Goal: Transaction & Acquisition: Purchase product/service

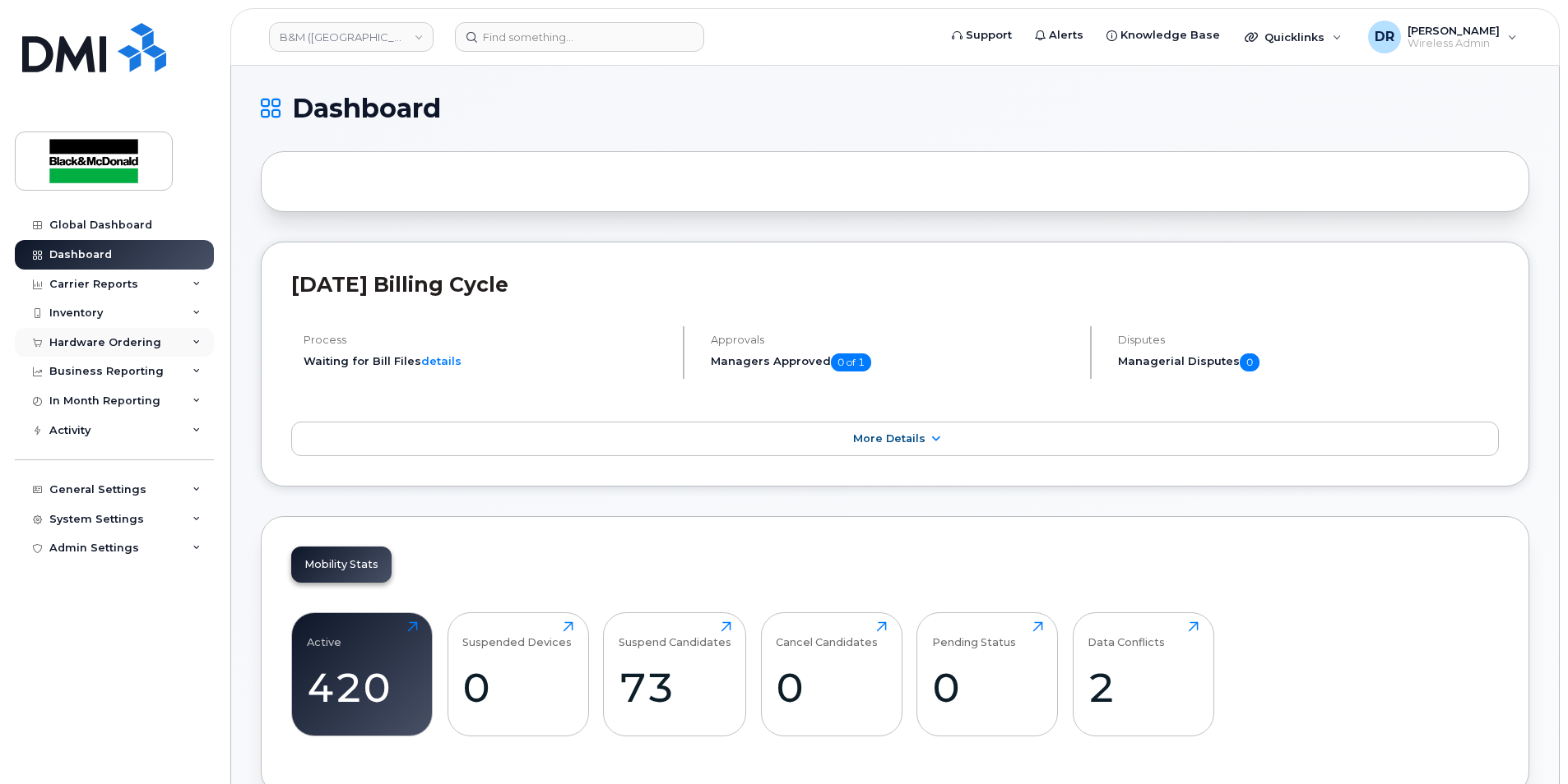
click at [143, 339] on div "Hardware Ordering" at bounding box center [105, 343] width 112 height 13
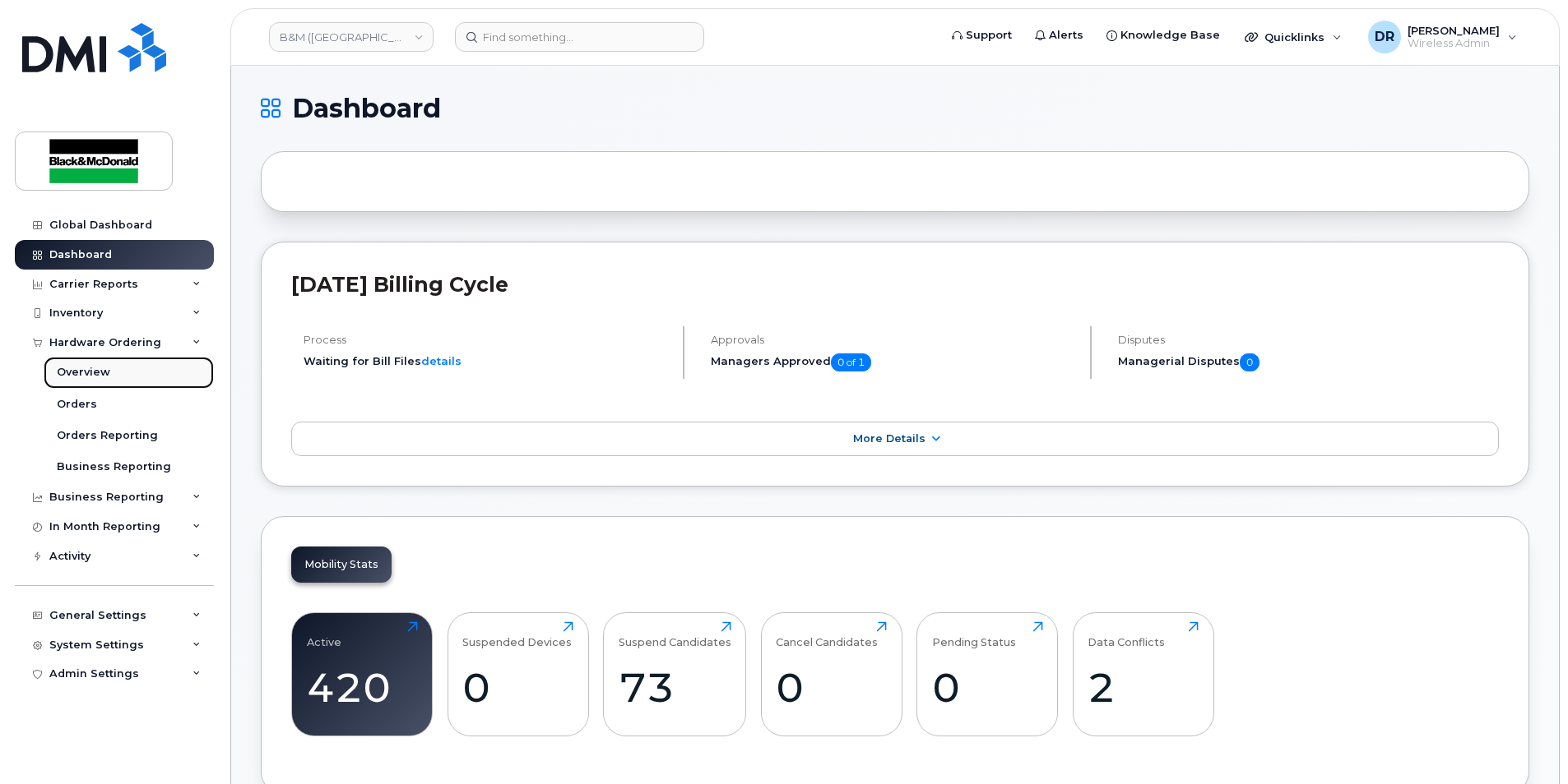
click at [105, 368] on div "Overview" at bounding box center [83, 372] width 53 height 15
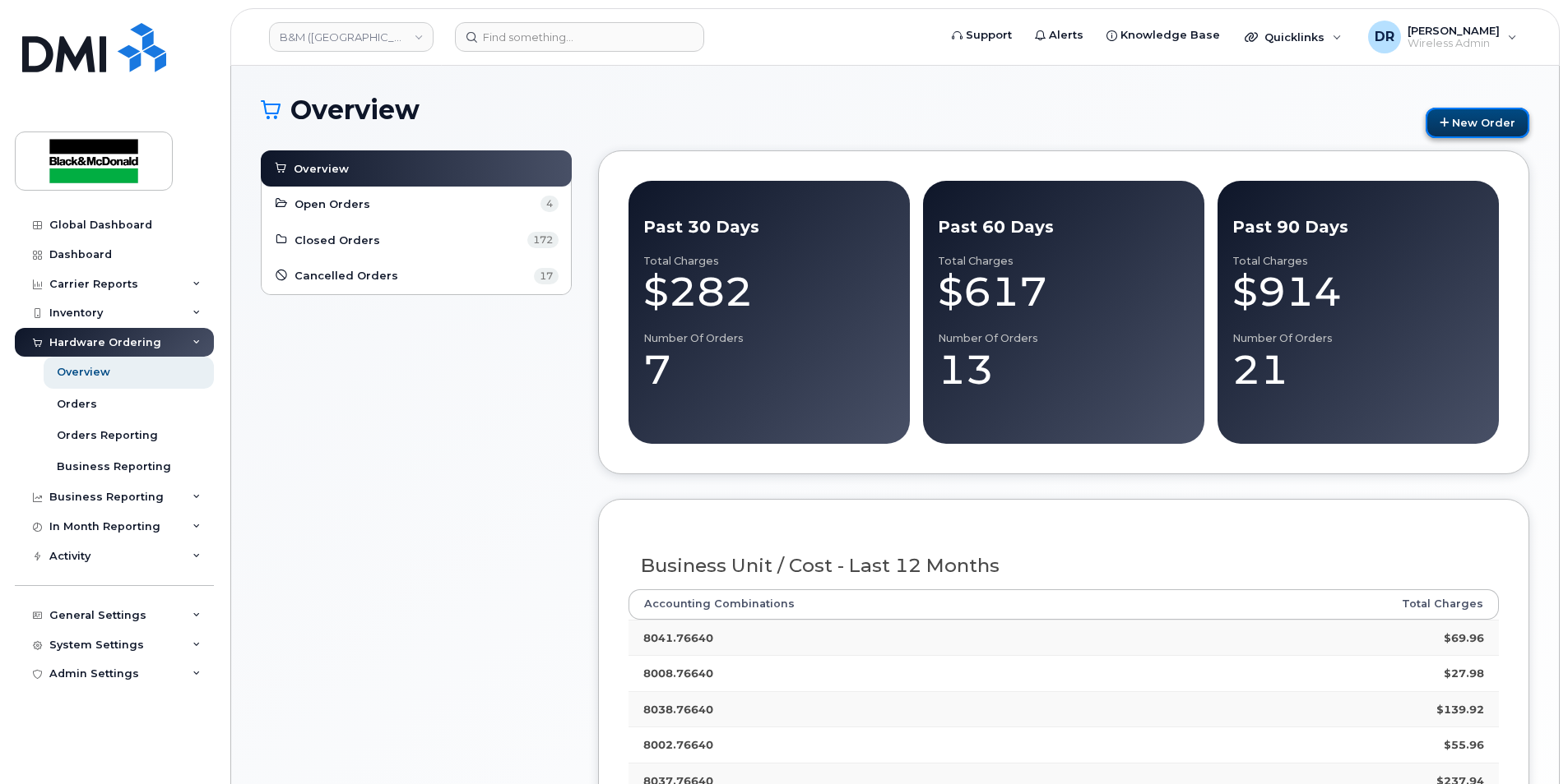
click at [1469, 123] on link "New Order" at bounding box center [1477, 123] width 104 height 31
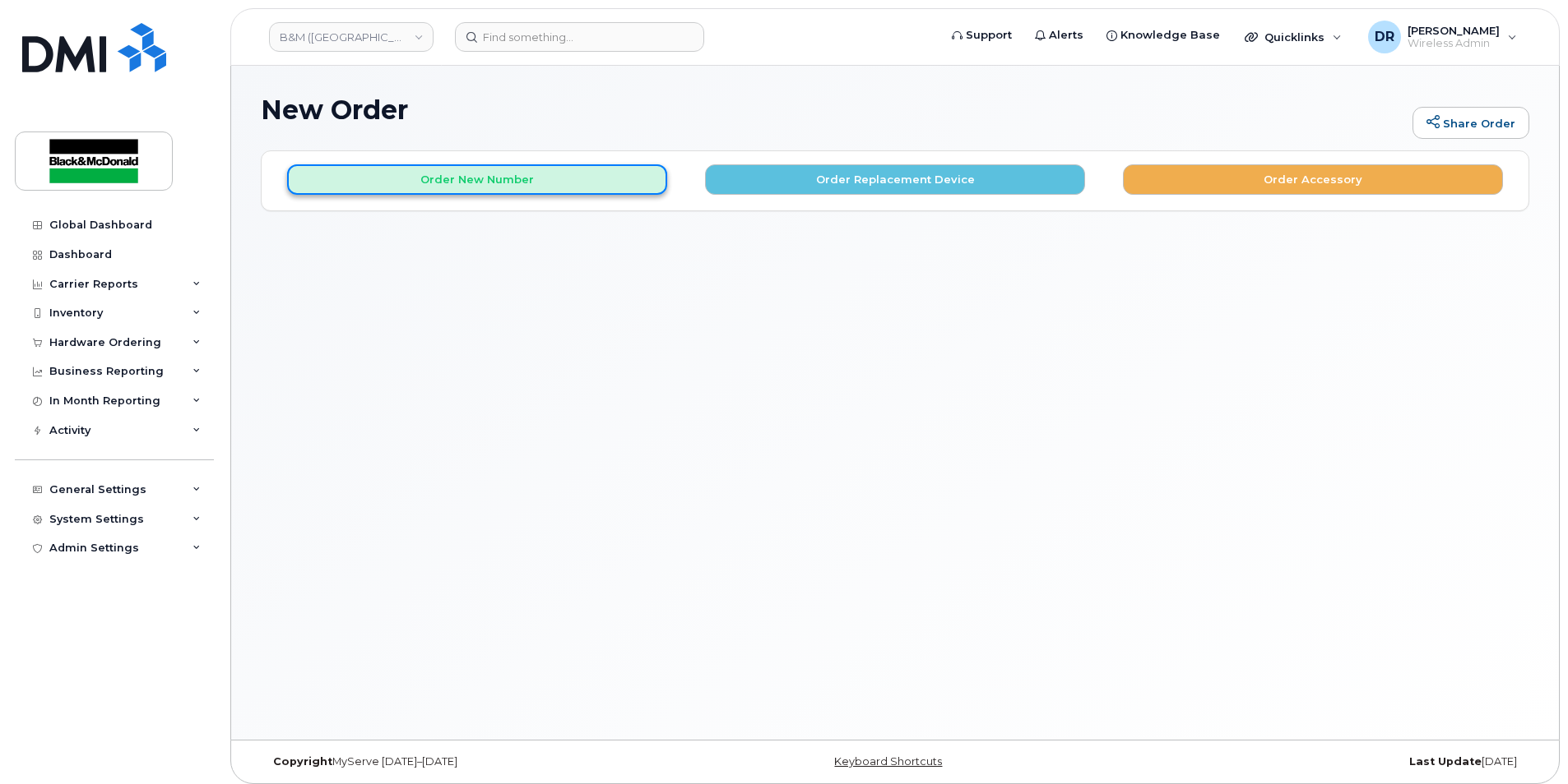
click at [456, 177] on button "Order New Number" at bounding box center [477, 179] width 380 height 31
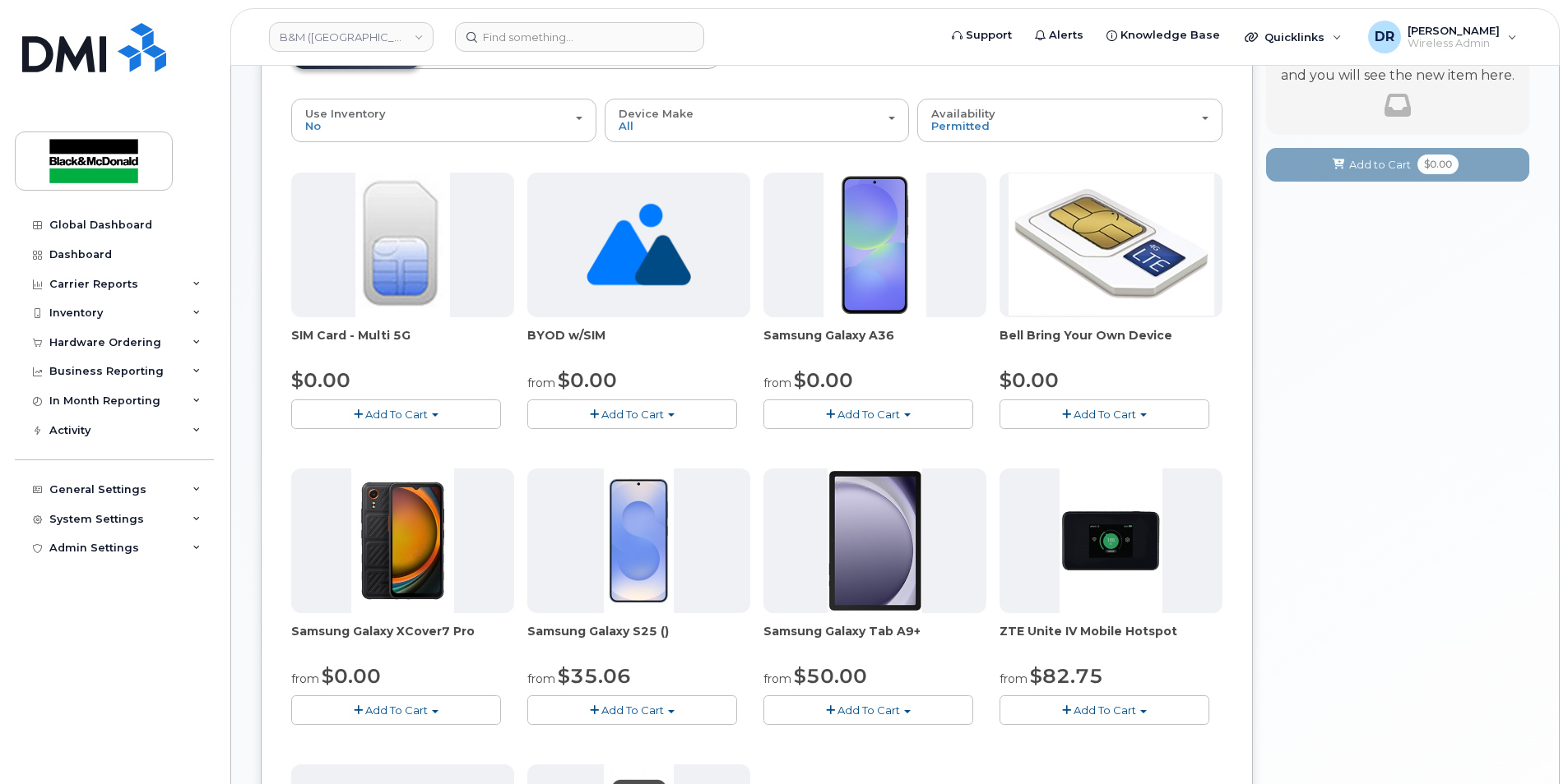
scroll to position [82, 0]
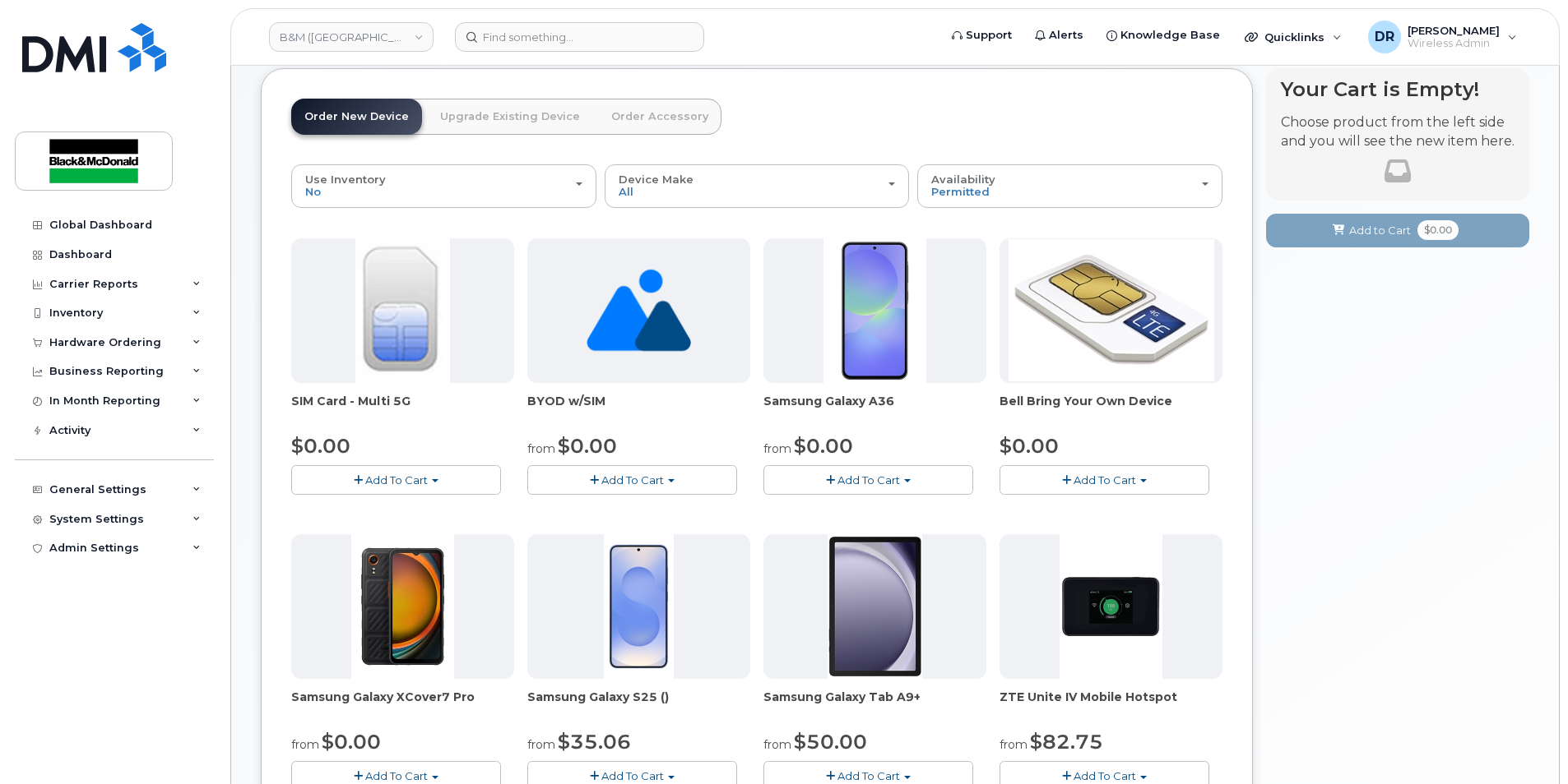
click at [867, 482] on span "Add To Cart" at bounding box center [868, 480] width 62 height 13
click at [863, 508] on link "$0.00 - 3 year term - voice & data plan" at bounding box center [886, 511] width 238 height 21
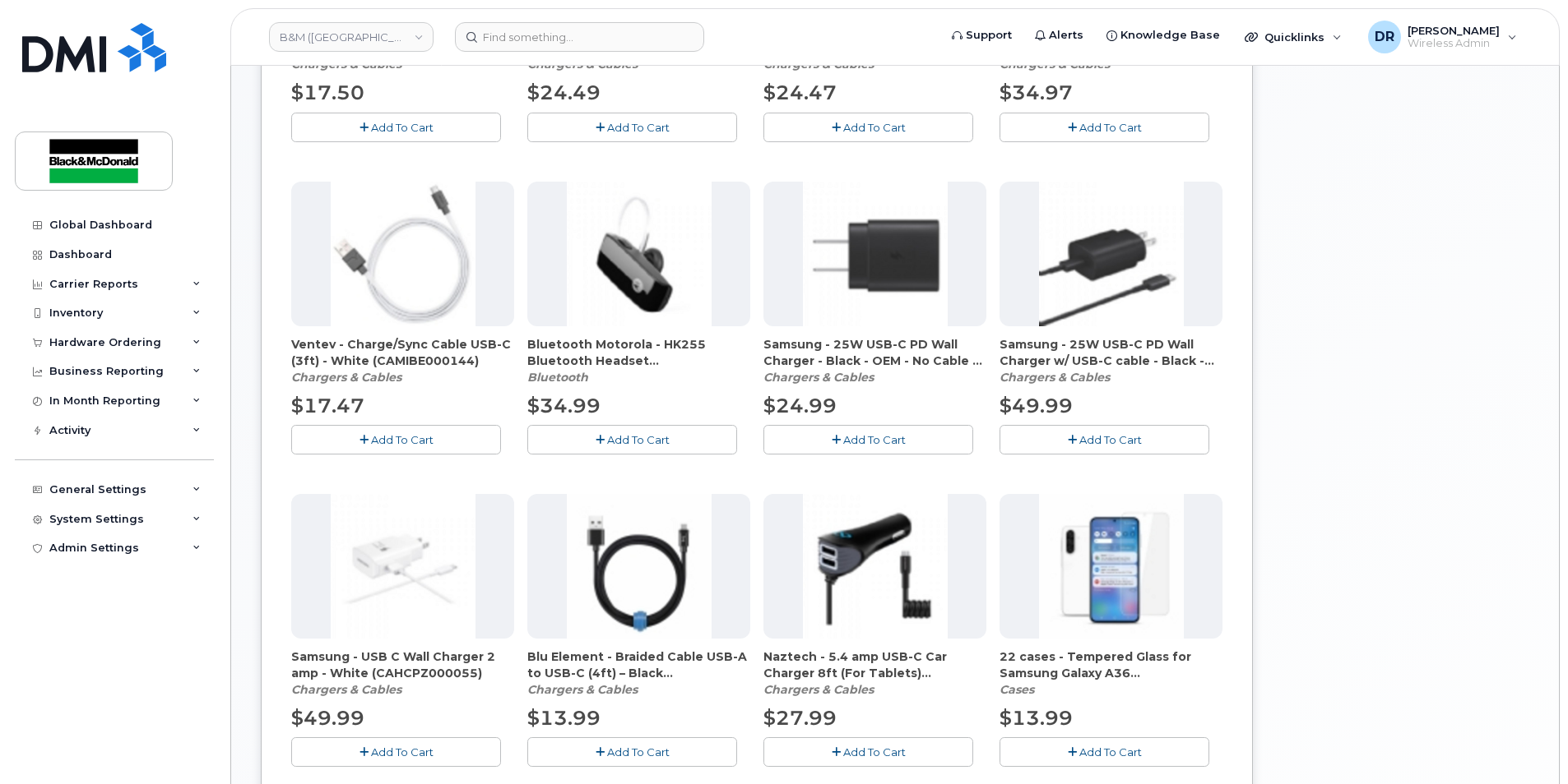
scroll to position [583, 0]
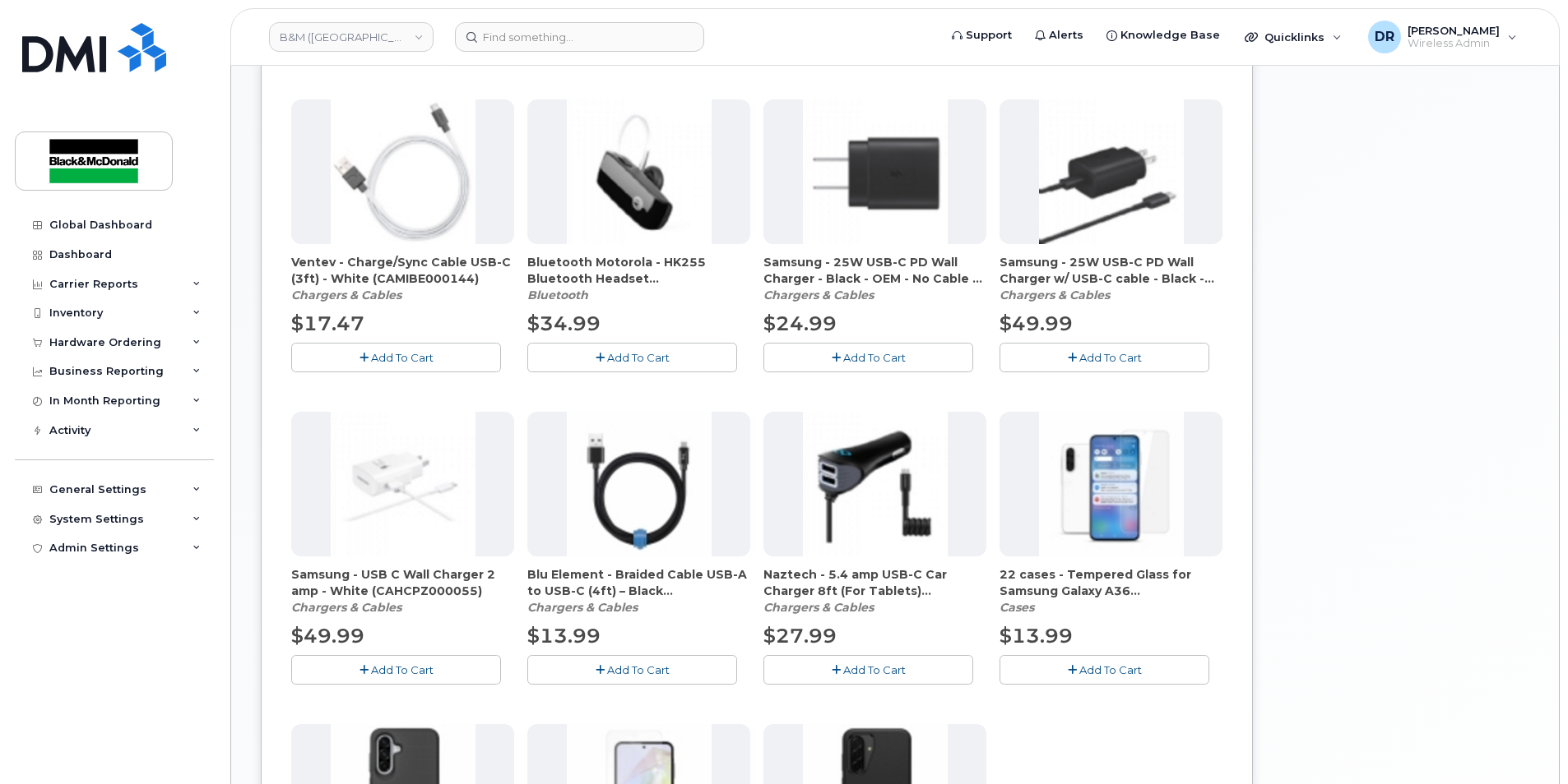
click at [1124, 668] on span "Add To Cart" at bounding box center [1110, 670] width 62 height 13
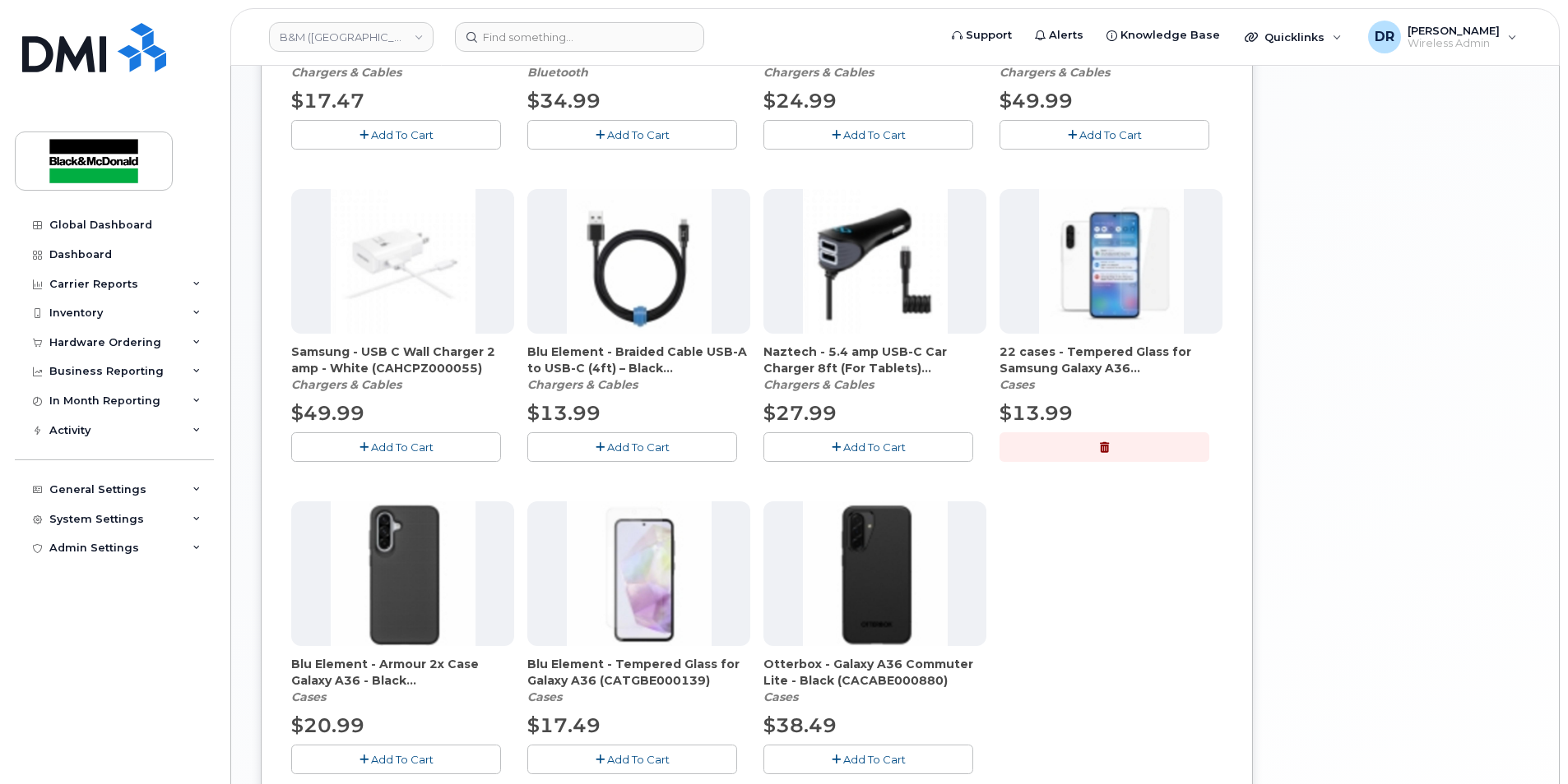
scroll to position [830, 0]
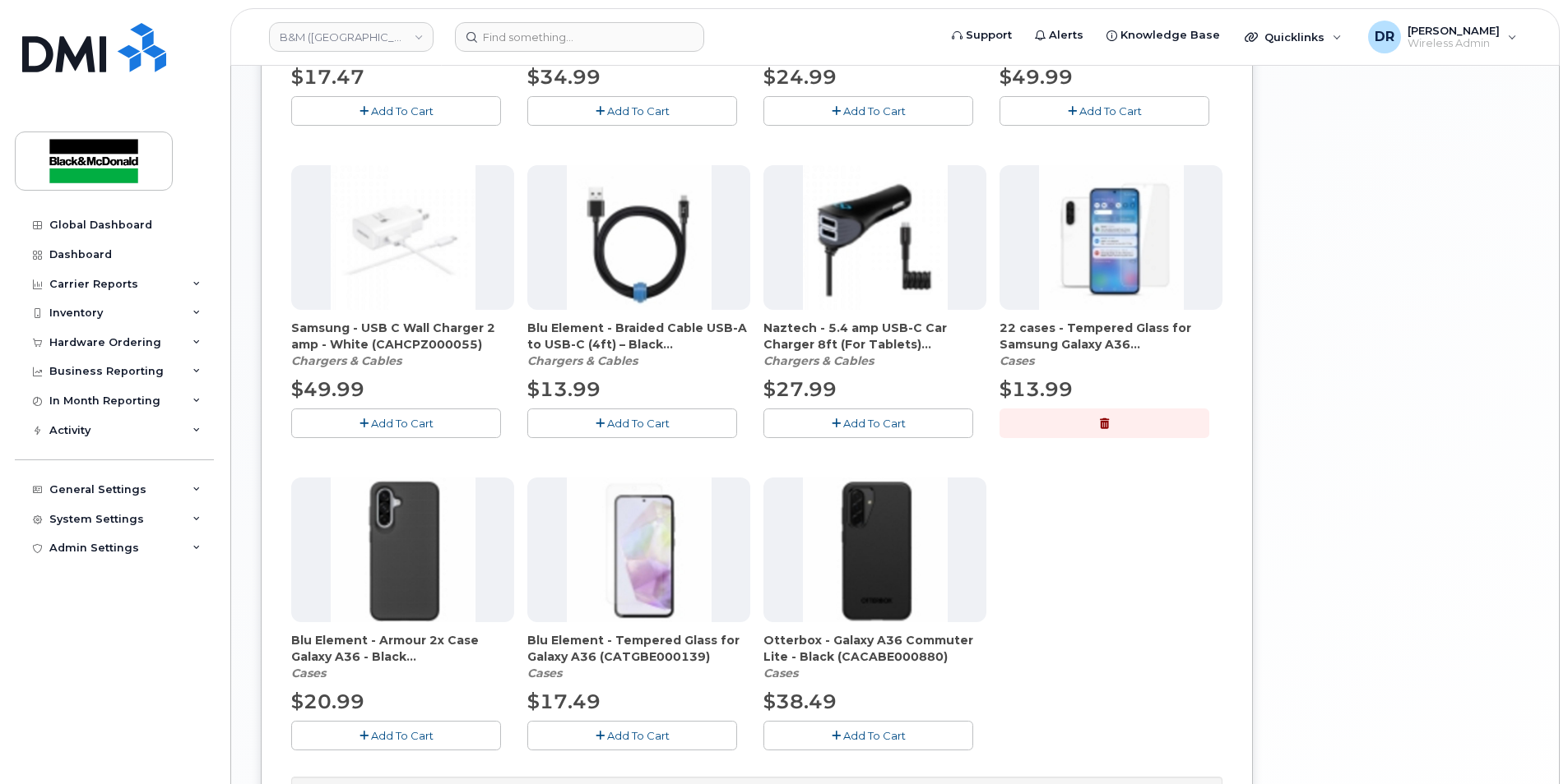
click at [387, 730] on span "Add To Cart" at bounding box center [401, 736] width 62 height 13
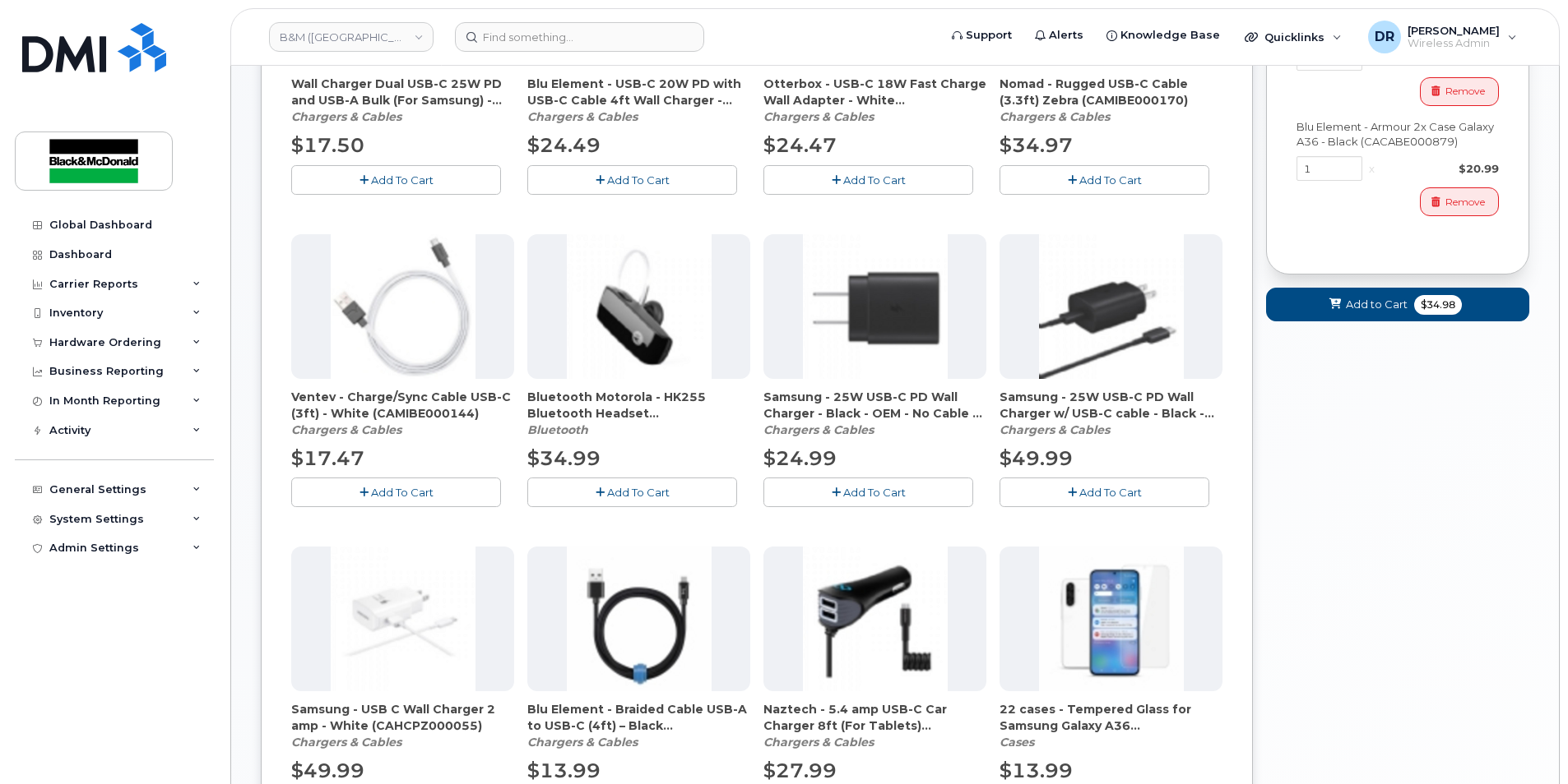
scroll to position [493, 0]
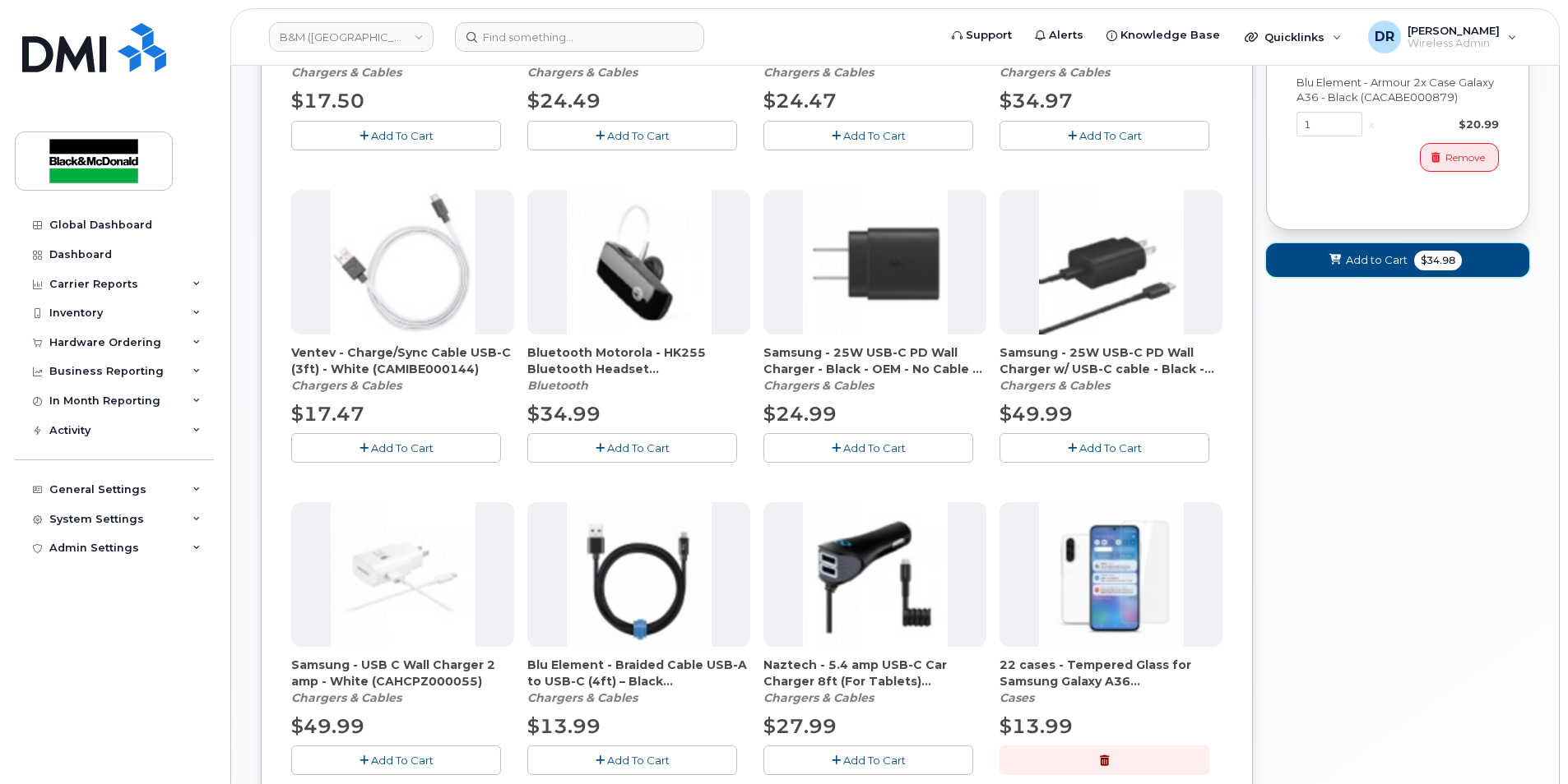
click at [1381, 261] on span "Add to Cart" at bounding box center [1376, 260] width 61 height 16
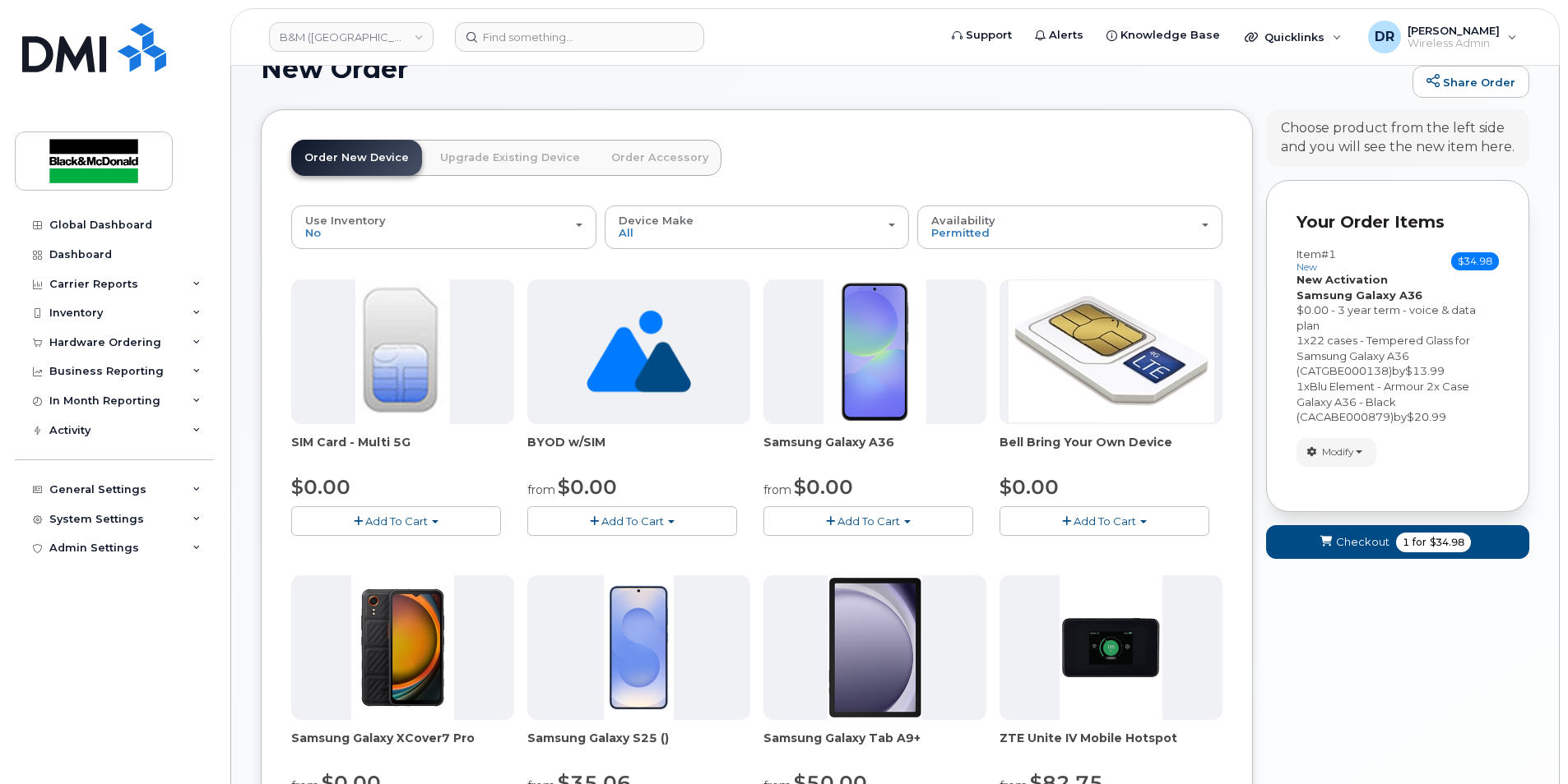
scroll to position [26, 0]
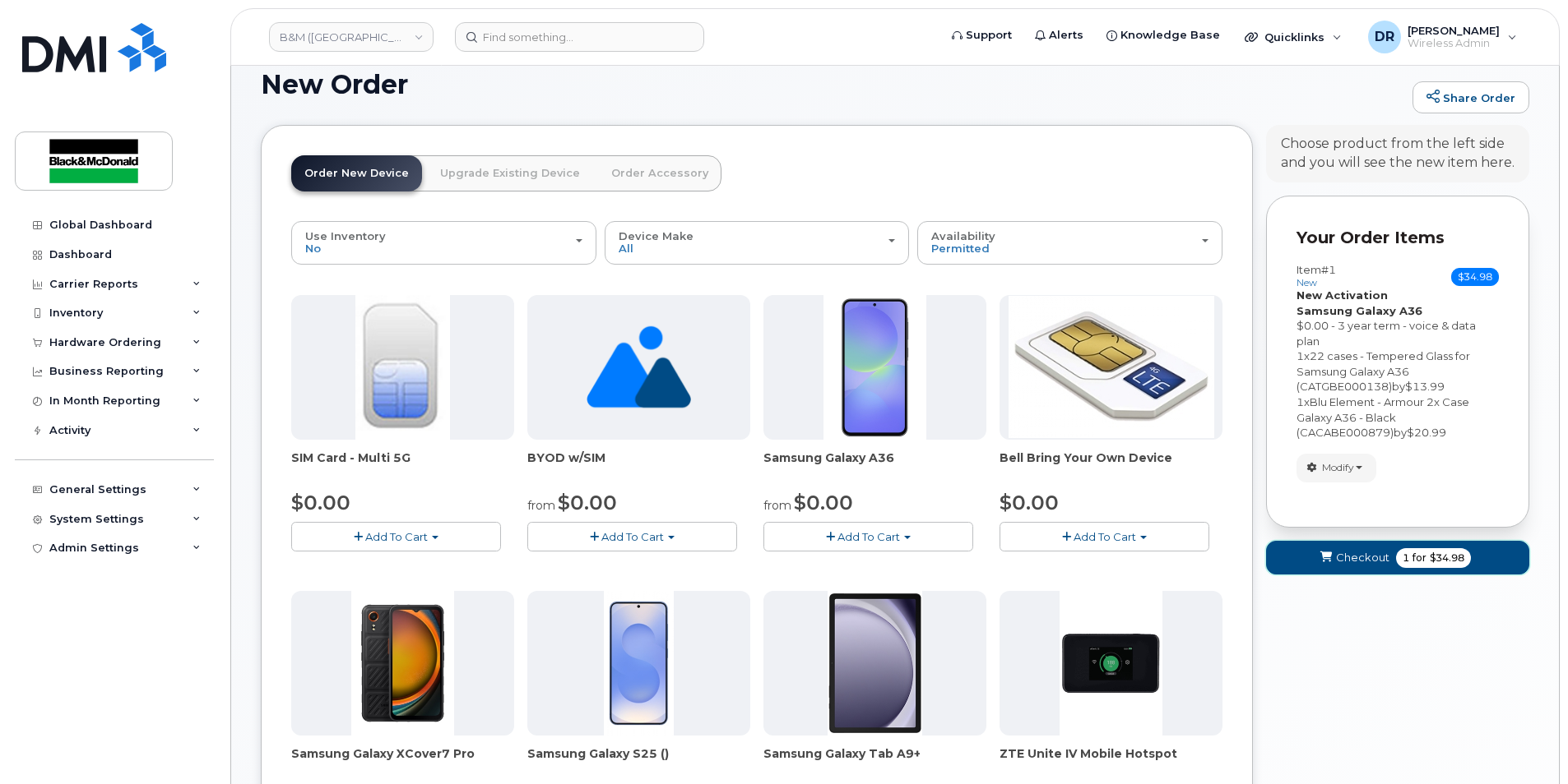
click at [1372, 553] on span "Checkout" at bounding box center [1362, 558] width 53 height 16
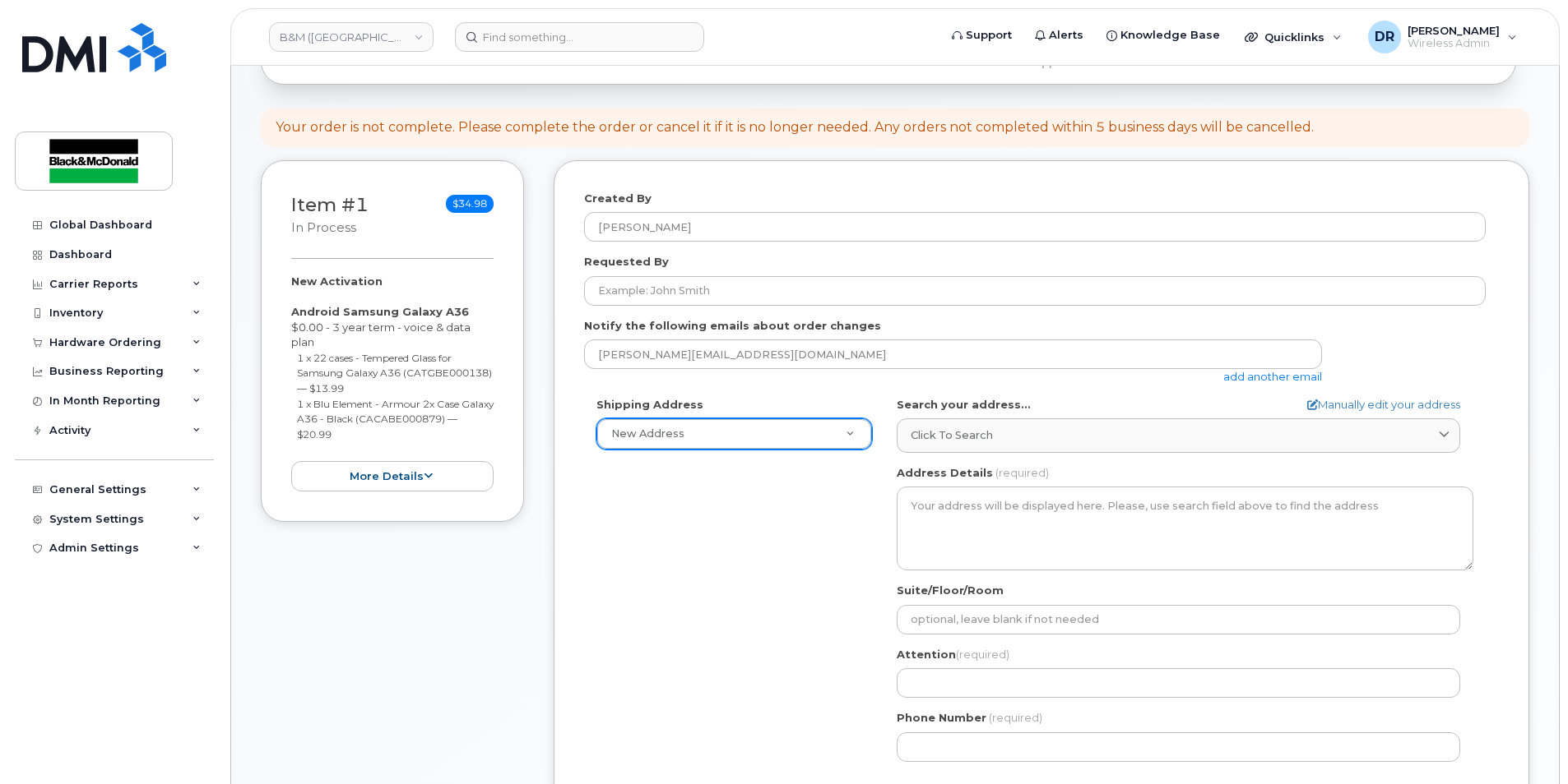
scroll to position [164, 0]
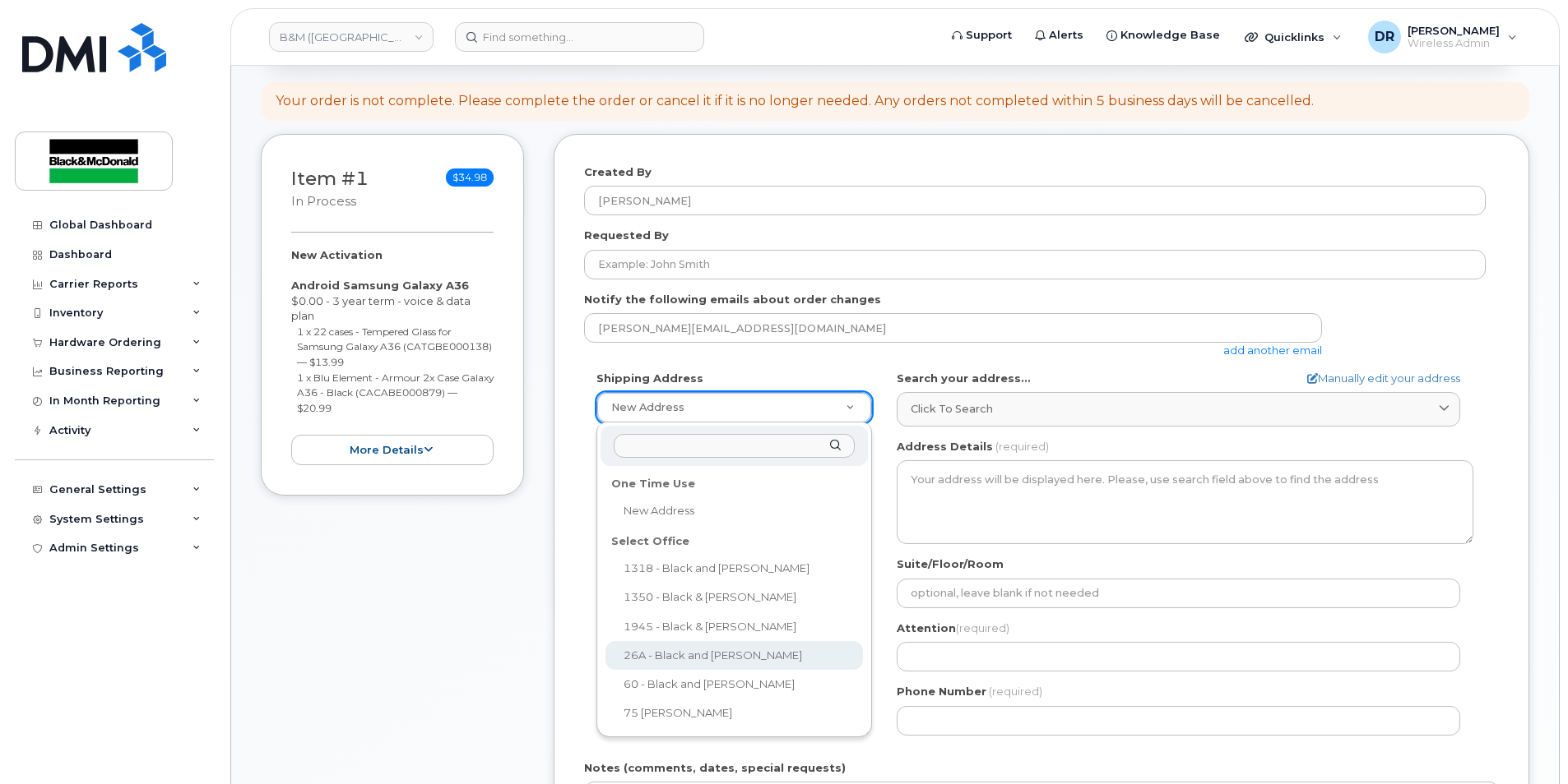
select select
type textarea "26A Dundee Ave Mount Pearl Newfoundland A1N 4R6"
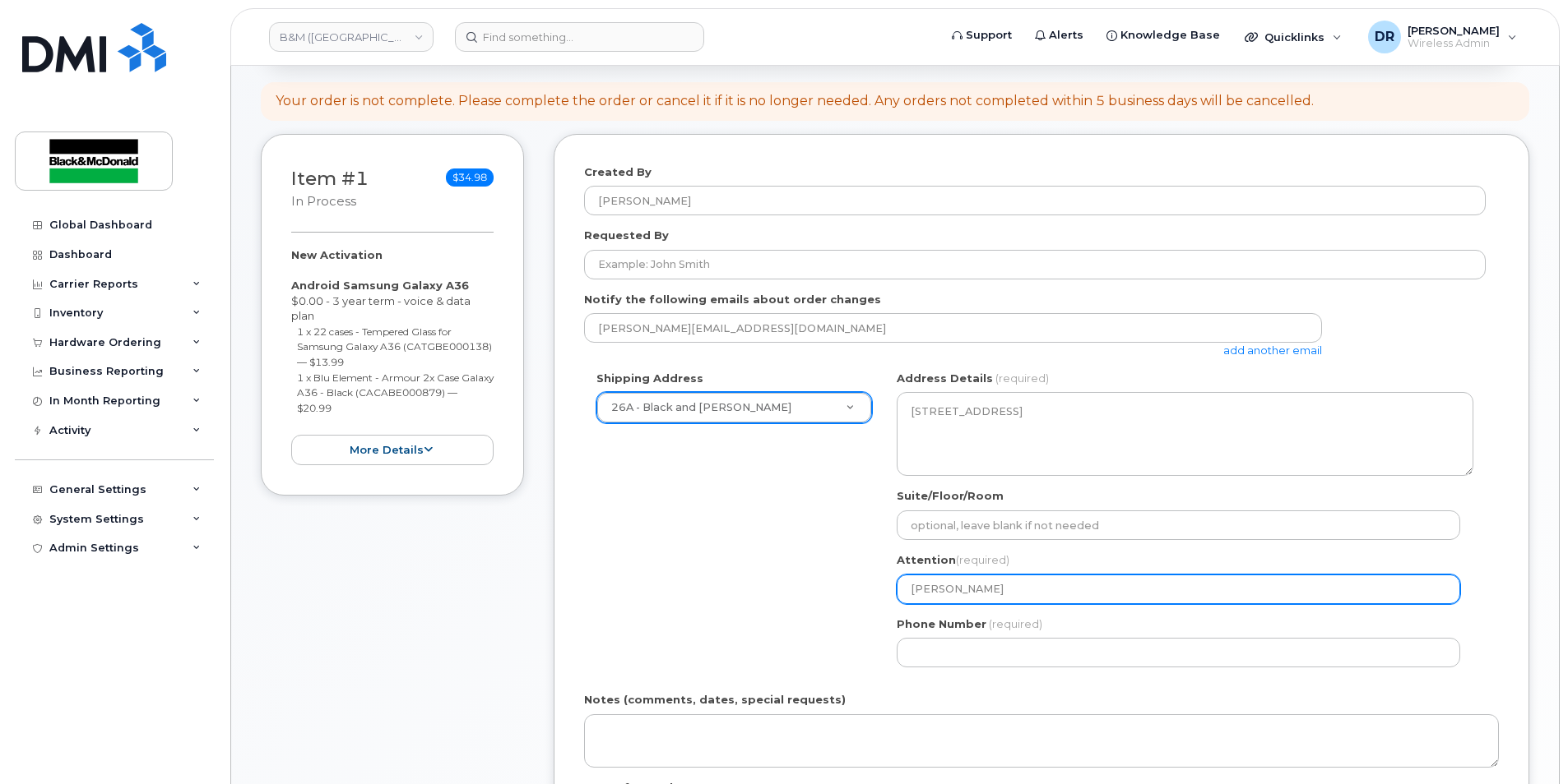
drag, startPoint x: 1007, startPoint y: 592, endPoint x: 671, endPoint y: 557, distance: 337.8
click at [671, 557] on div "Shipping Address 26A - Black and McDonald New Address 1318 - Black and McDonald…" at bounding box center [1034, 525] width 901 height 309
type input "C"
select select
type input "CV"
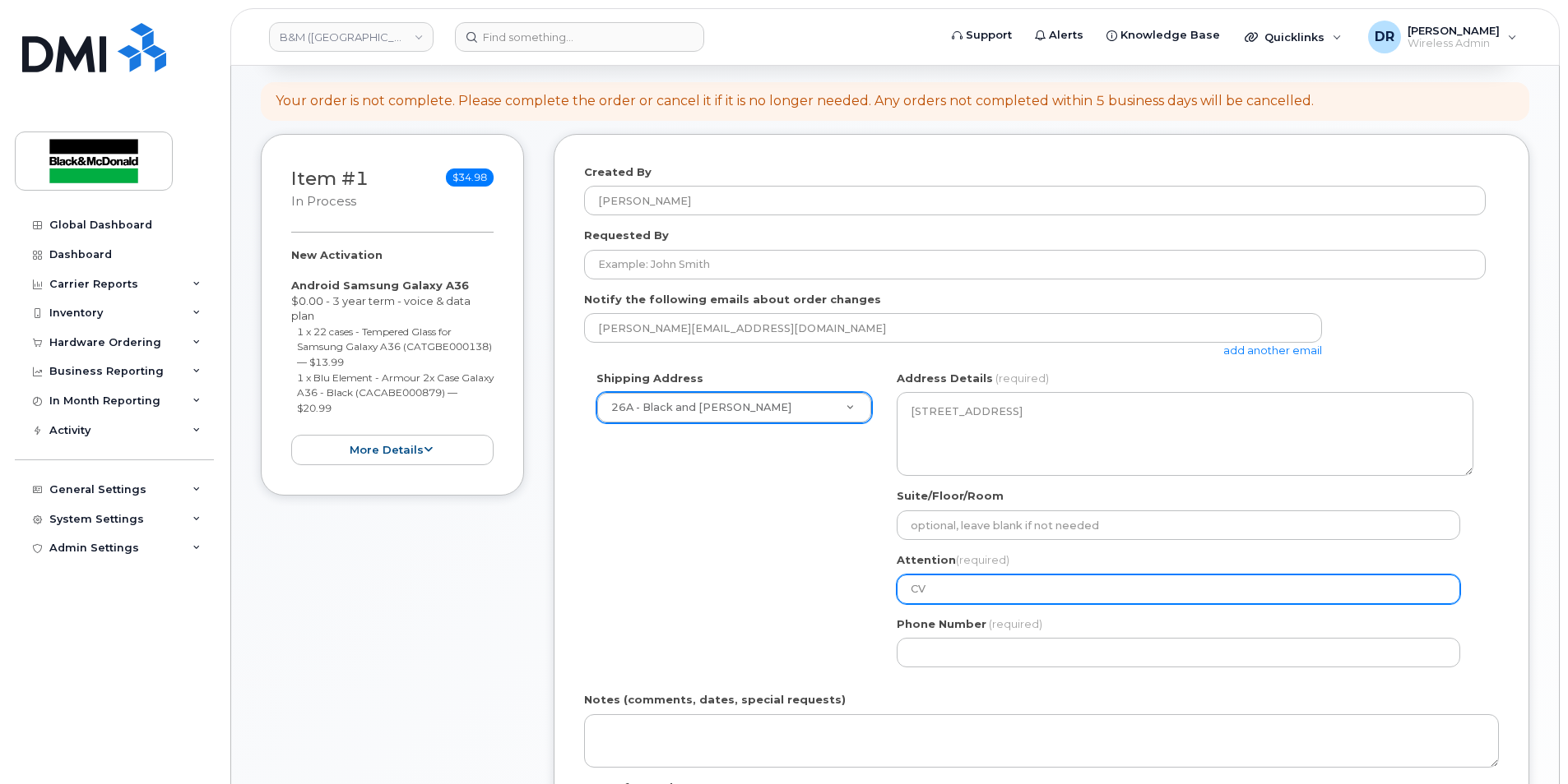
select select
type input "C"
select select
type input "C"
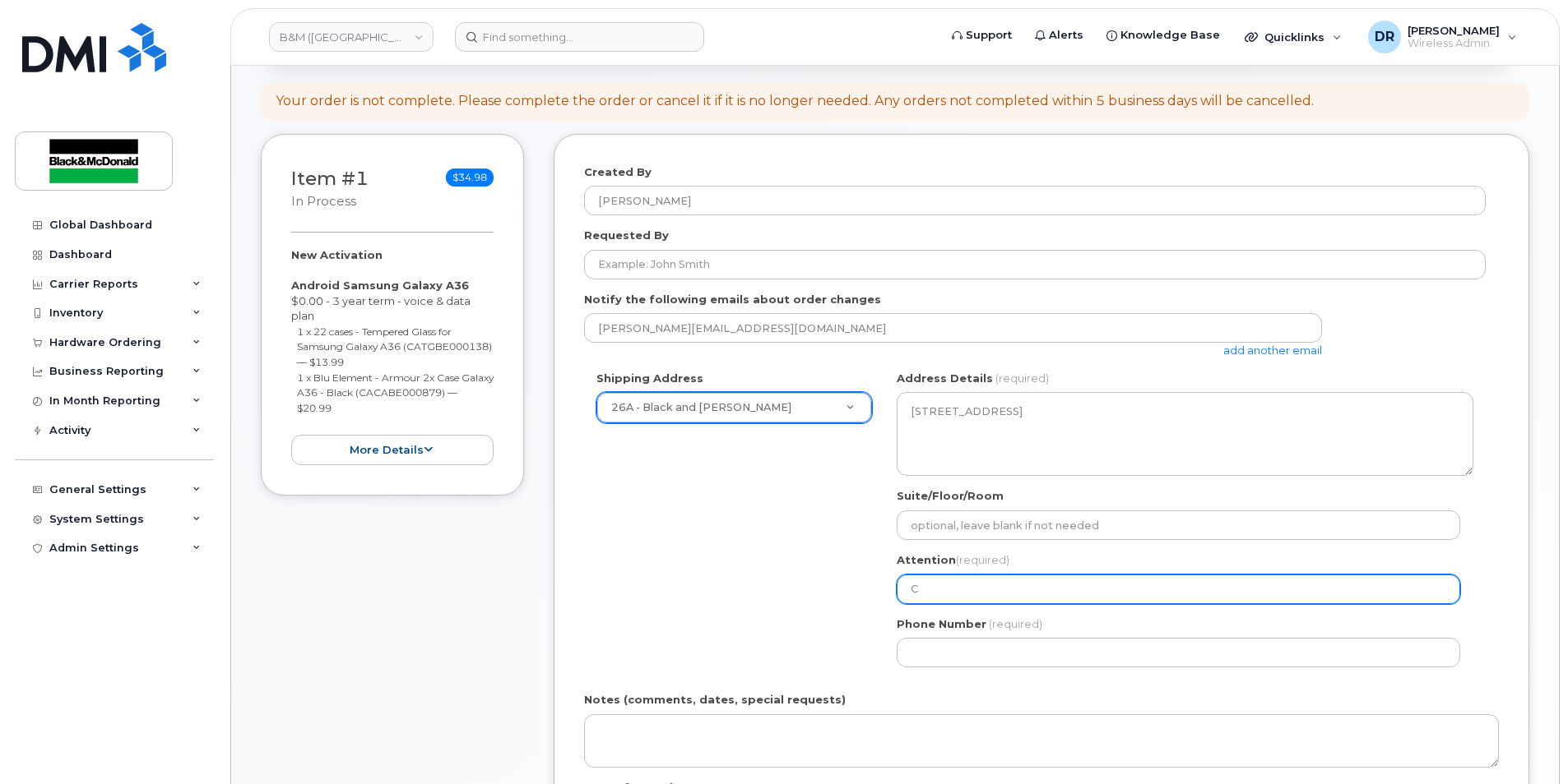
select select
type input "Co"
select select
type input "Con"
select select
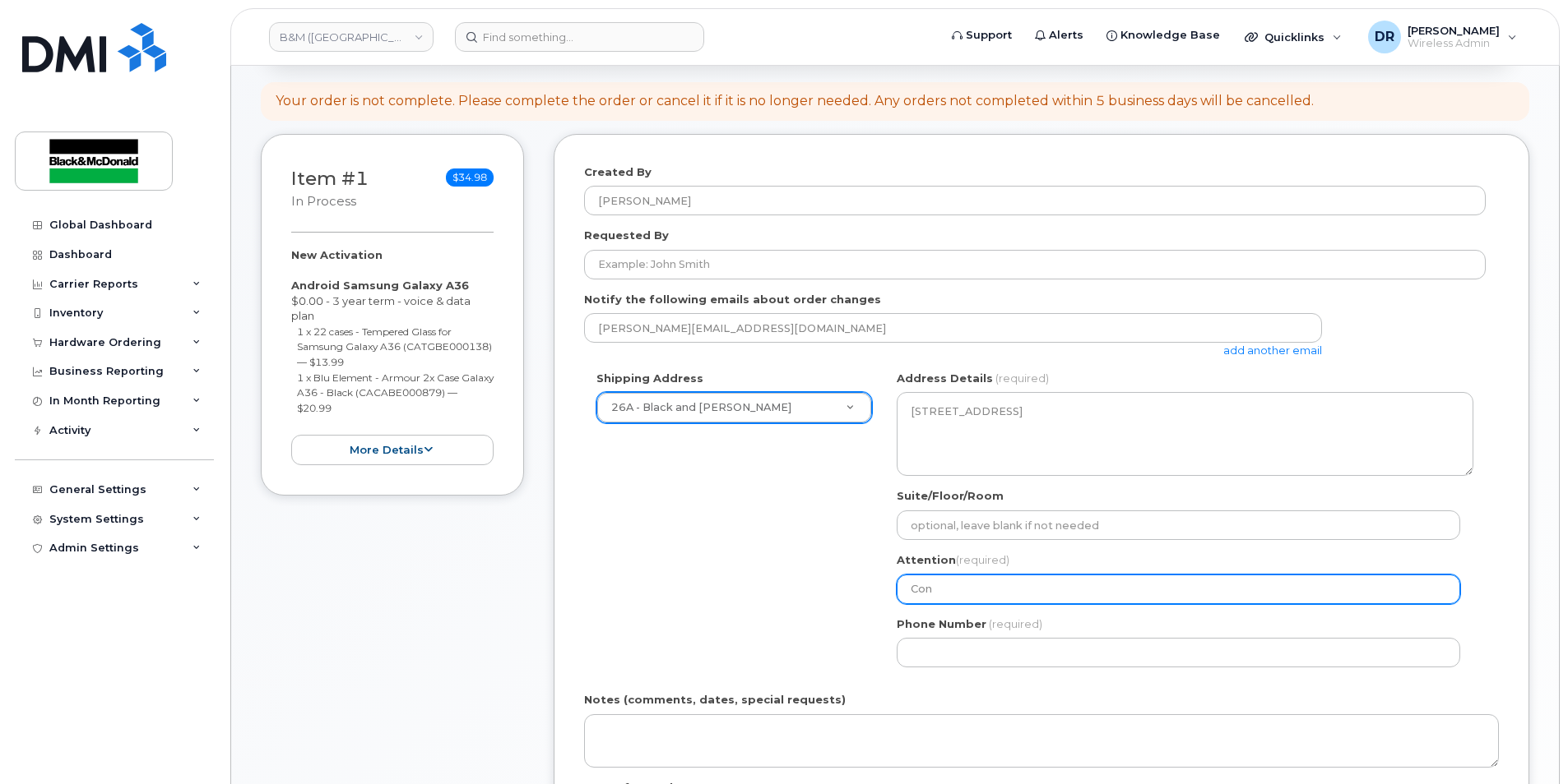
type input "Conn"
select select
type input "Conni"
select select
type input "Connie"
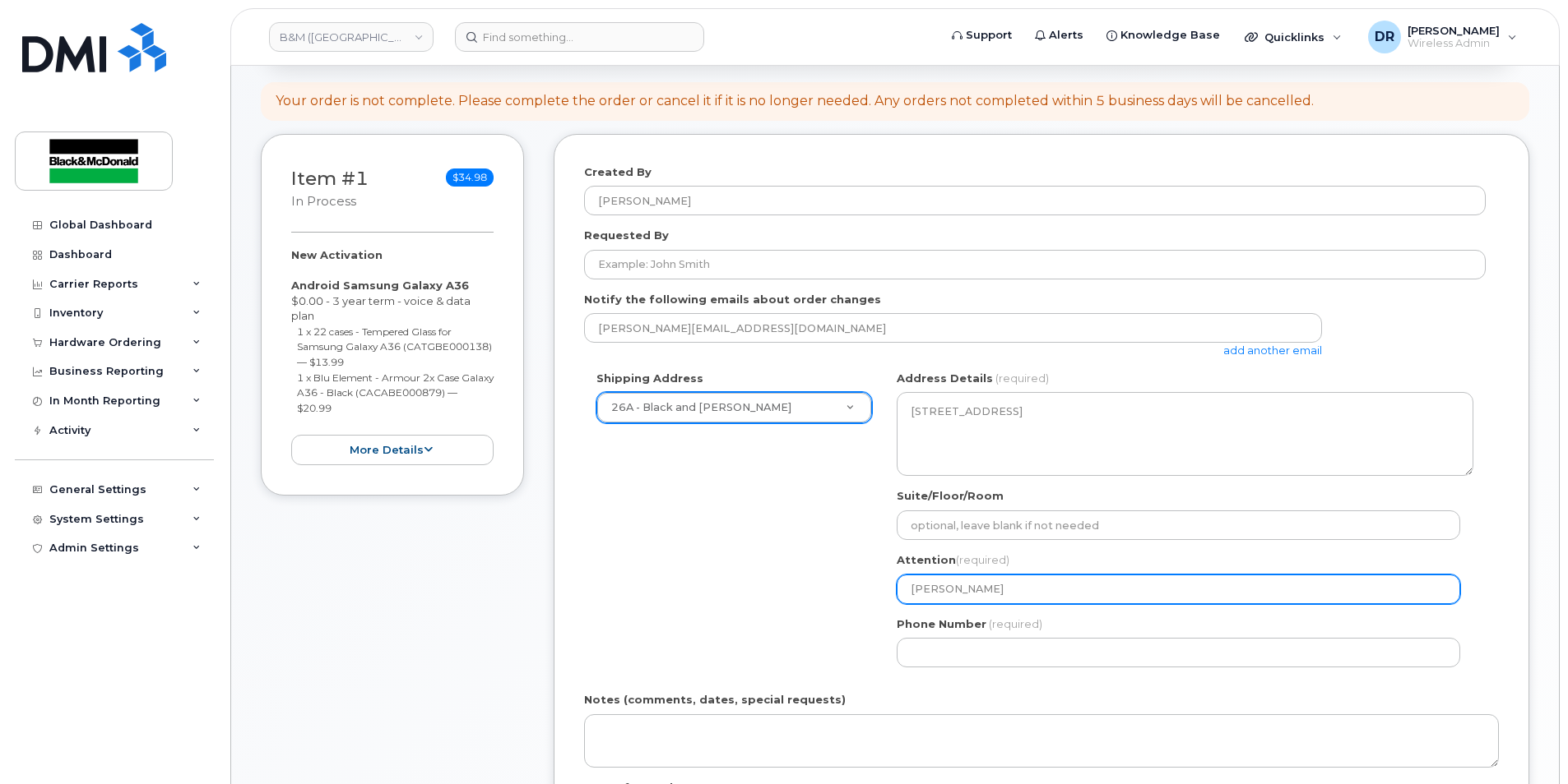
select select
type input "Connie P"
select select
type input "Connie Pi"
select select
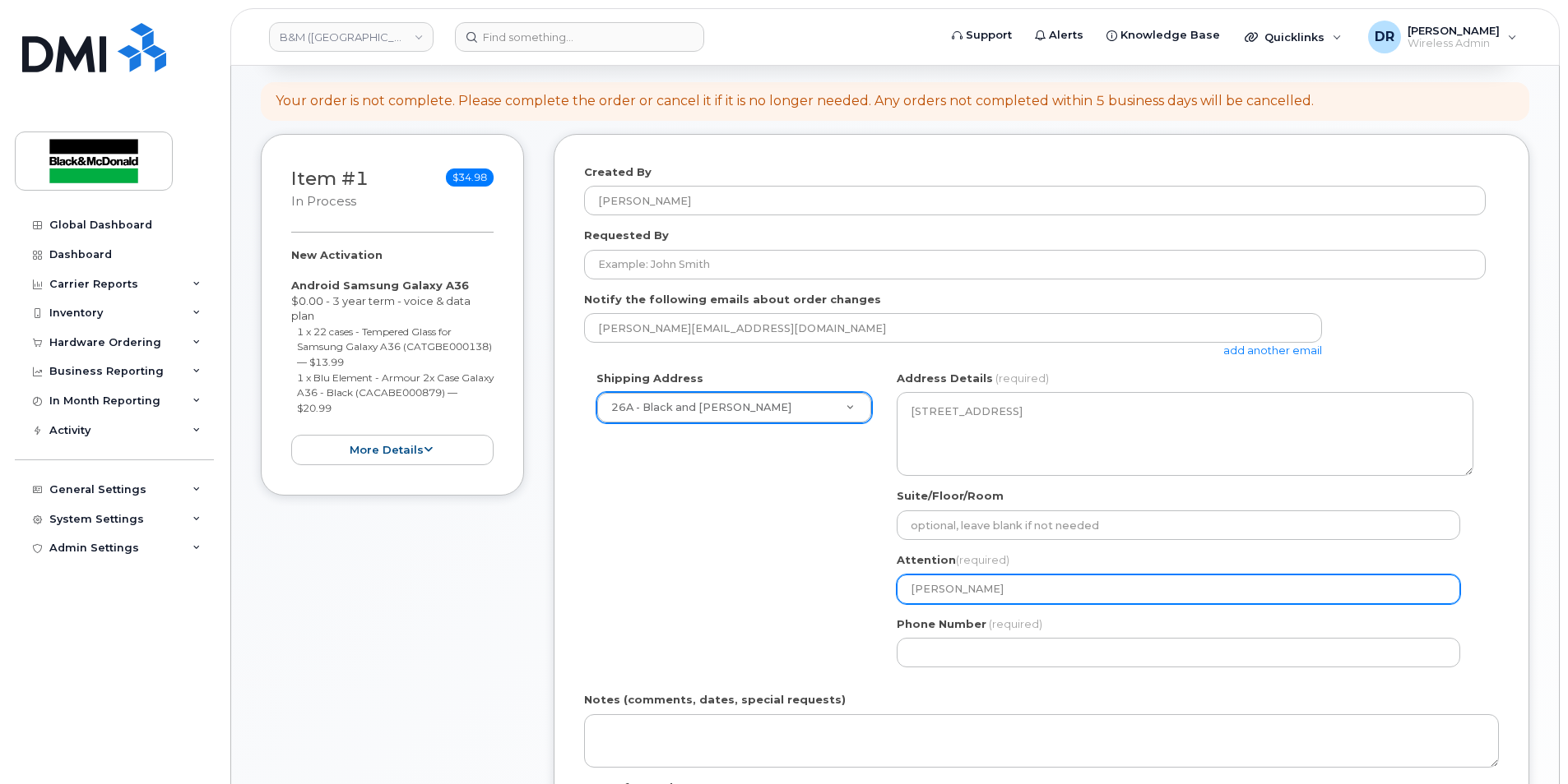
type input "Connie Pit"
select select
type input "Connie Pitc"
select select
type input "Connie Pitch"
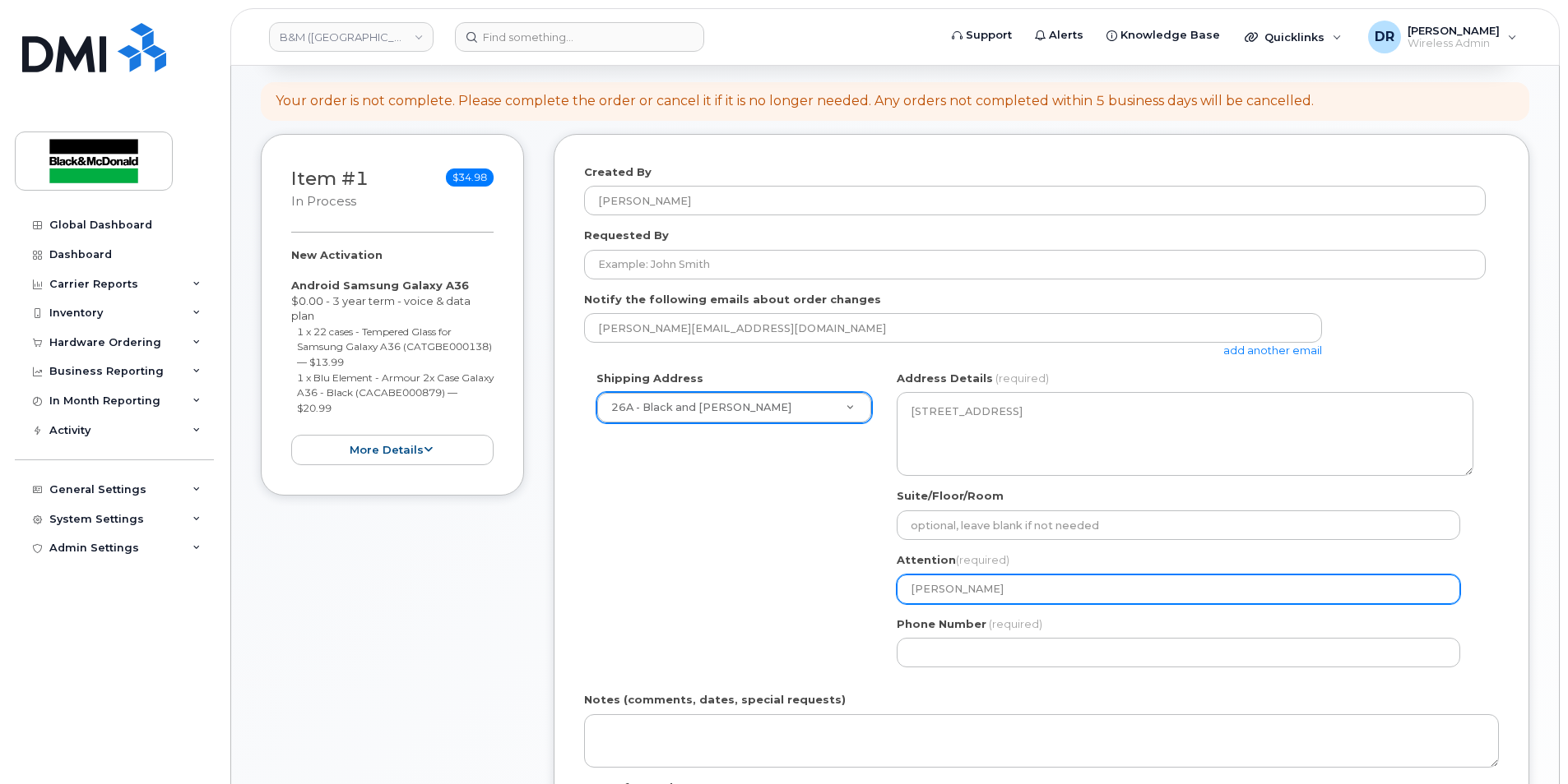
select select
type input "Connie Pitche"
select select
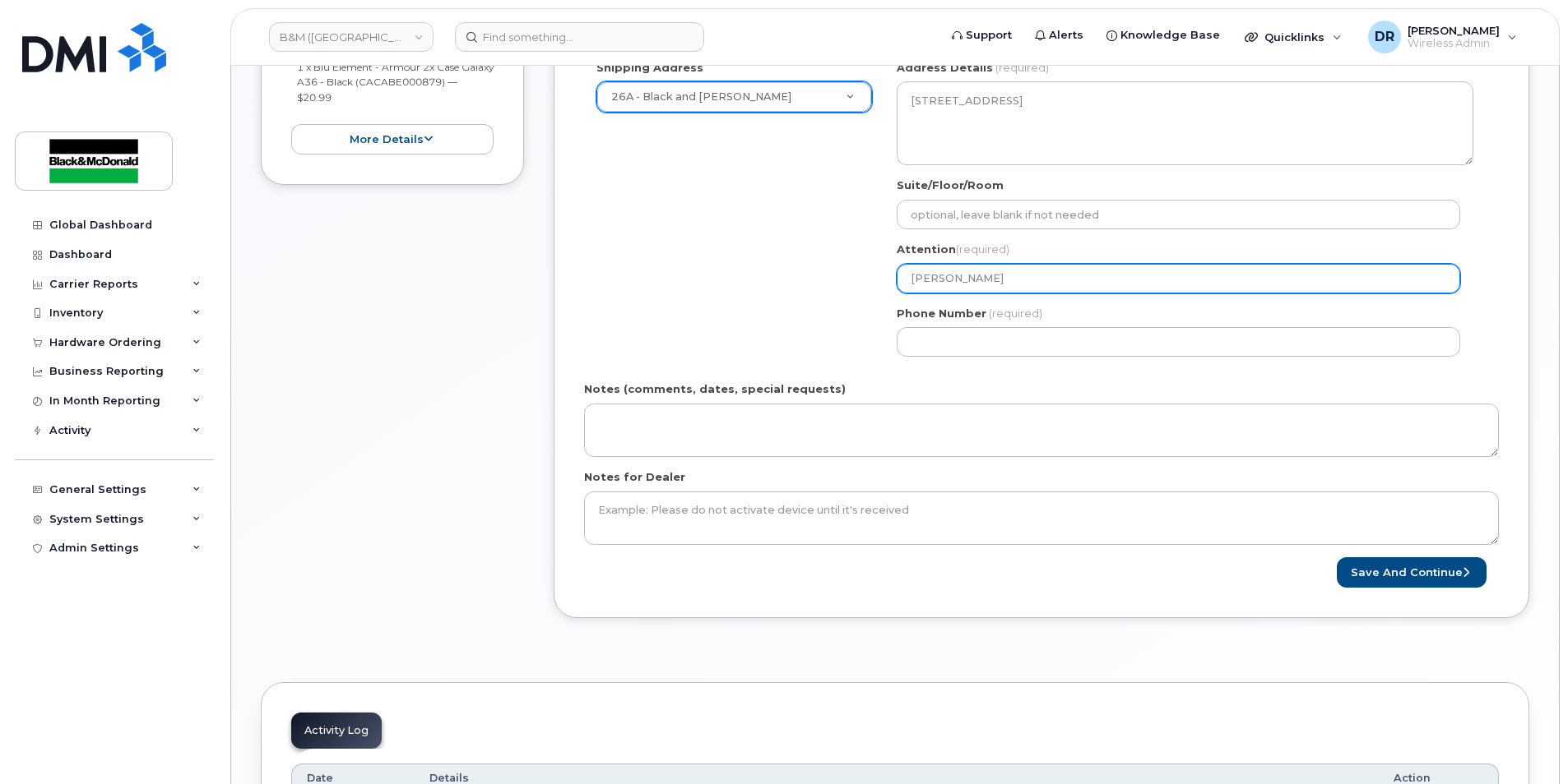
scroll to position [493, 0]
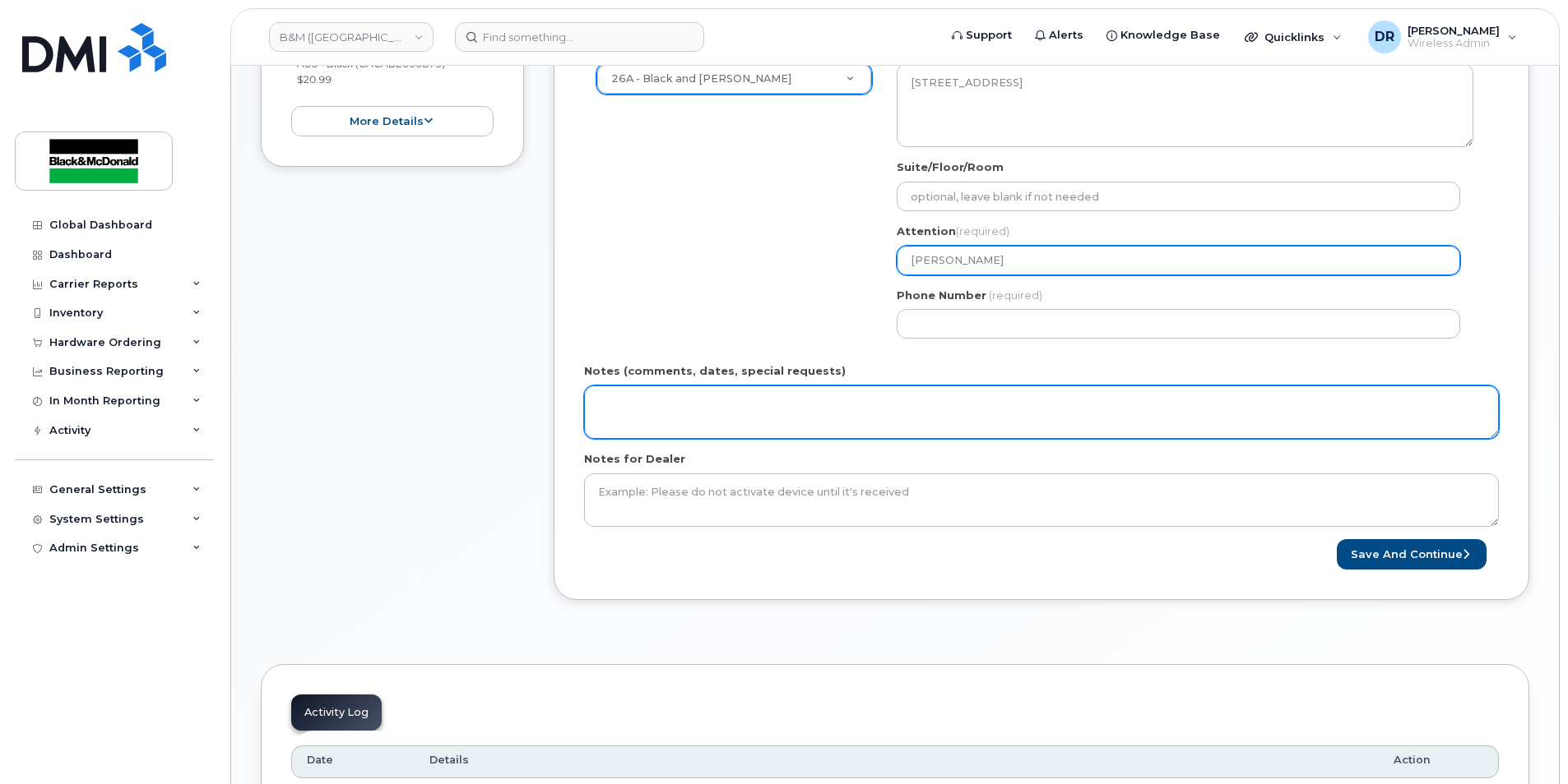
type input "Connie Pitcher"
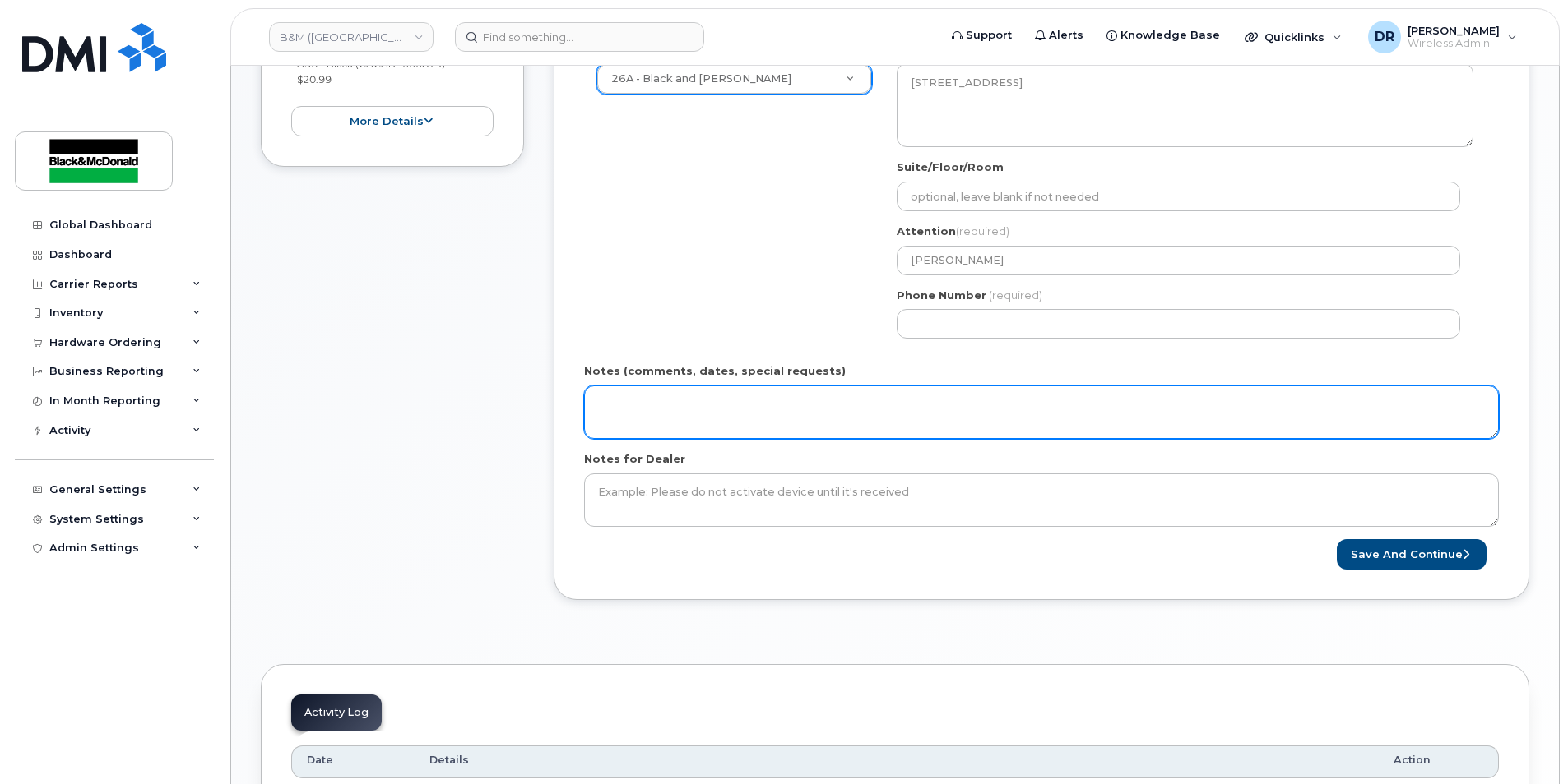
click at [614, 400] on textarea "Notes (comments, dates, special requests)" at bounding box center [1041, 412] width 915 height 54
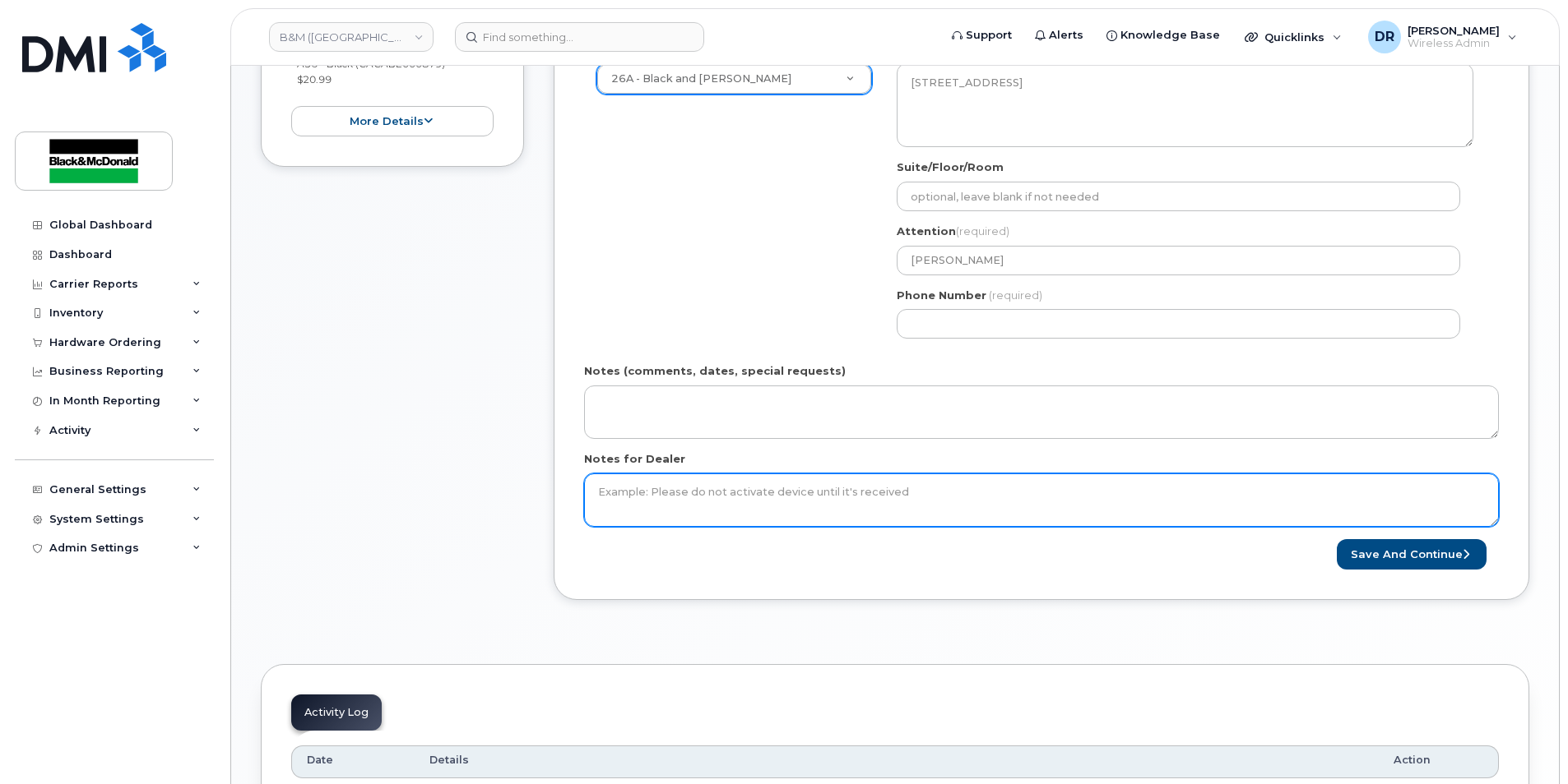
click at [621, 486] on textarea "Notes for Dealer" at bounding box center [1041, 500] width 915 height 54
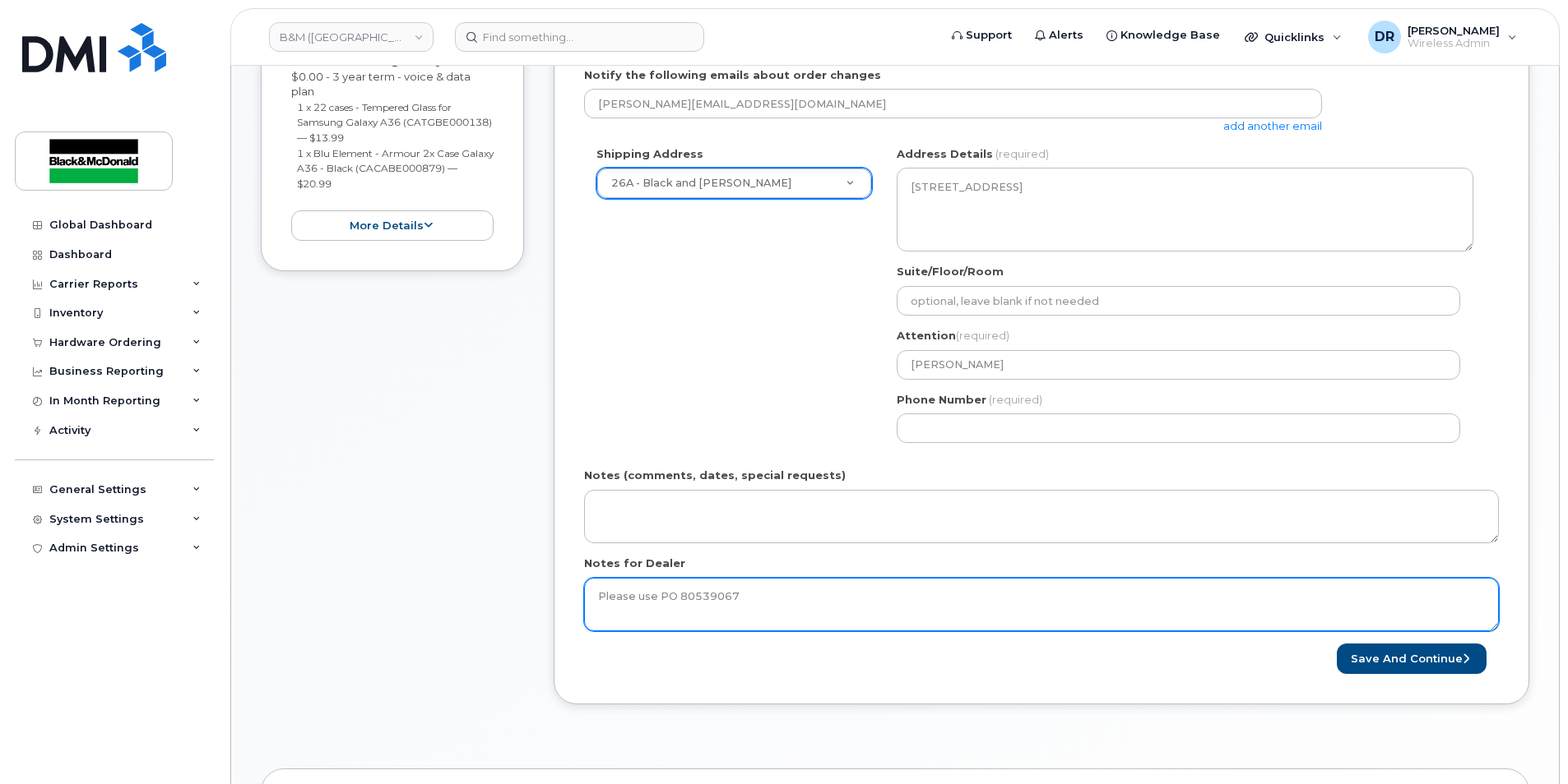
scroll to position [383, 0]
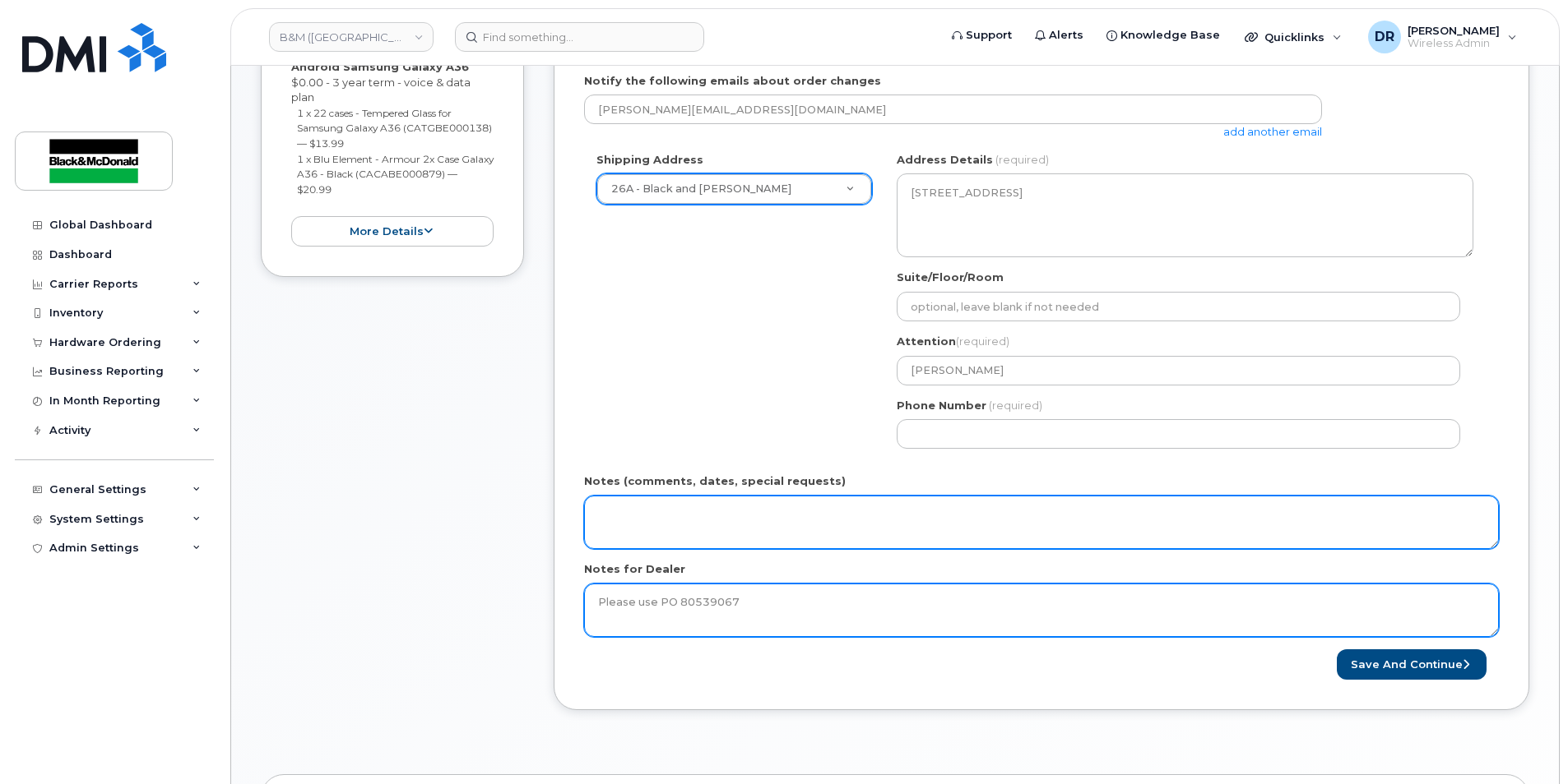
type textarea "Please use PO 80539067"
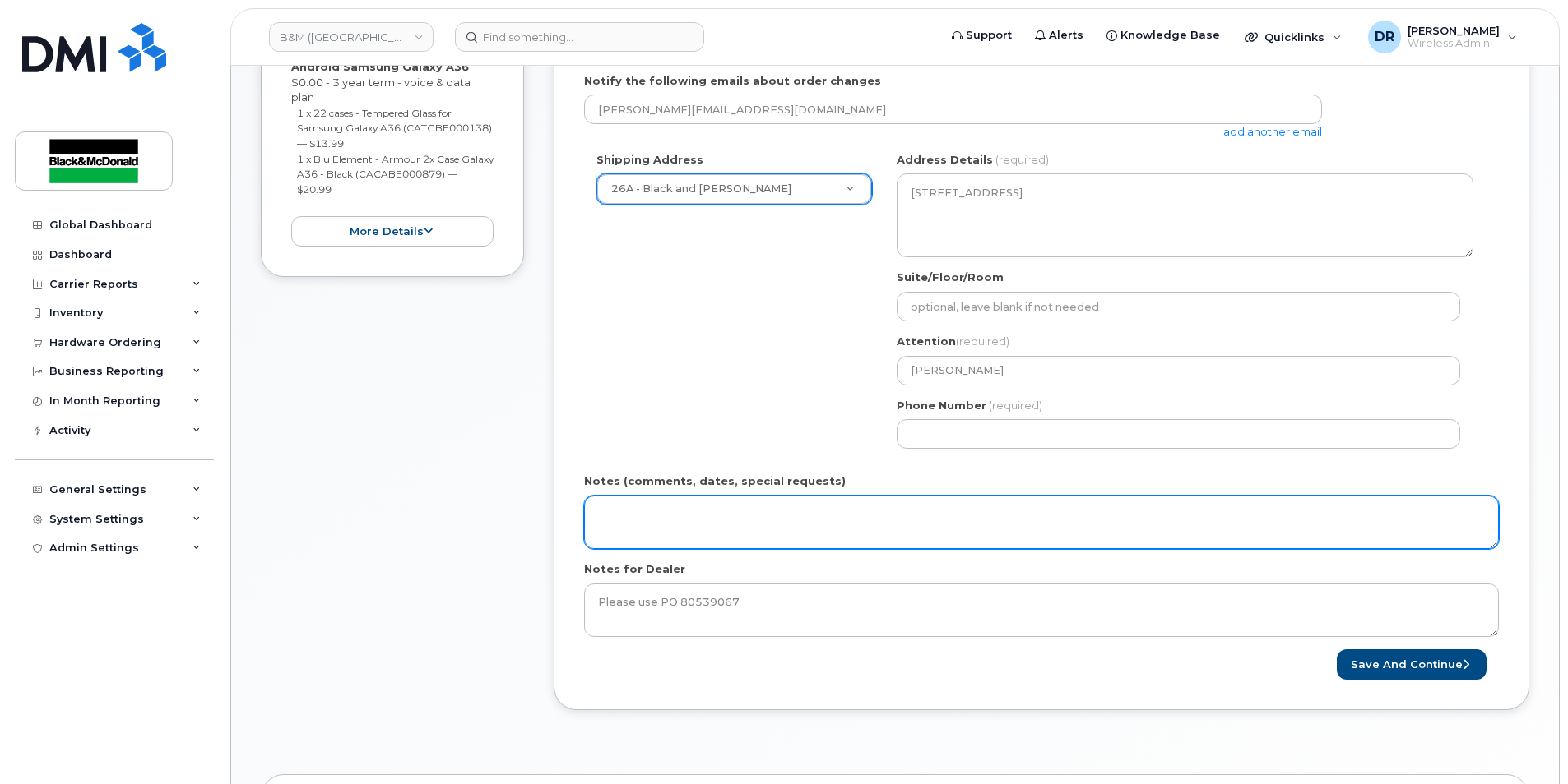
click at [605, 511] on textarea "Notes (comments, dates, special requests)" at bounding box center [1041, 522] width 915 height 54
type textarea "Please use PO 80539067"
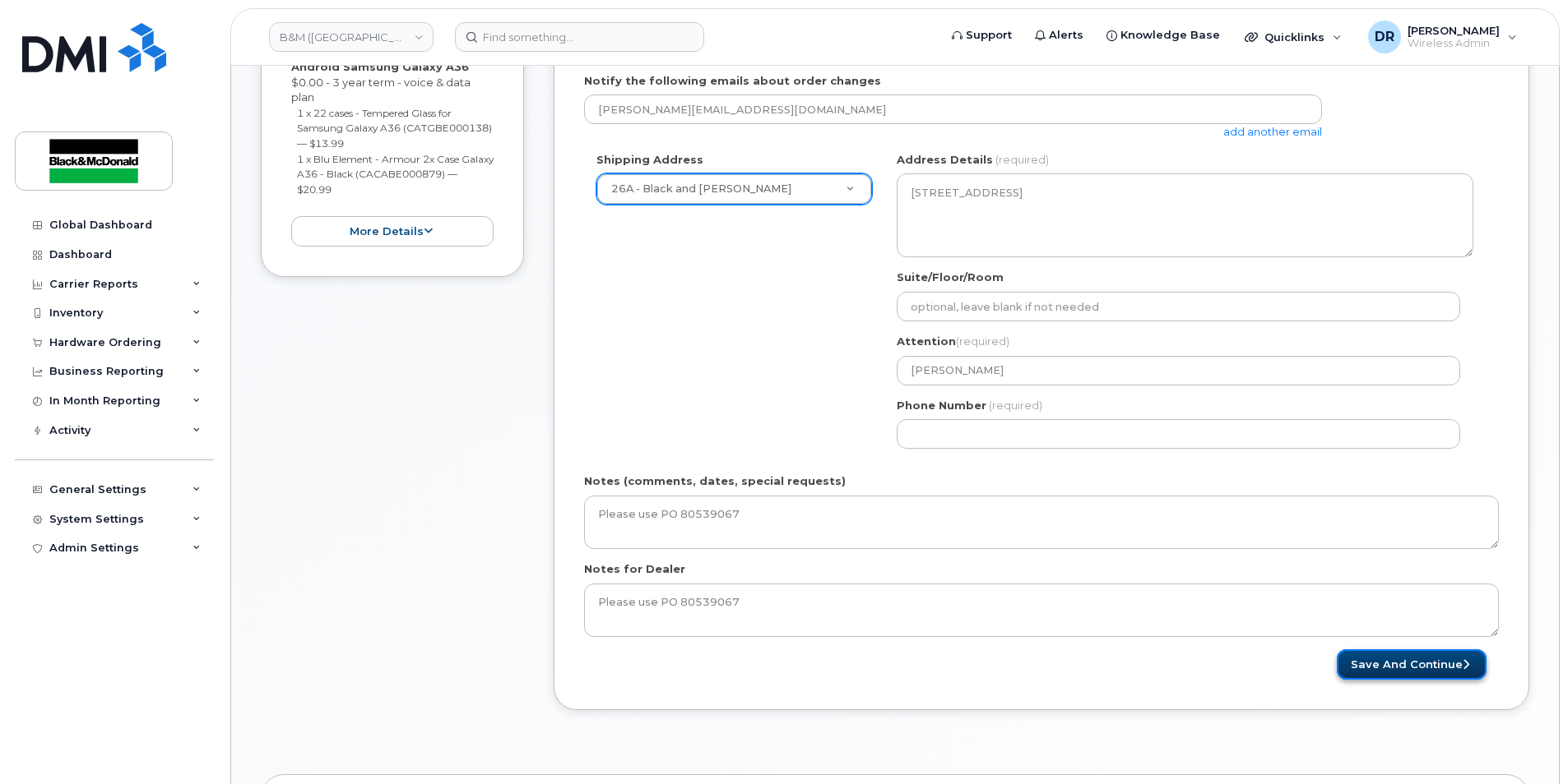
click at [1430, 668] on button "Save and Continue" at bounding box center [1411, 665] width 150 height 31
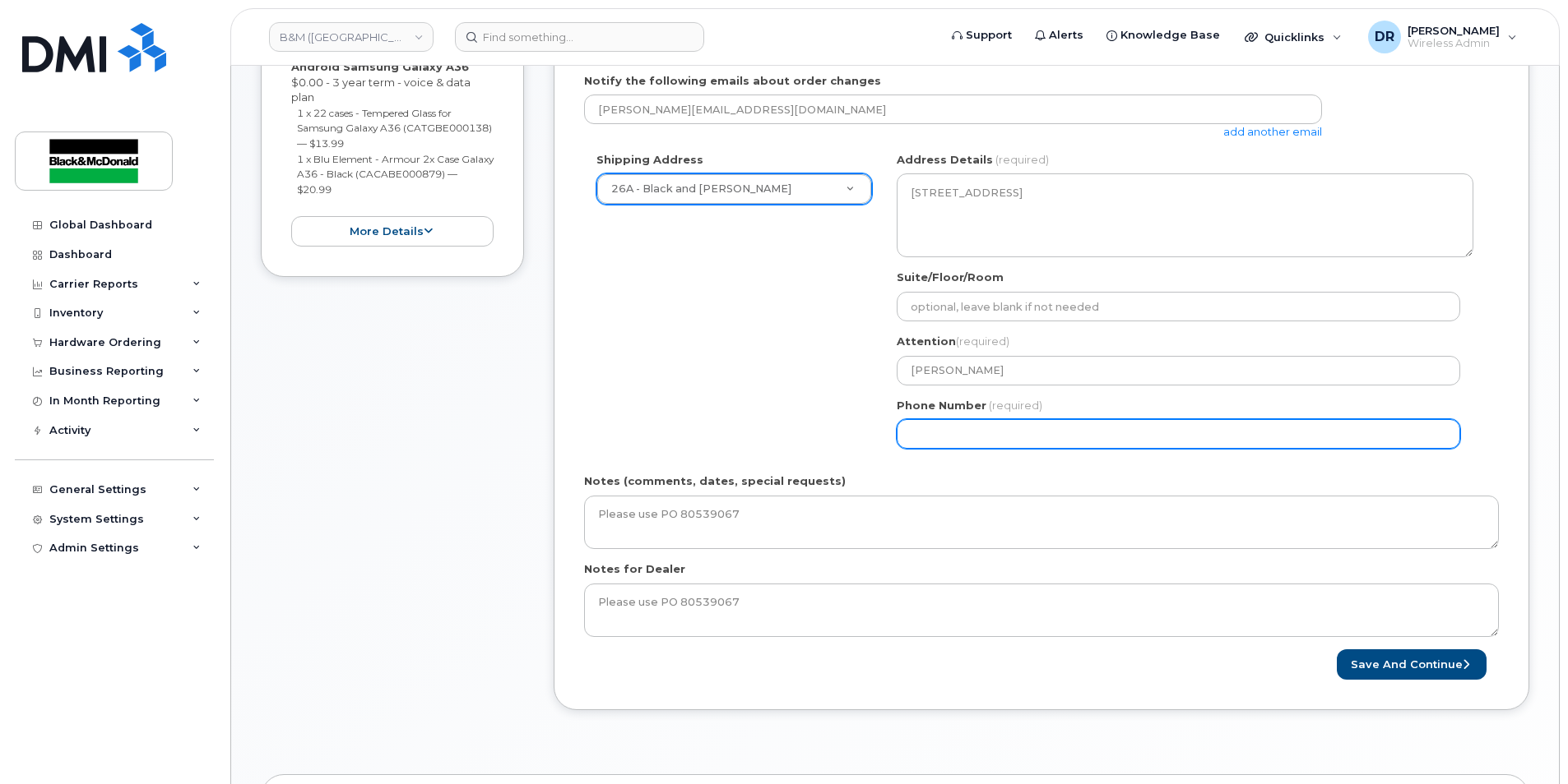
select select
type input "709747140"
select select
type input "7097471406"
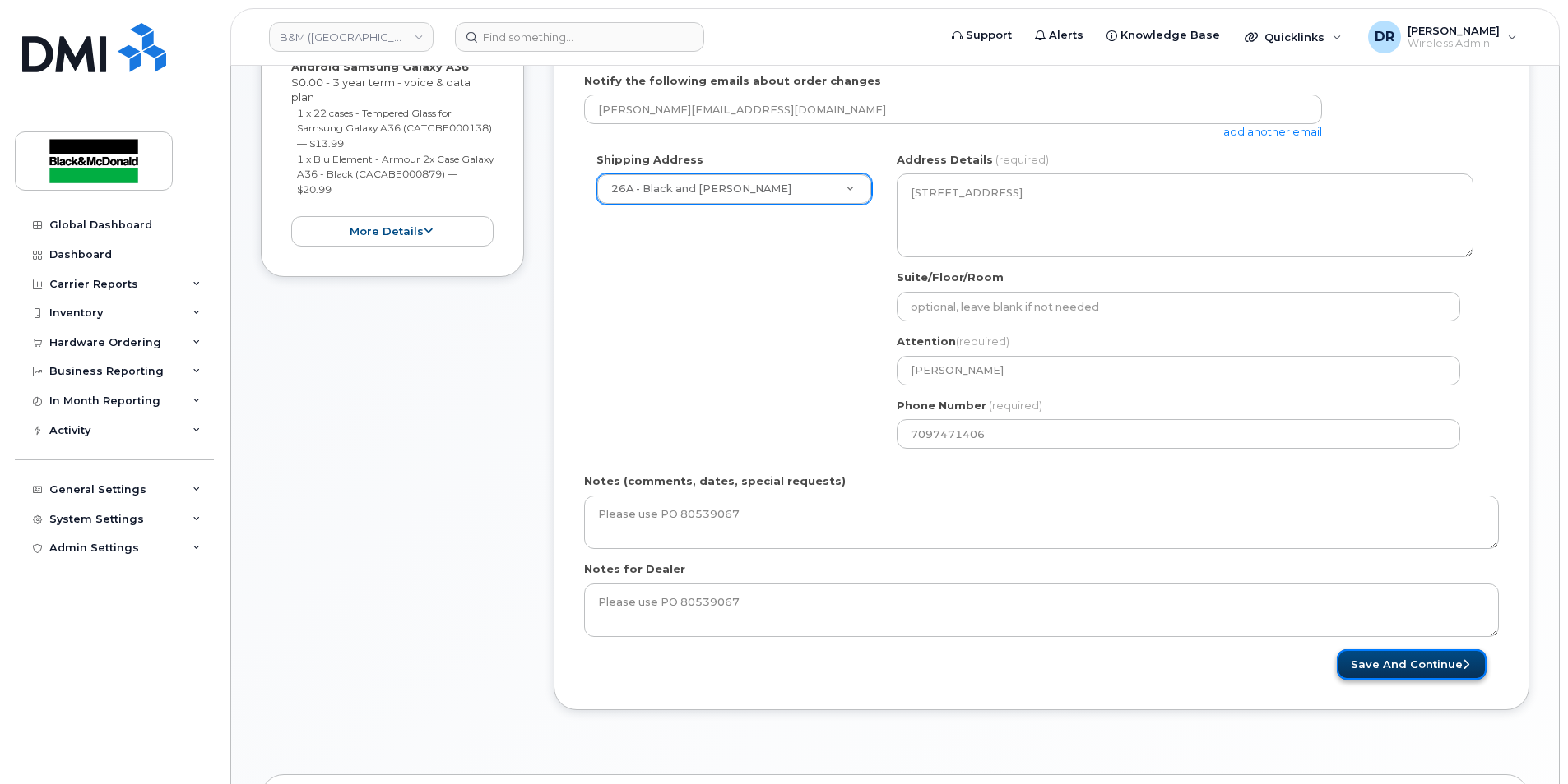
click at [1420, 669] on button "Save and Continue" at bounding box center [1411, 665] width 150 height 31
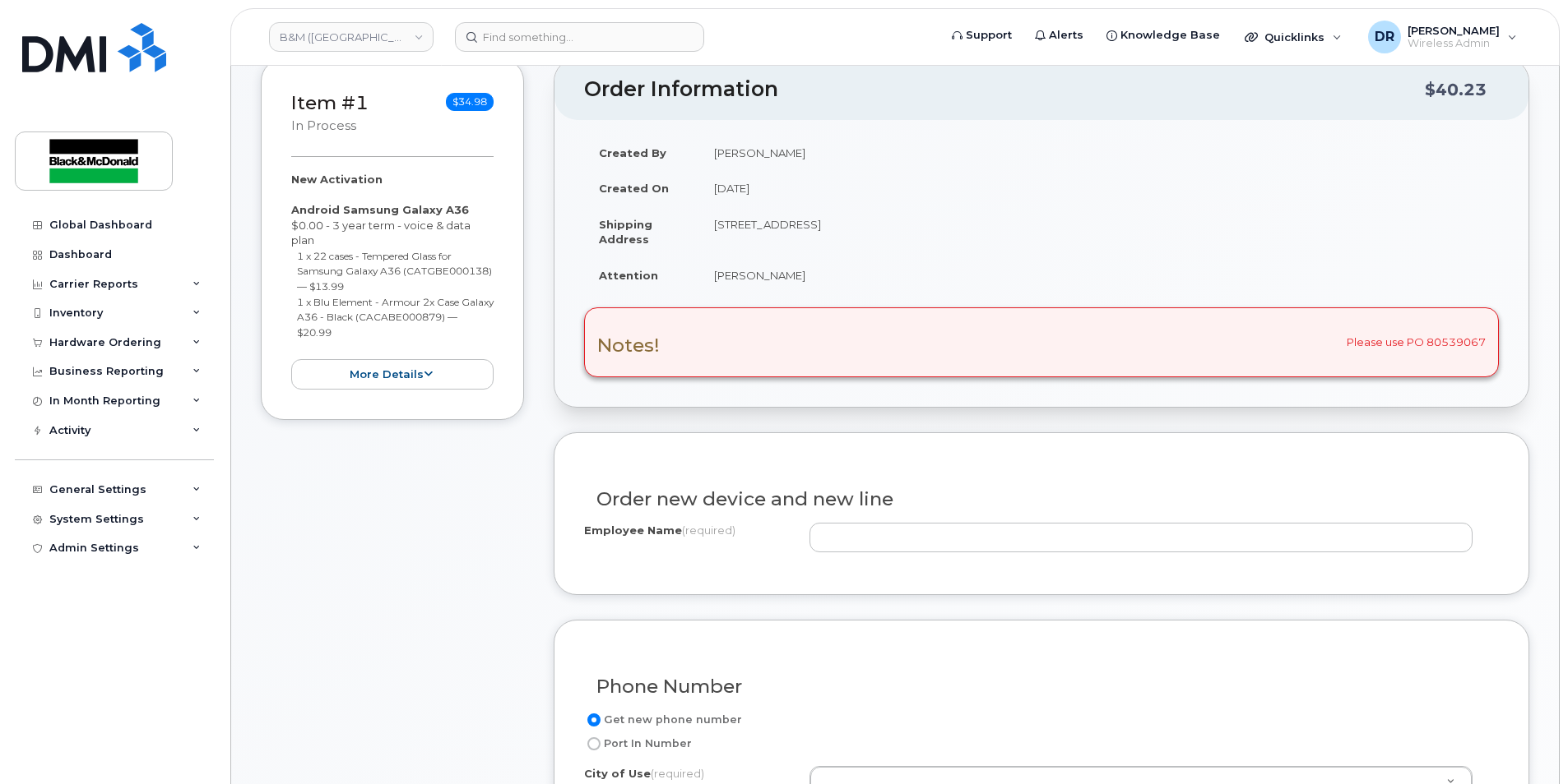
scroll to position [247, 0]
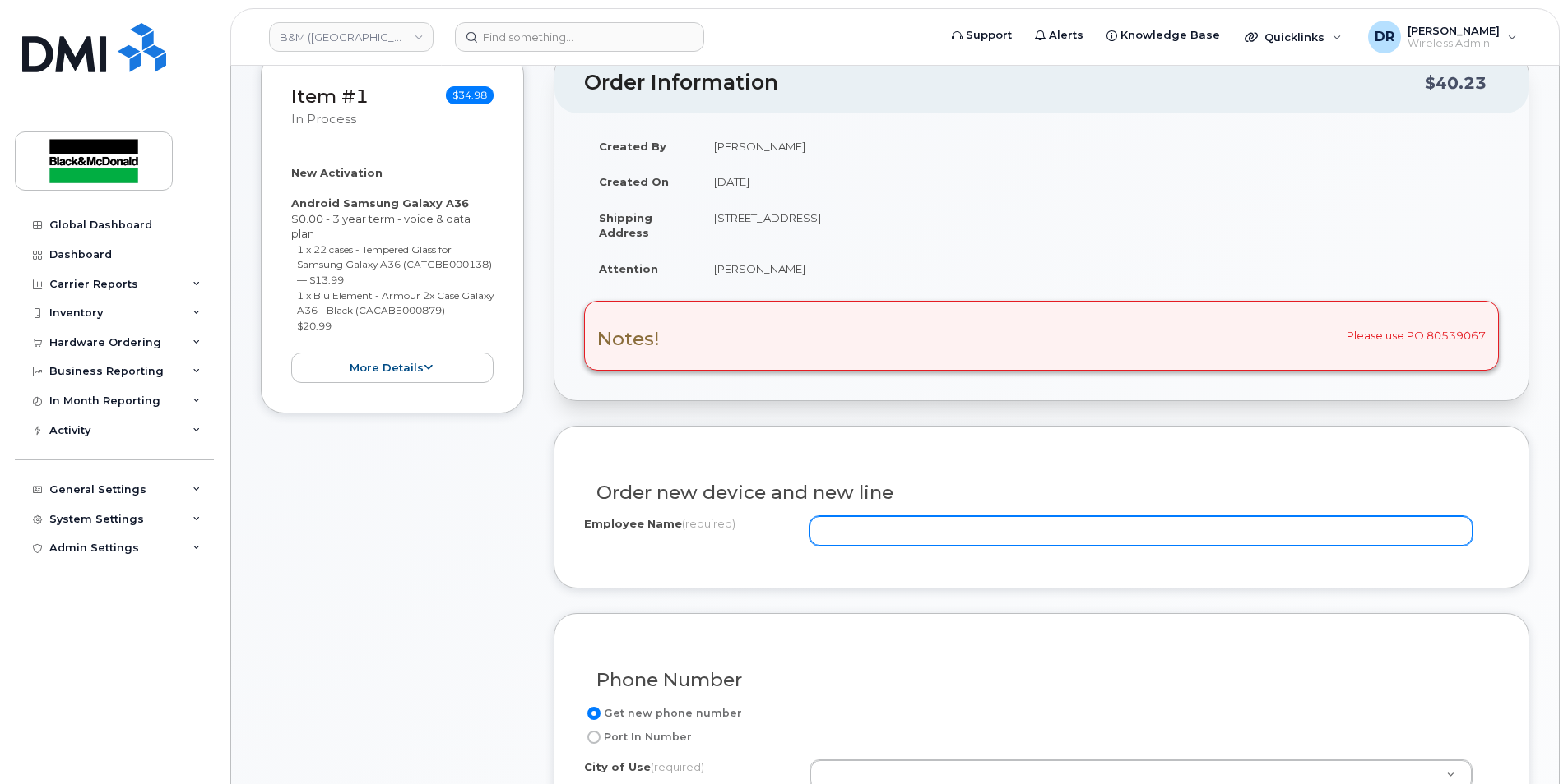
click at [848, 528] on input "Employee Name (required)" at bounding box center [1141, 531] width 663 height 30
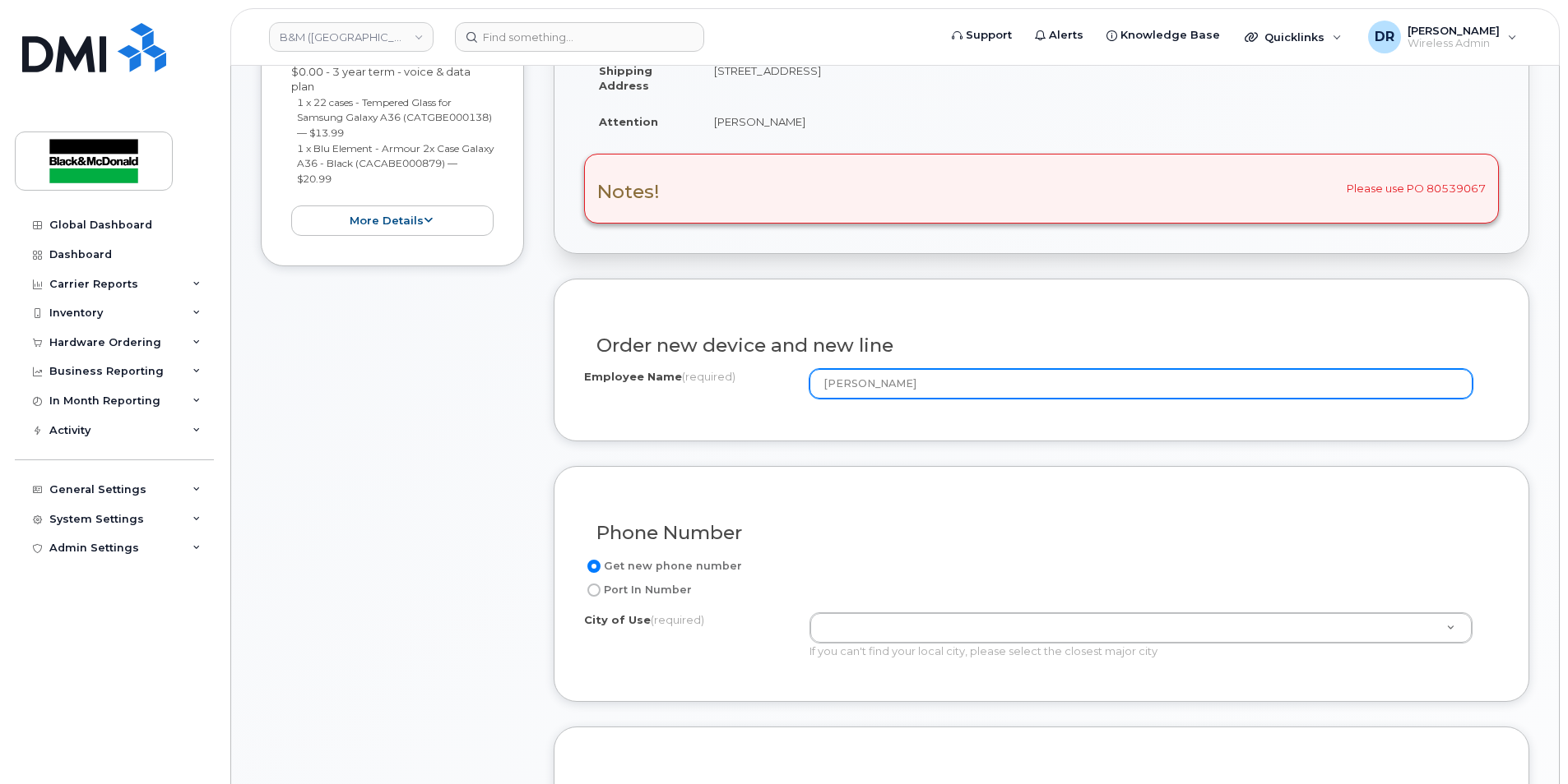
scroll to position [411, 0]
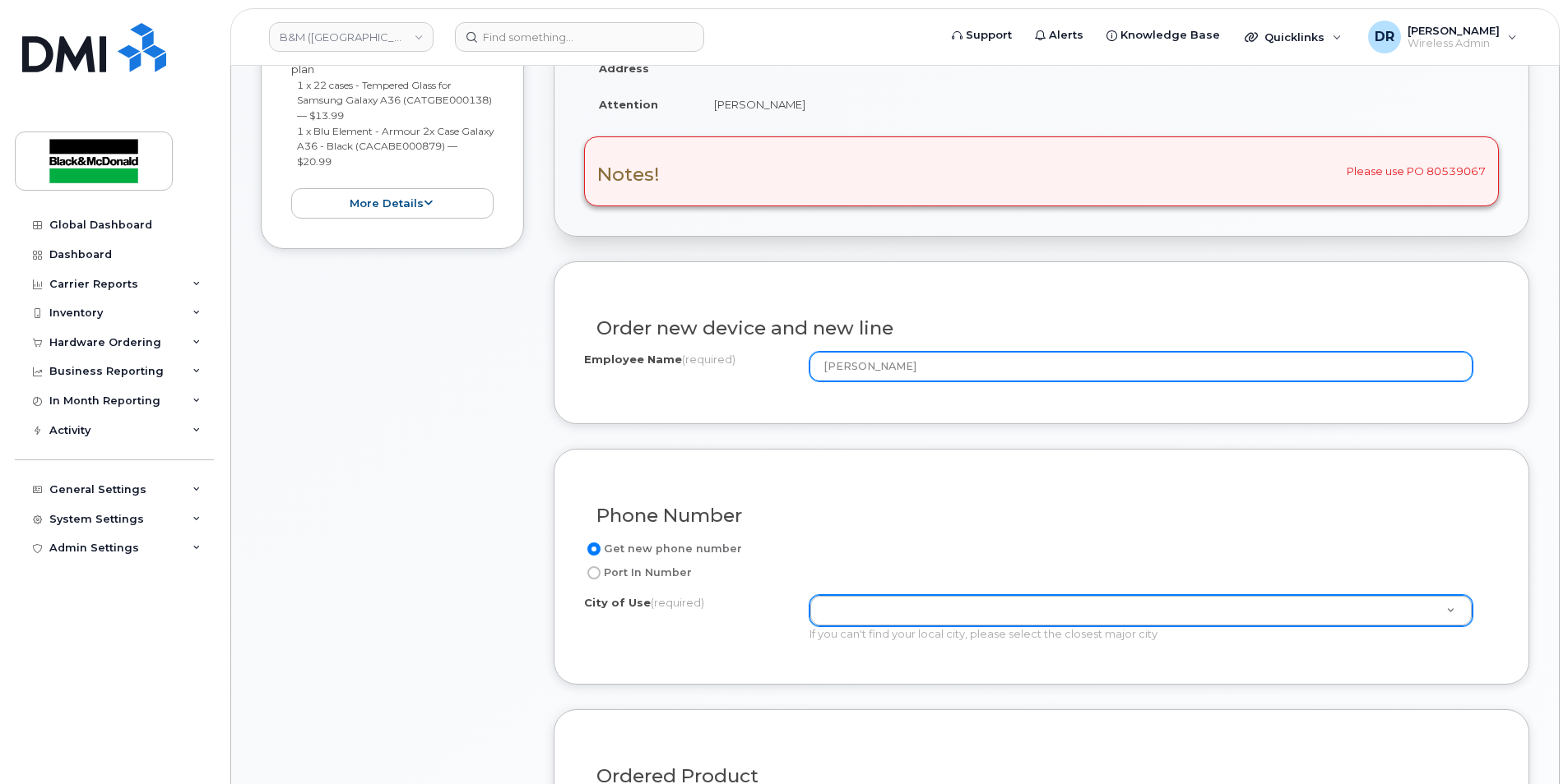
type input "[PERSON_NAME]"
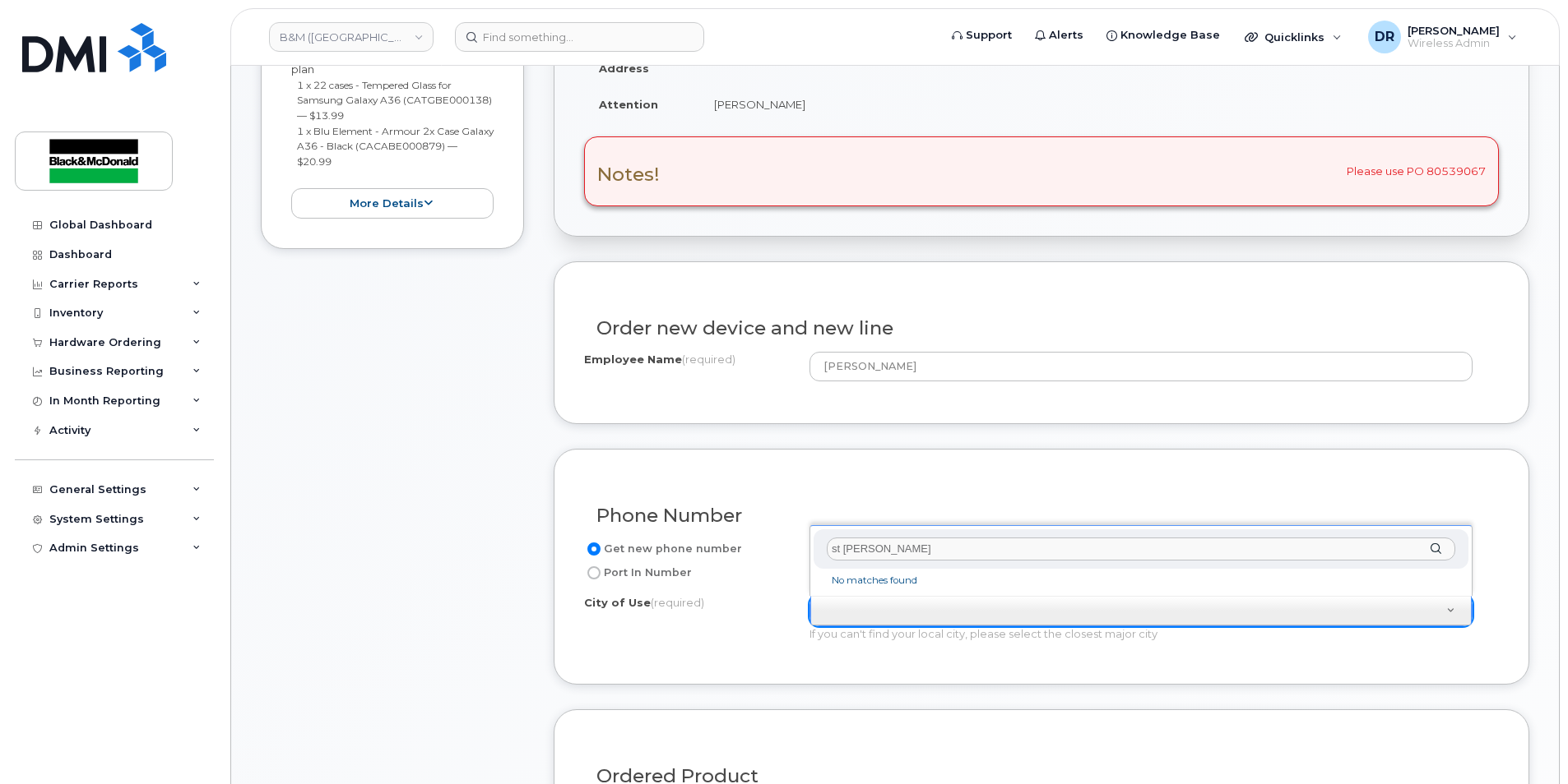
drag, startPoint x: 979, startPoint y: 551, endPoint x: 663, endPoint y: 542, distance: 316.1
type input "n"
drag, startPoint x: 1076, startPoint y: 634, endPoint x: 1072, endPoint y: 626, distance: 8.9
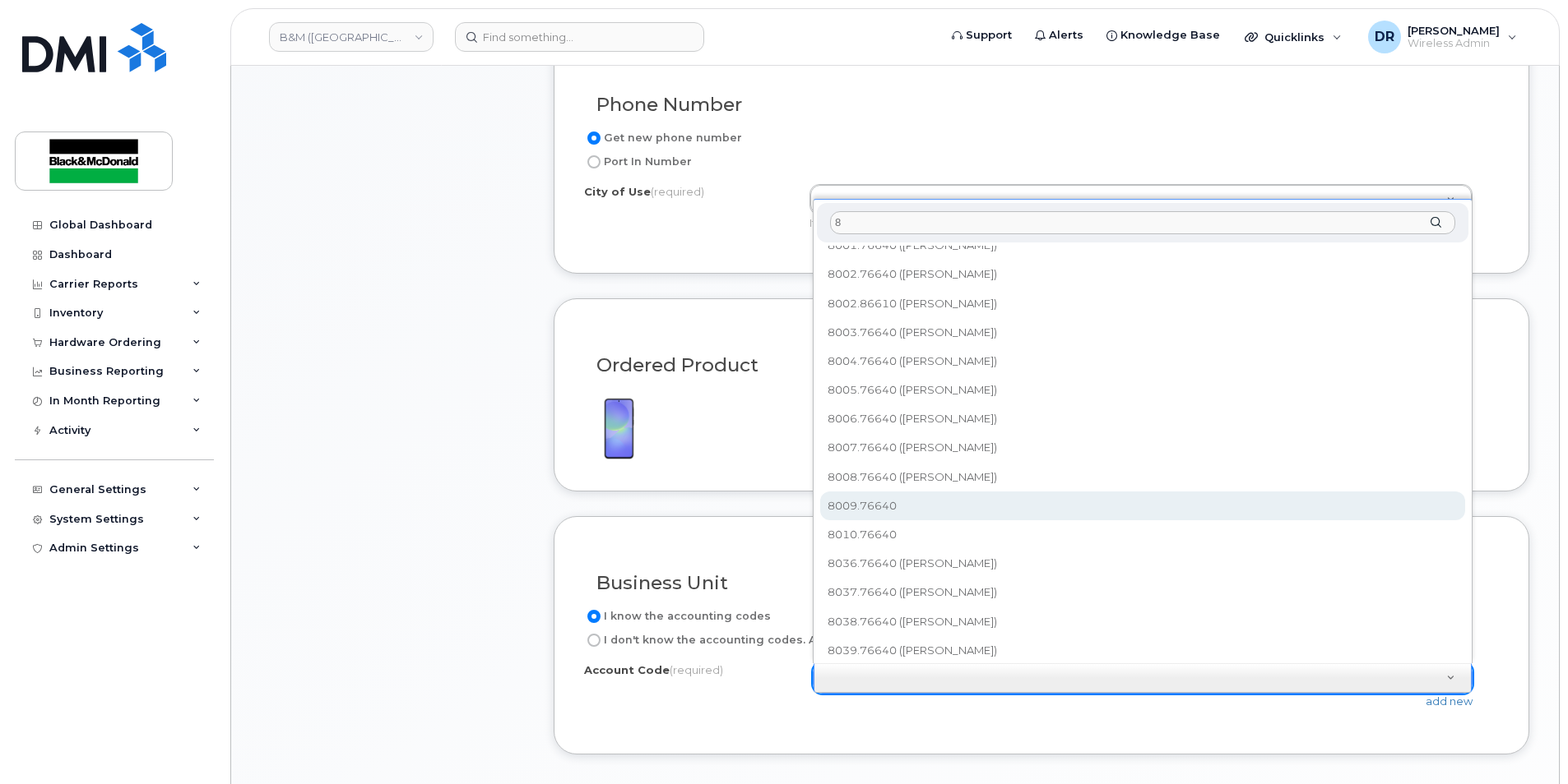
scroll to position [0, 0]
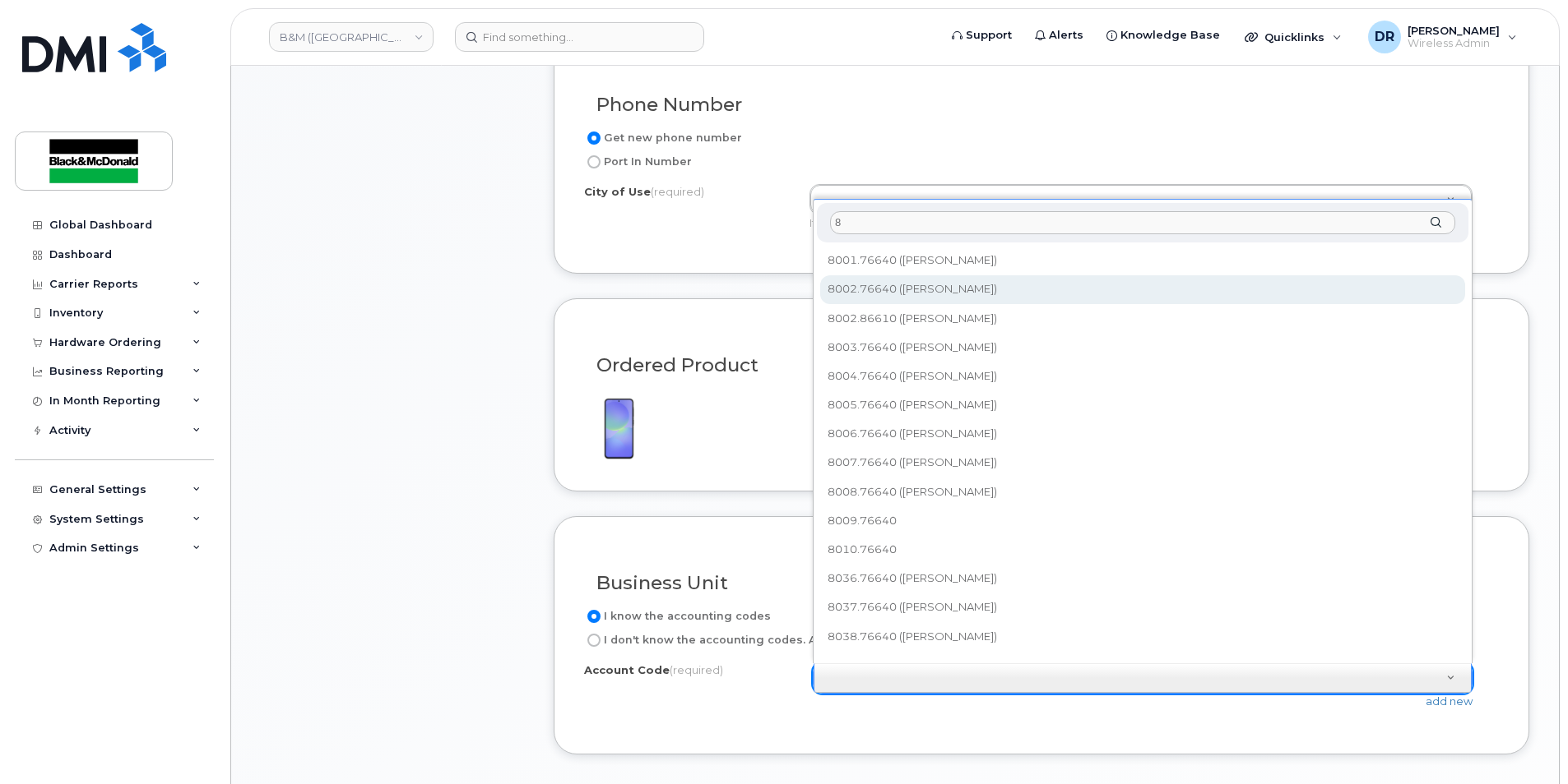
type input "8"
select select "8002.76640"
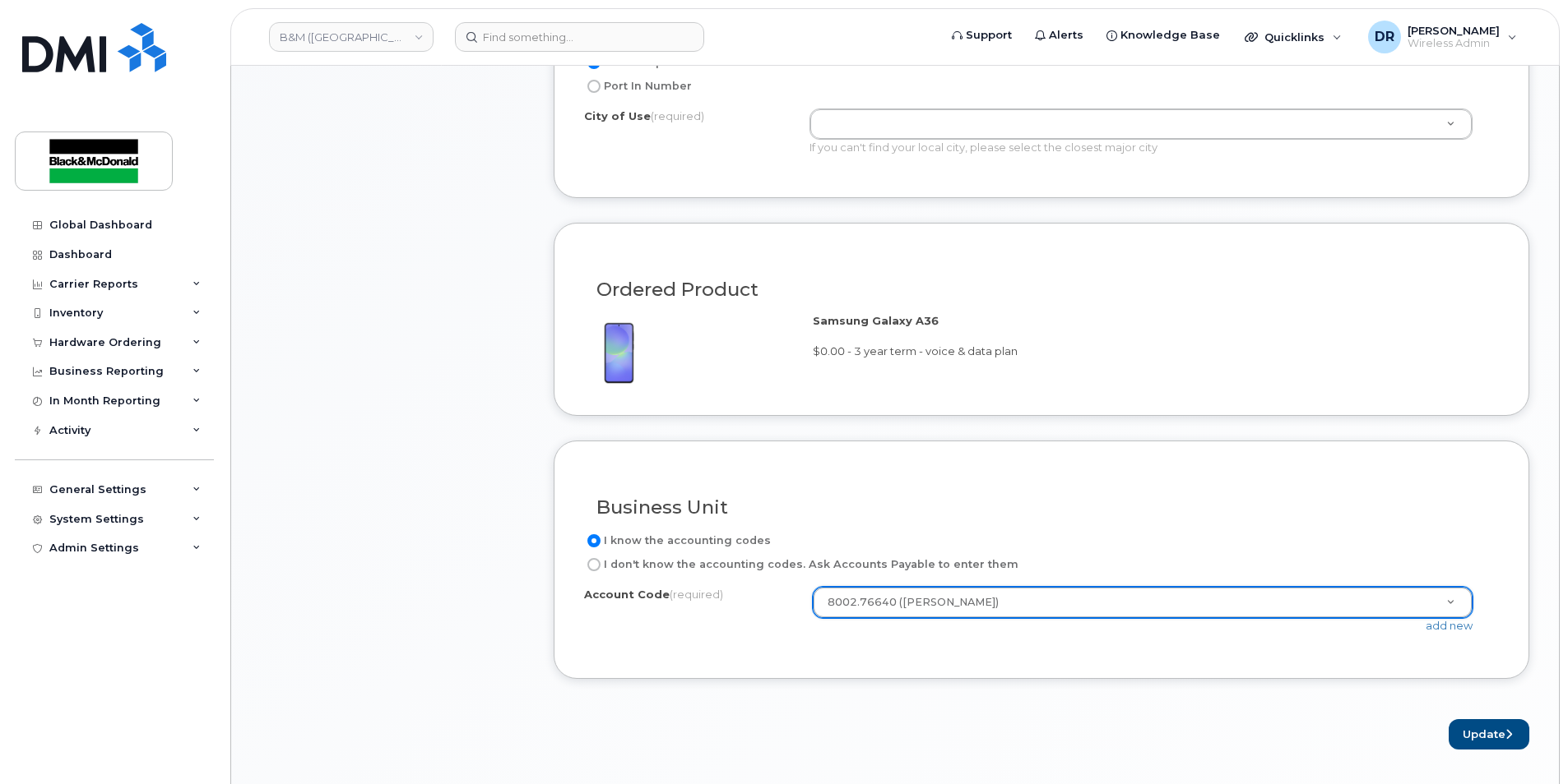
scroll to position [1151, 0]
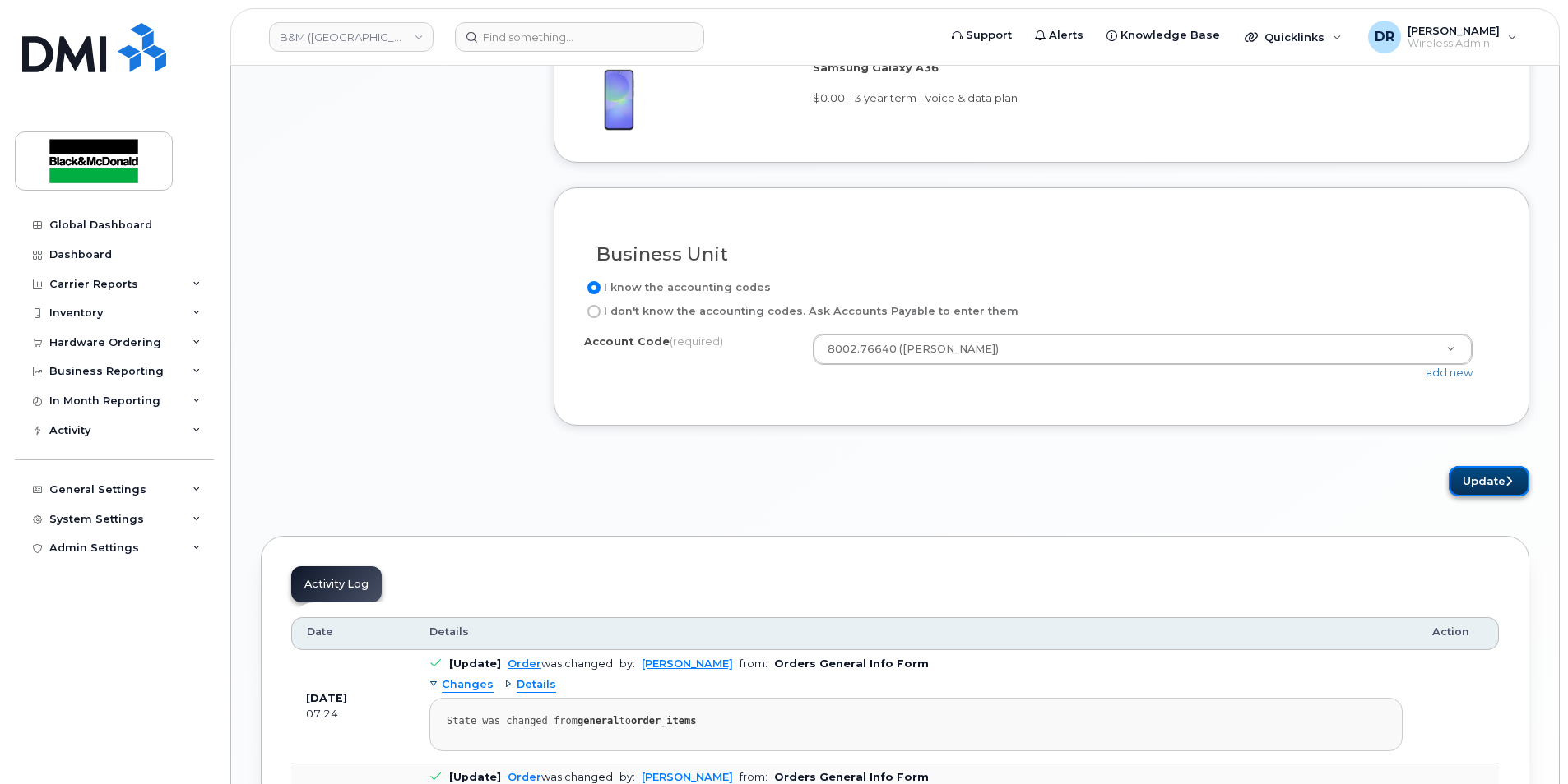
click at [1489, 482] on button "Update" at bounding box center [1488, 481] width 80 height 31
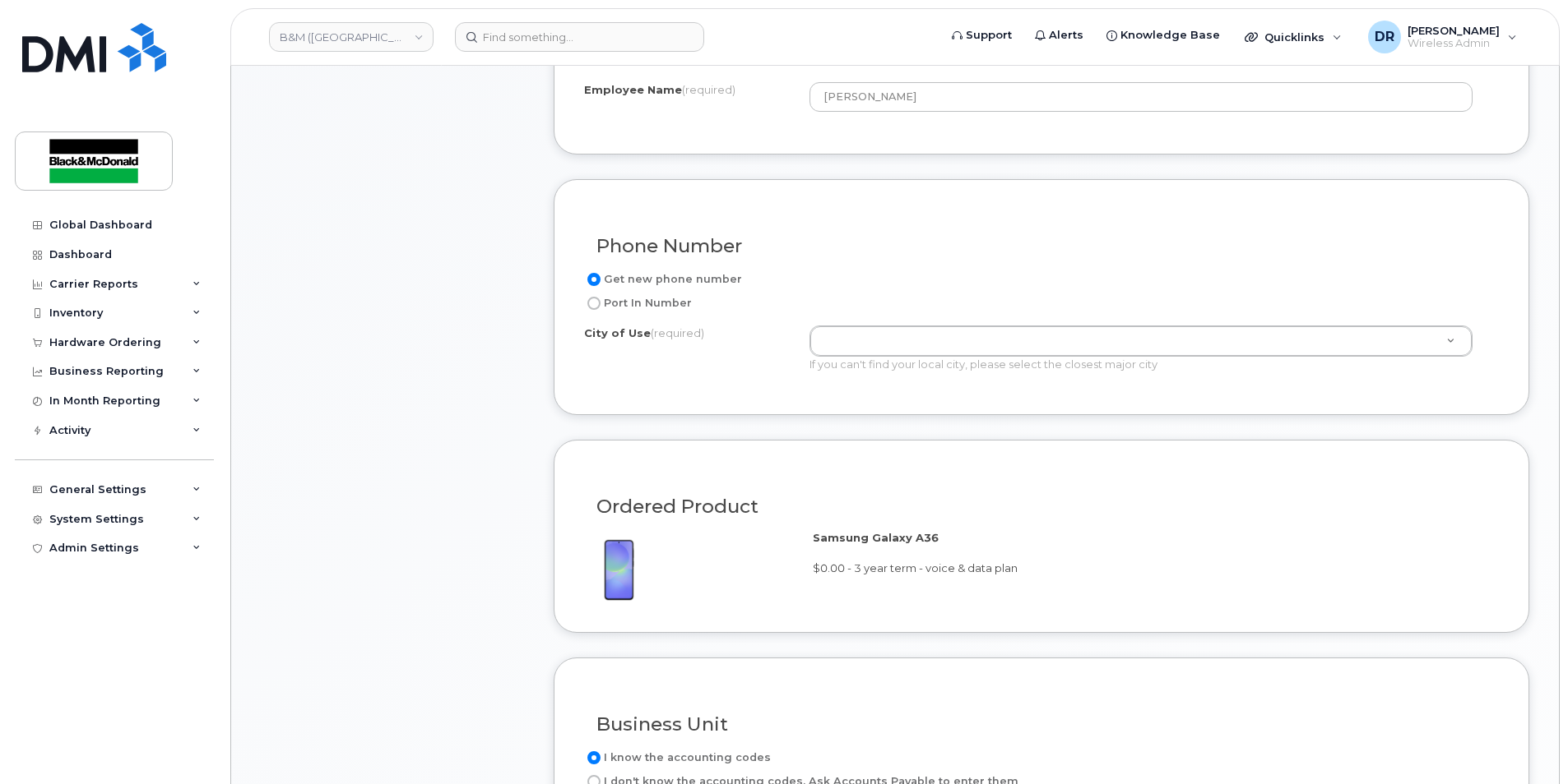
scroll to position [589, 0]
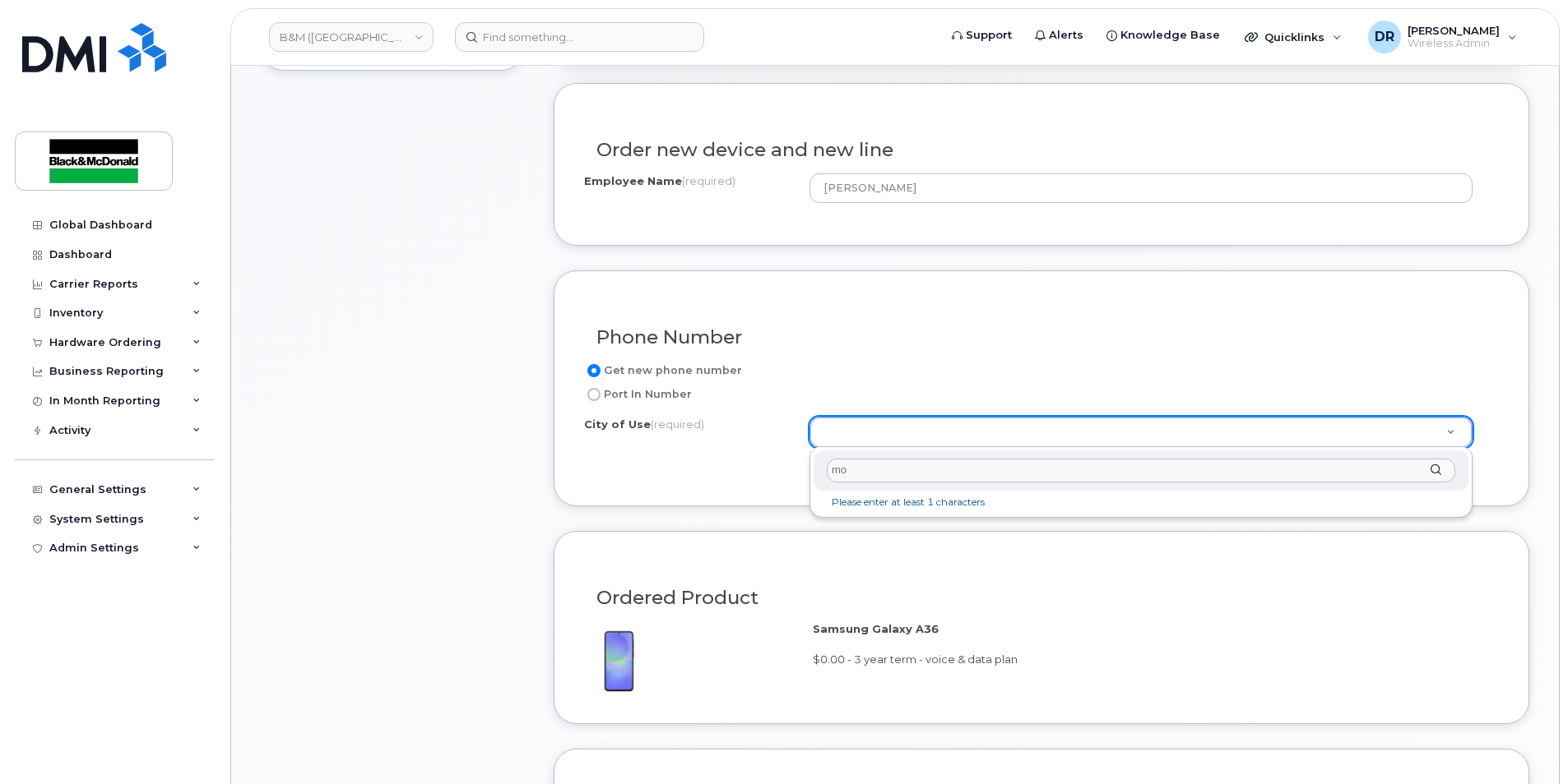
type input "m"
type input "s"
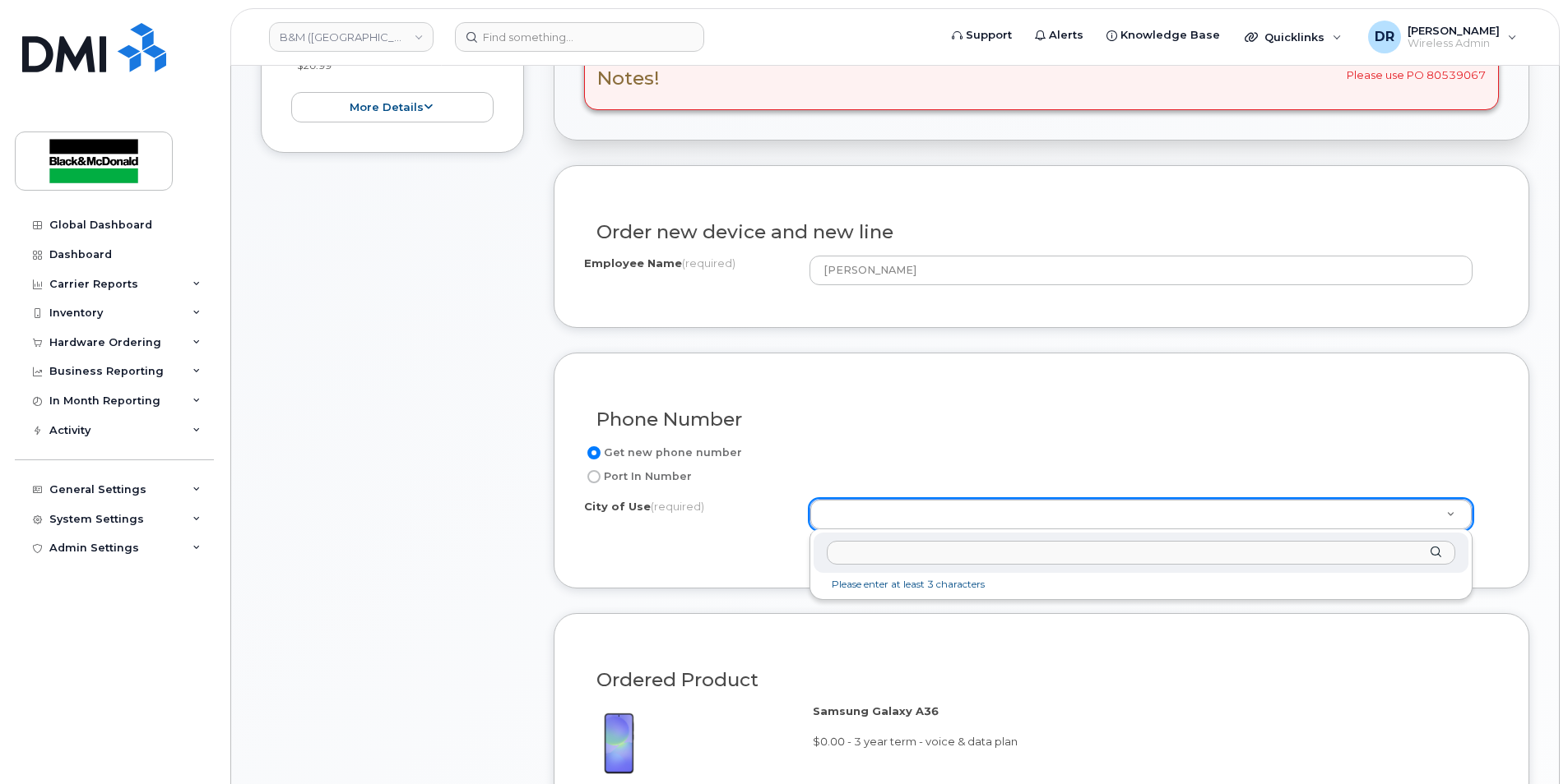
type input "p"
type input "m"
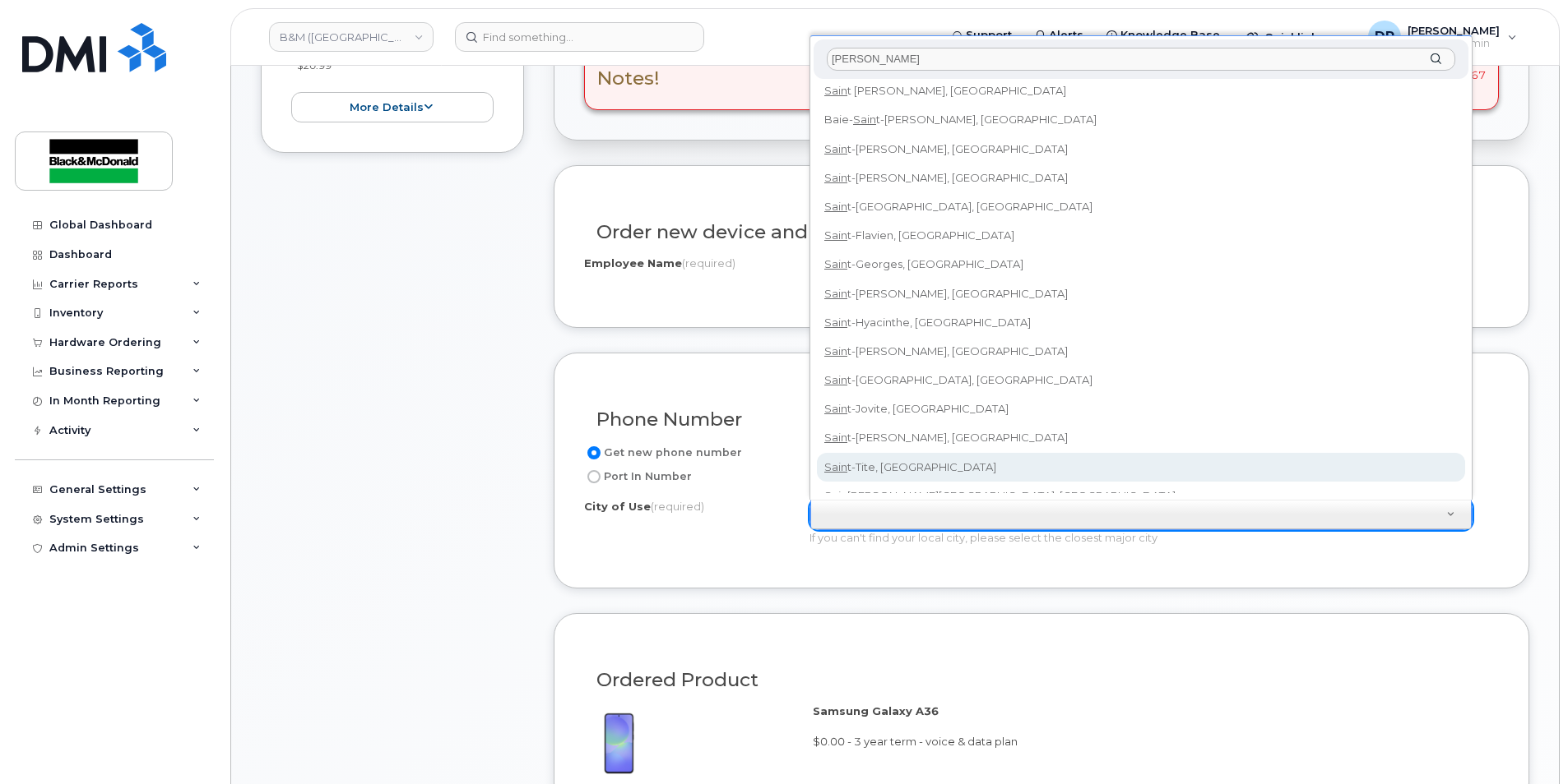
scroll to position [0, 0]
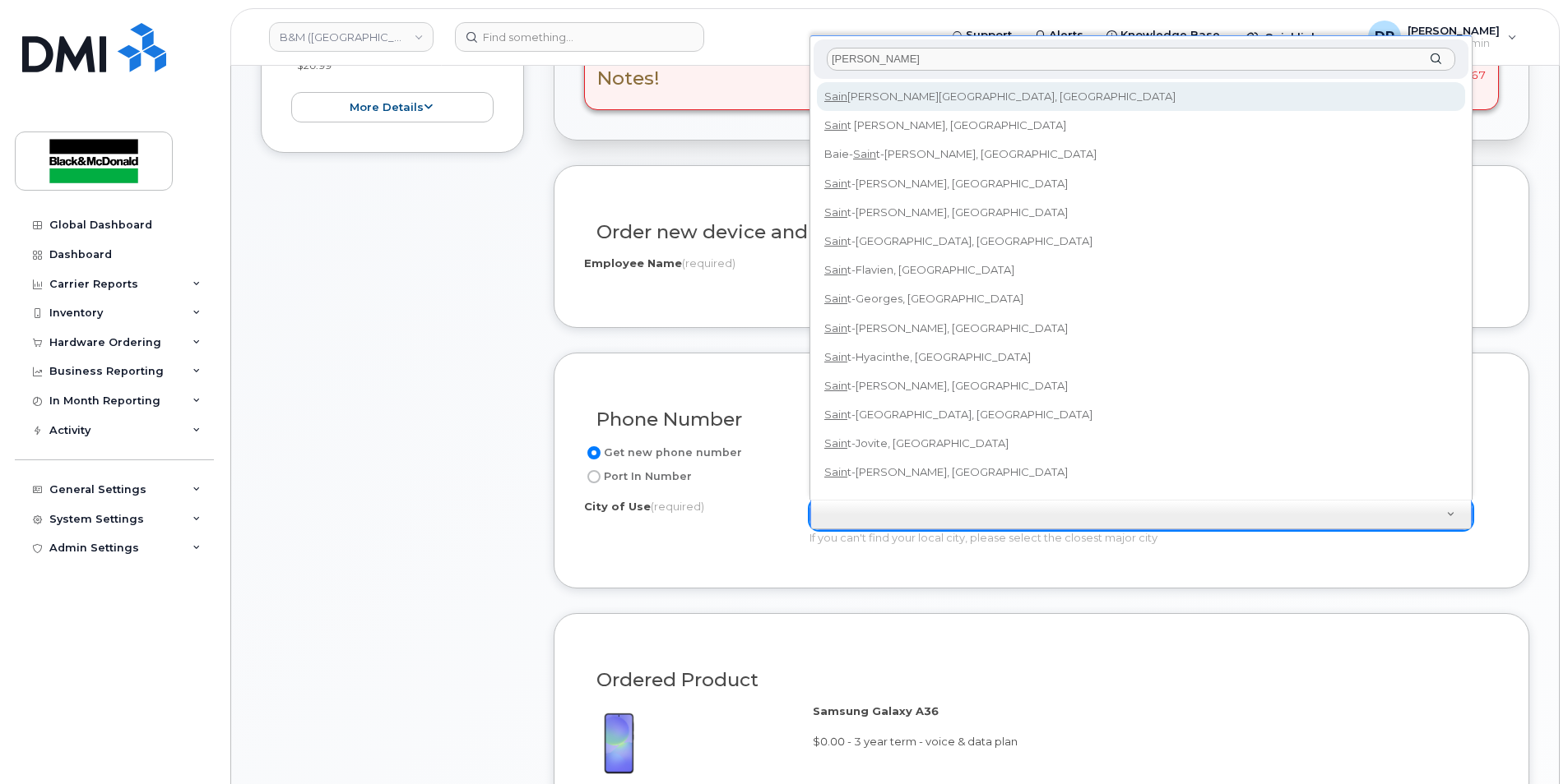
drag, startPoint x: 862, startPoint y: 60, endPoint x: 770, endPoint y: 62, distance: 92.0
click at [770, 62] on body "B&M (Atlantic Region) Support Alerts Knowledge Base Quicklinks Suspend / Cancel…" at bounding box center [784, 725] width 1568 height 2465
click at [869, 66] on input "sain" at bounding box center [1141, 60] width 629 height 24
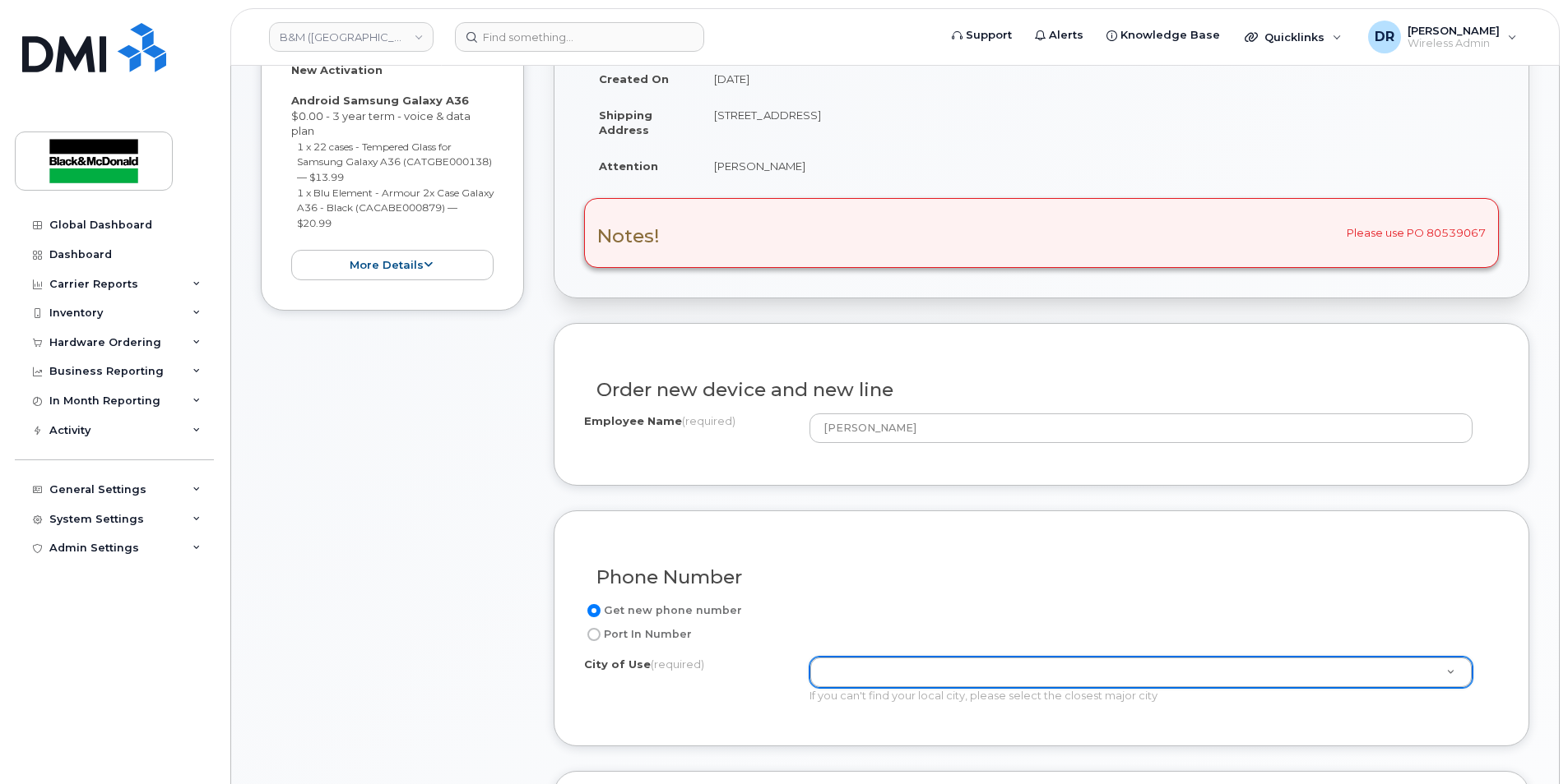
scroll to position [343, 0]
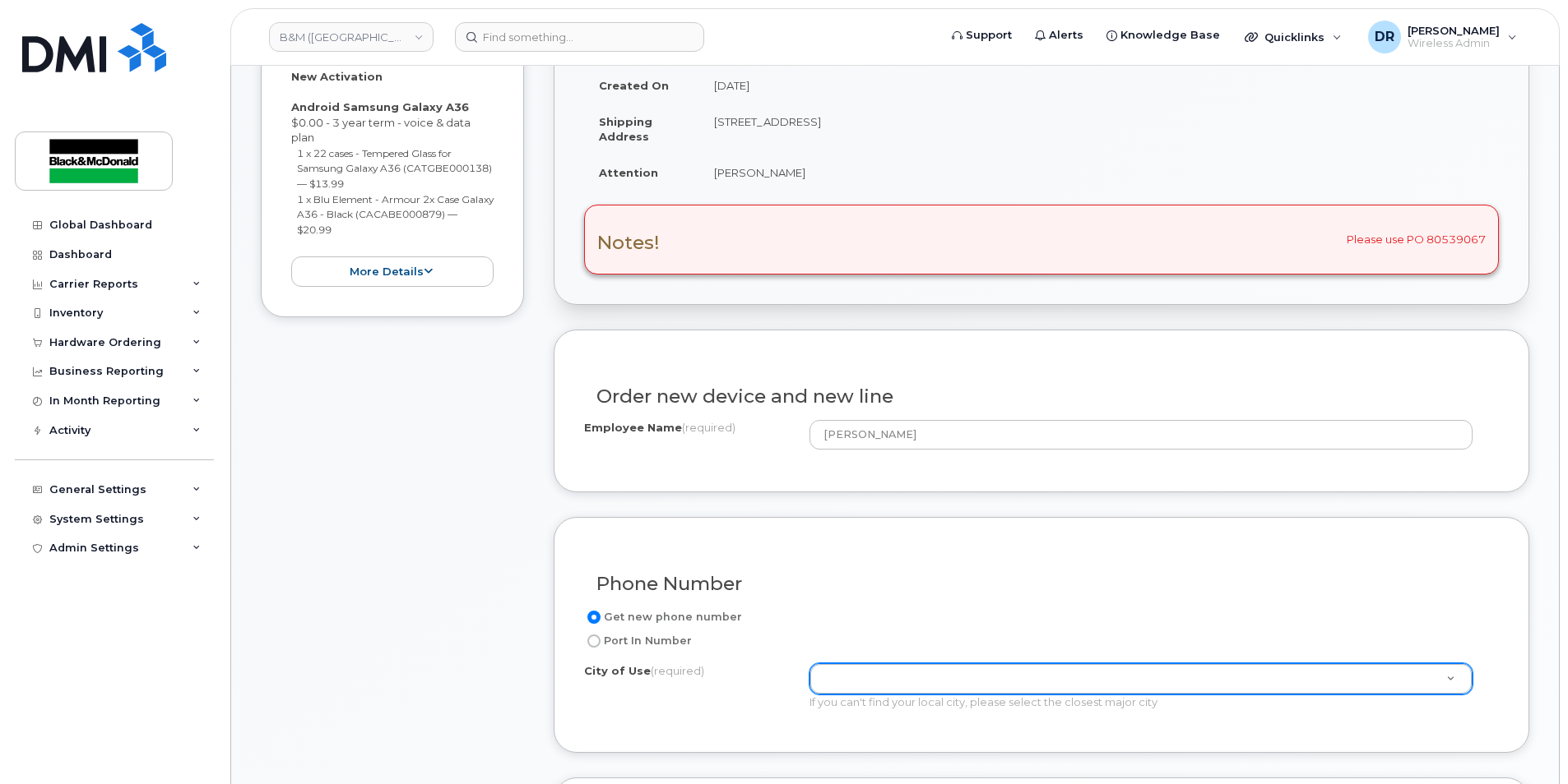
click at [1155, 266] on div "Notes! Please use PO 80539067" at bounding box center [1041, 239] width 915 height 69
click at [1490, 238] on div "Notes! Please use PO 80539067" at bounding box center [1041, 239] width 915 height 69
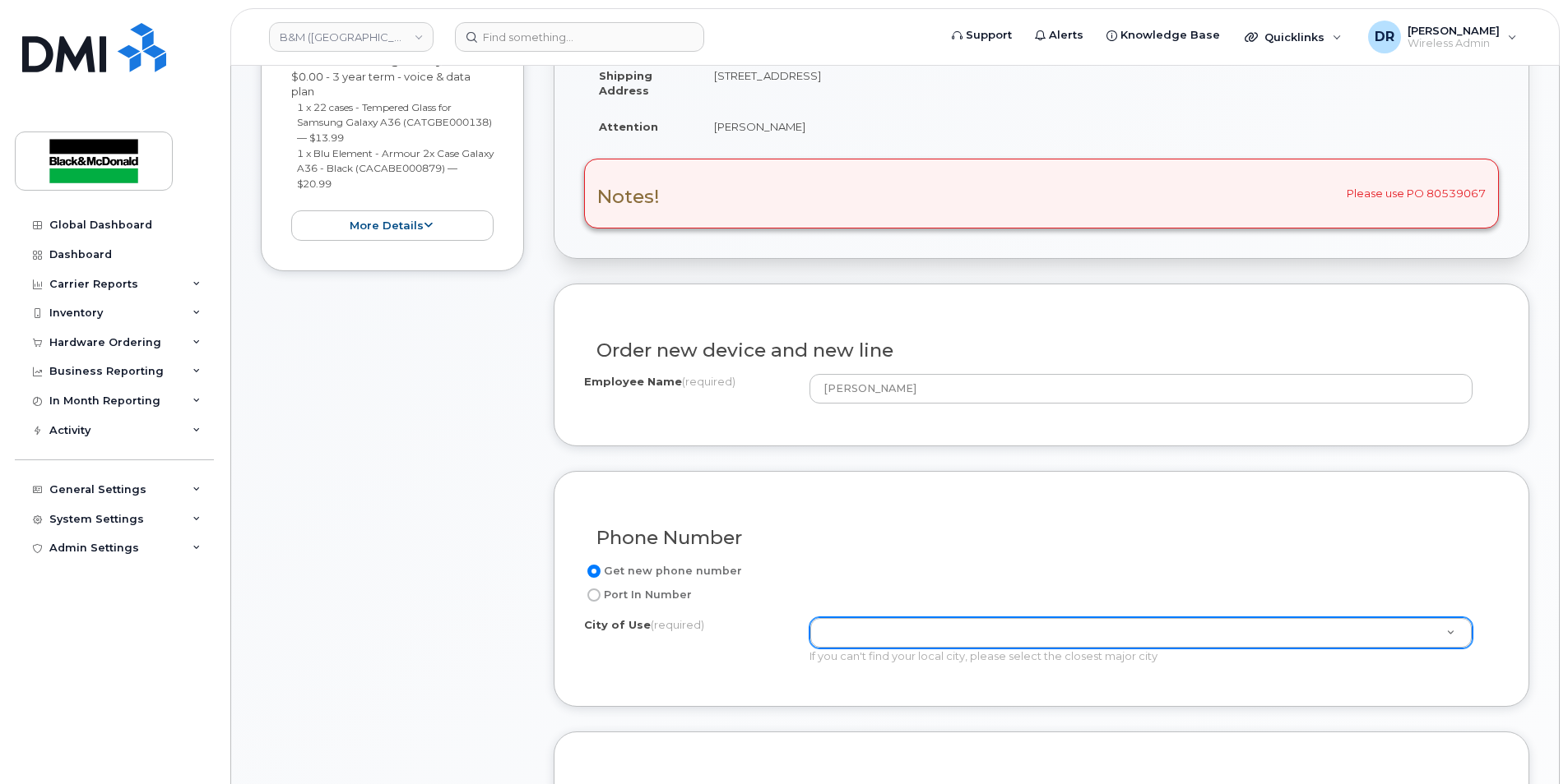
scroll to position [507, 0]
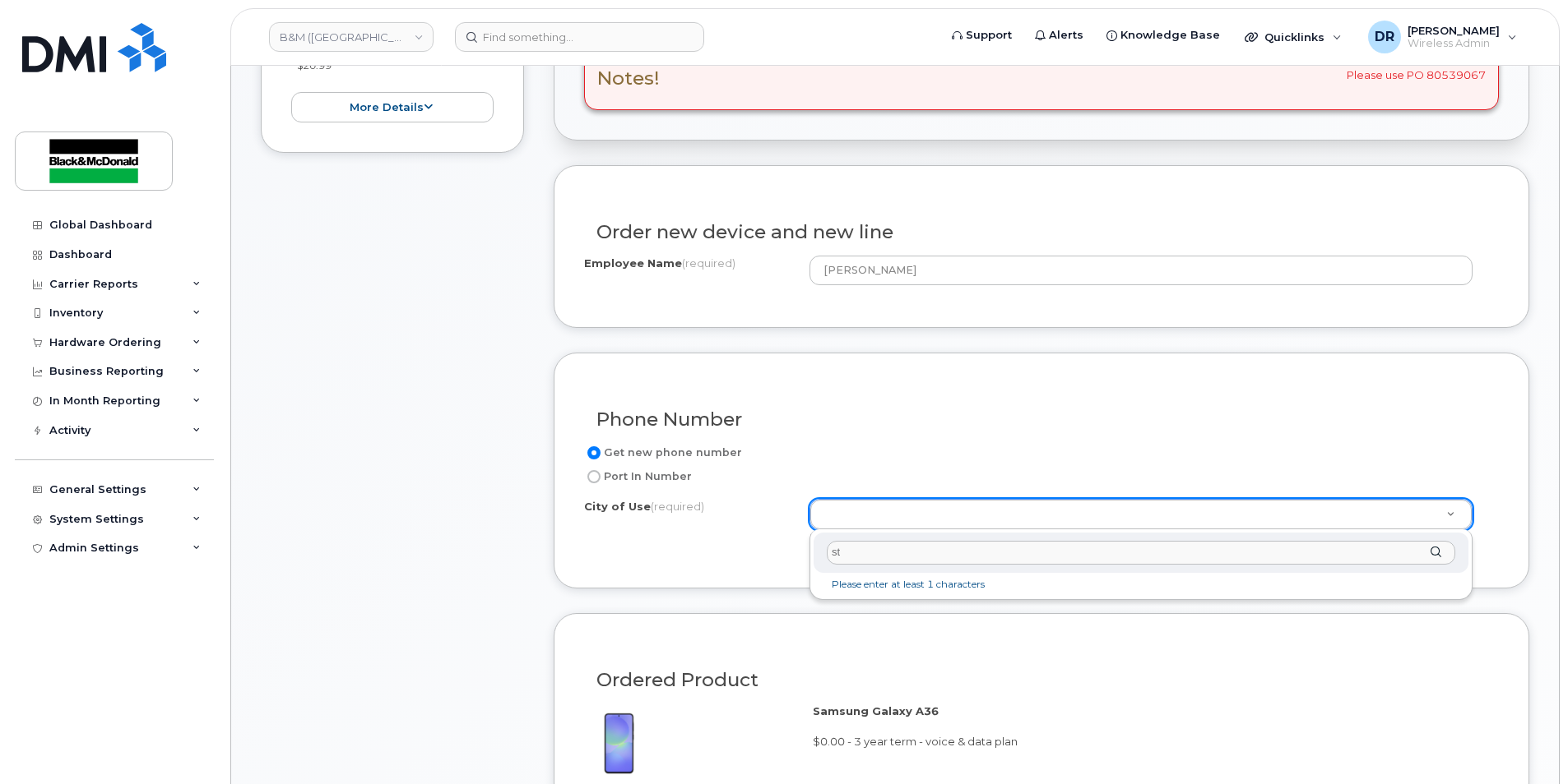
type input "st"
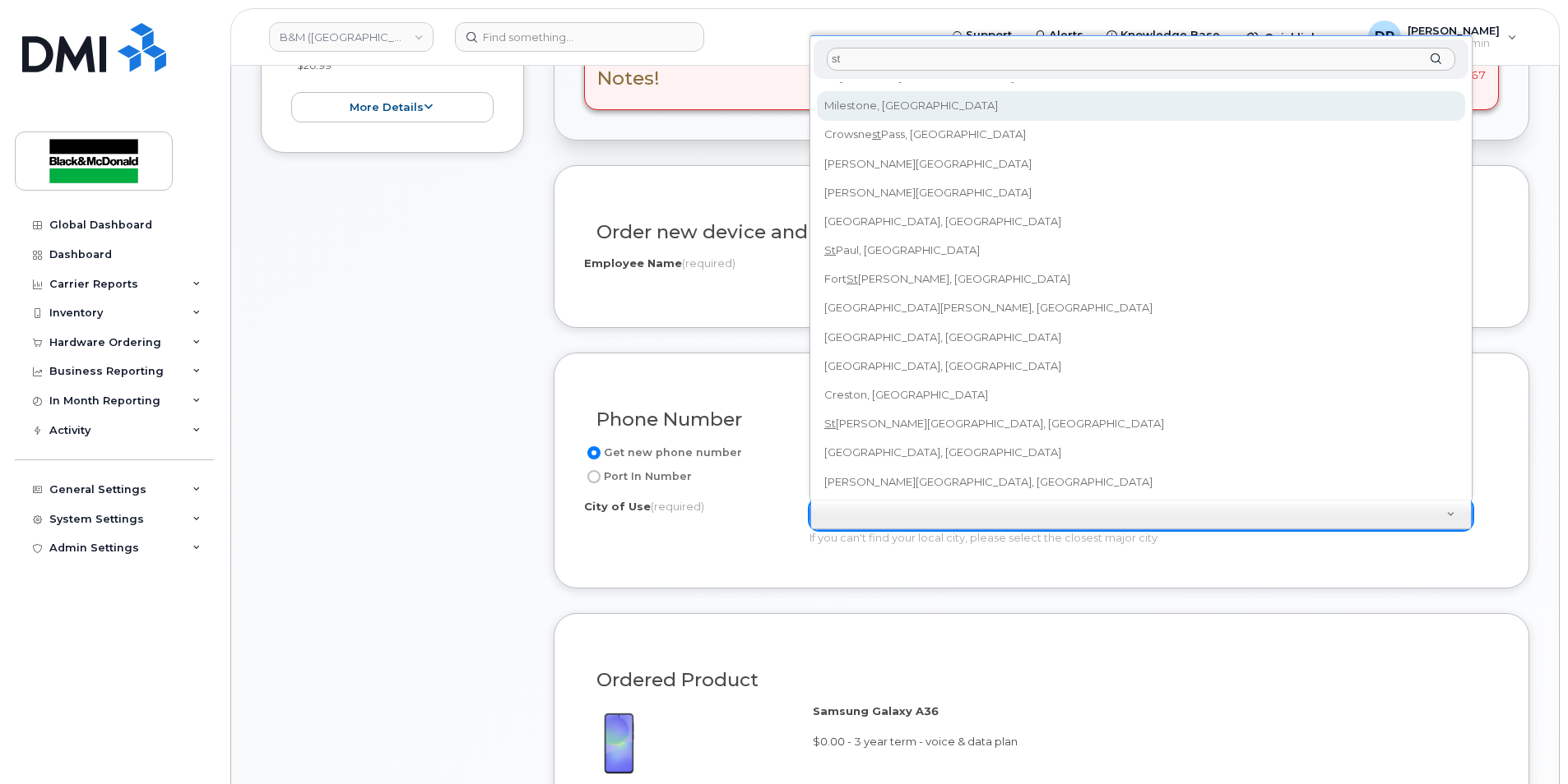
scroll to position [167, 0]
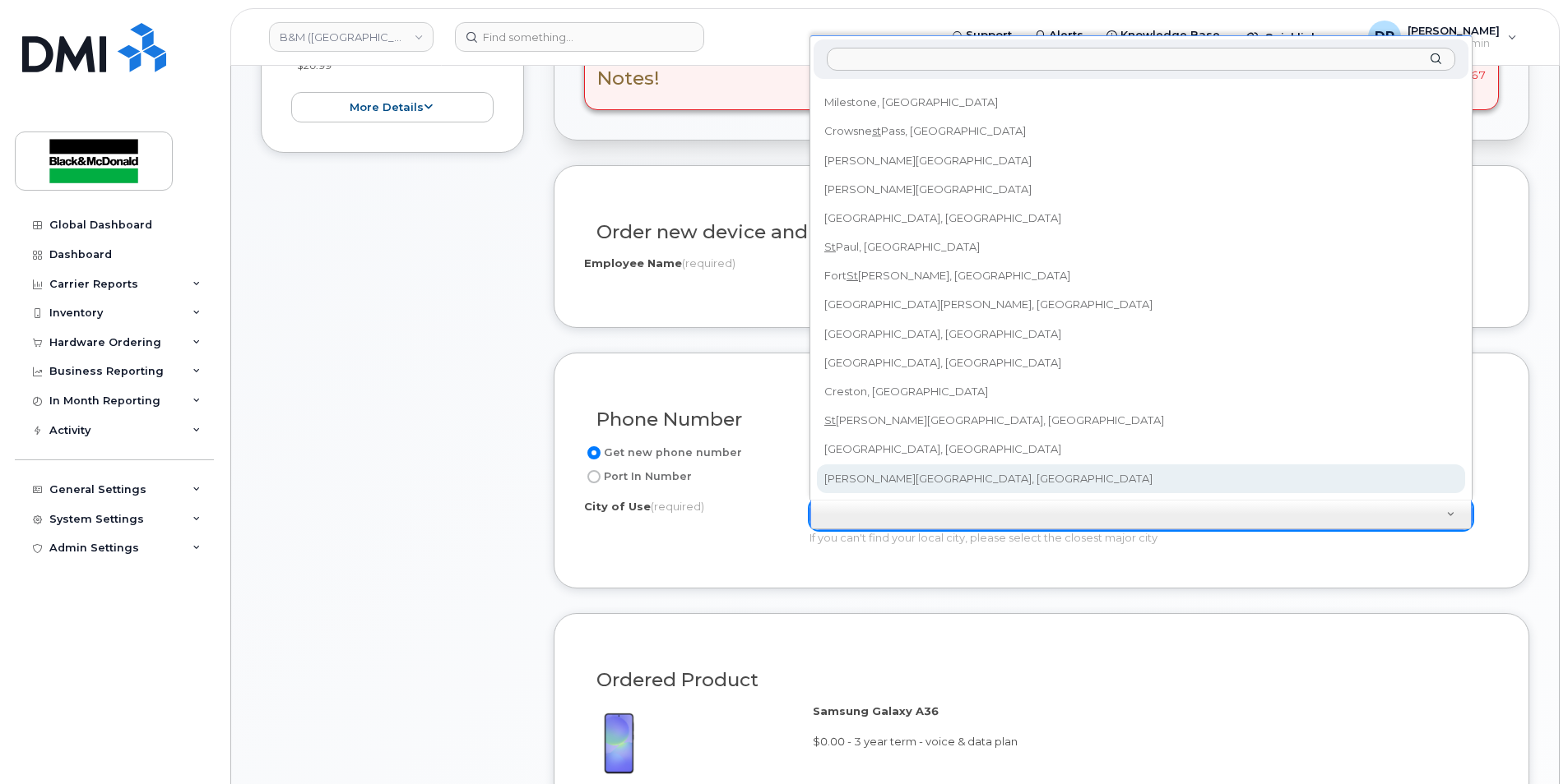
drag, startPoint x: 791, startPoint y: 524, endPoint x: 806, endPoint y: 531, distance: 16.6
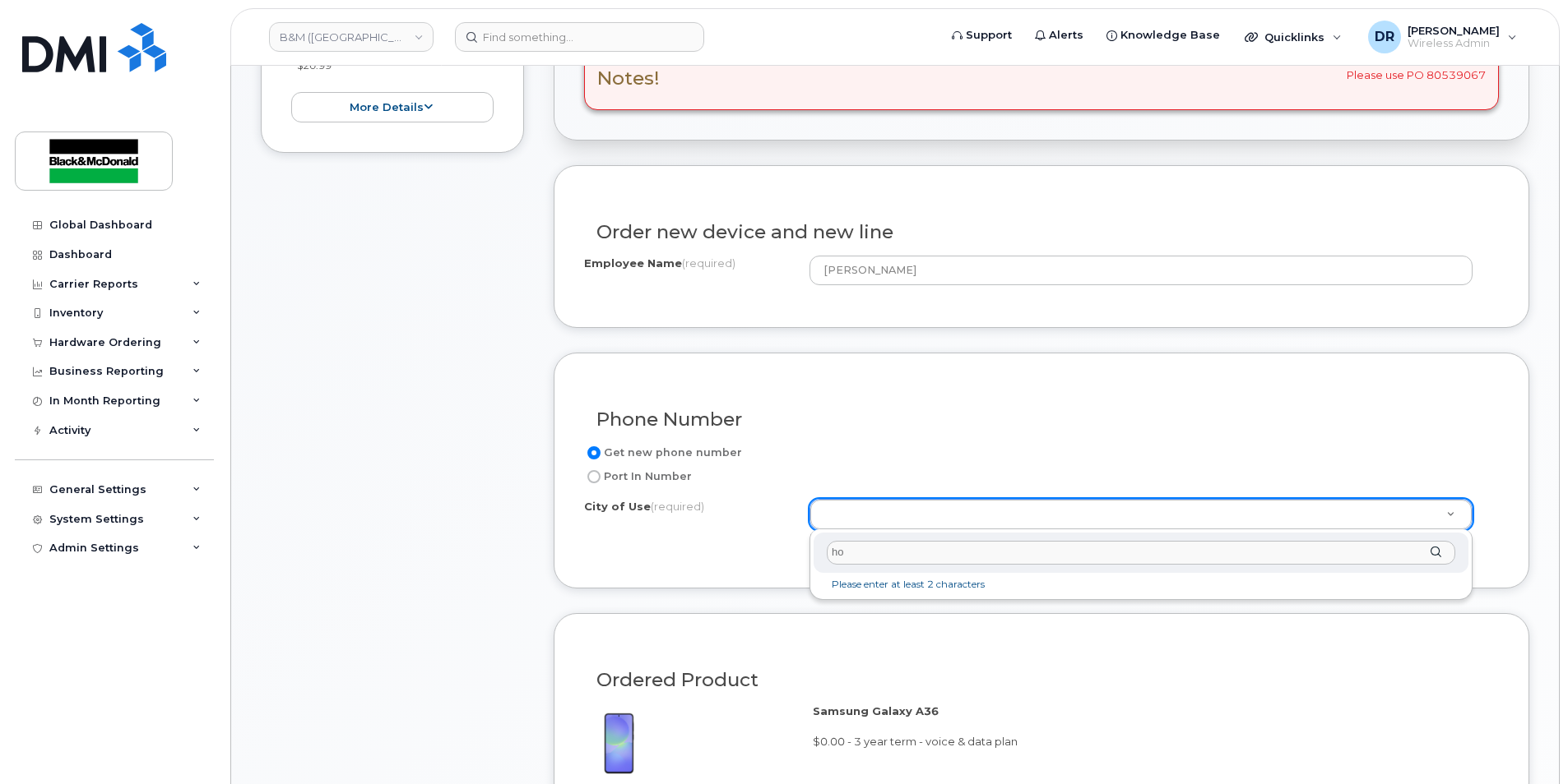
type input "h"
type input "d"
type input "number for Mount Pearl NL"
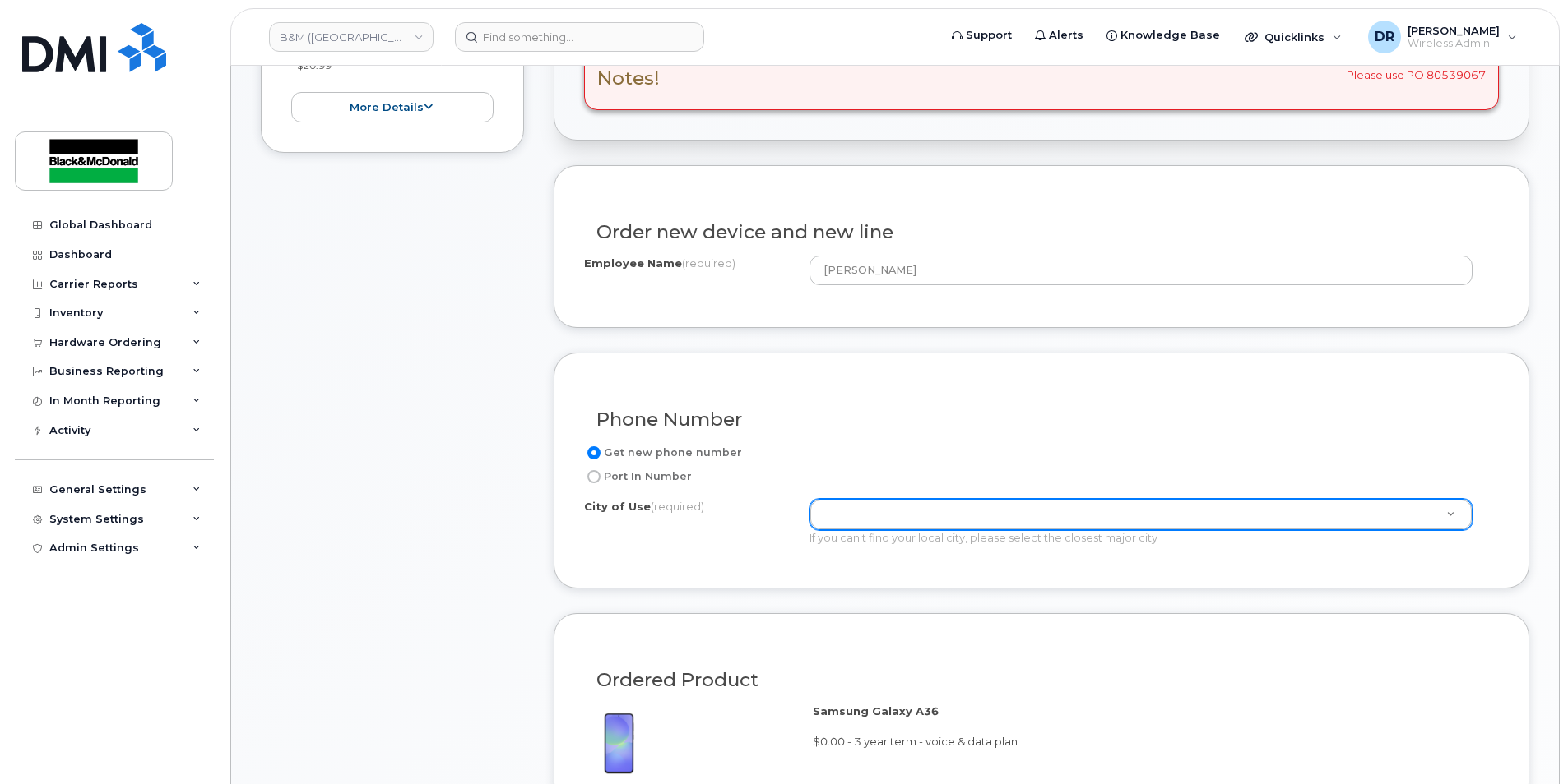
click at [1095, 540] on div "If you can't find your local city, please select the closest major city" at bounding box center [1141, 538] width 663 height 16
click at [592, 475] on input "Port In Number" at bounding box center [594, 477] width 13 height 13
radio input "true"
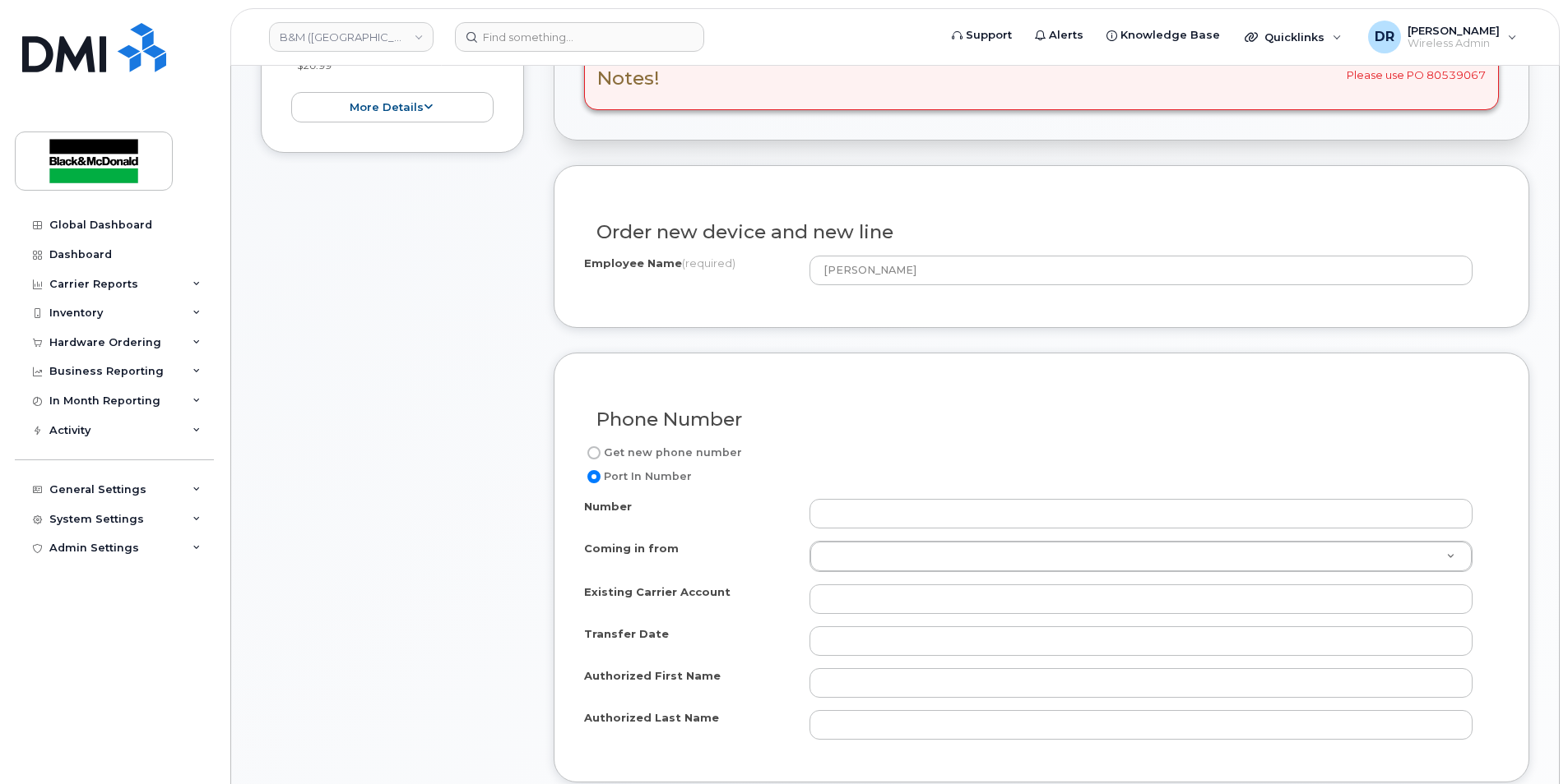
click at [595, 448] on input "Get new phone number" at bounding box center [594, 453] width 13 height 13
radio input "true"
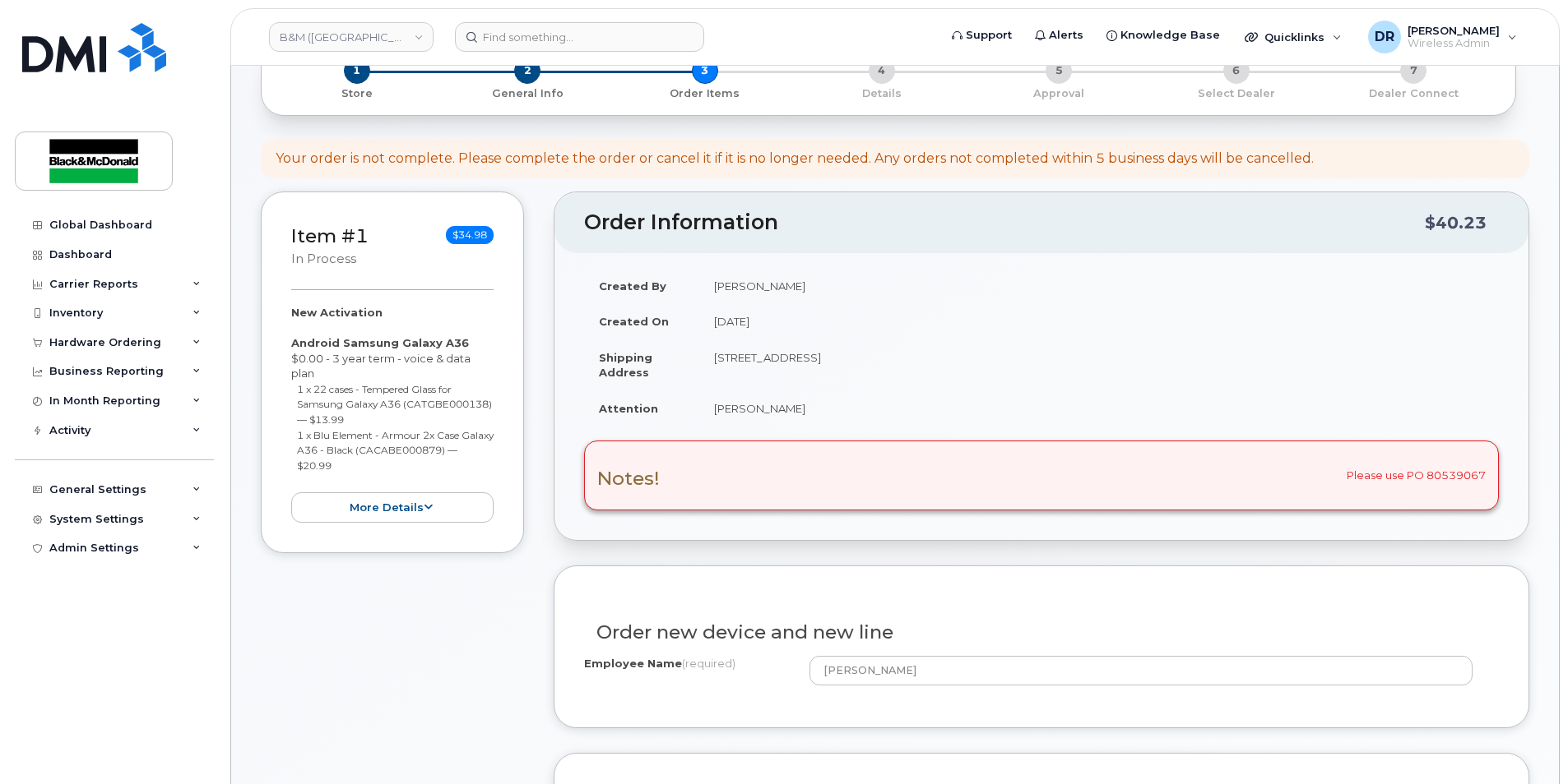
scroll to position [493, 0]
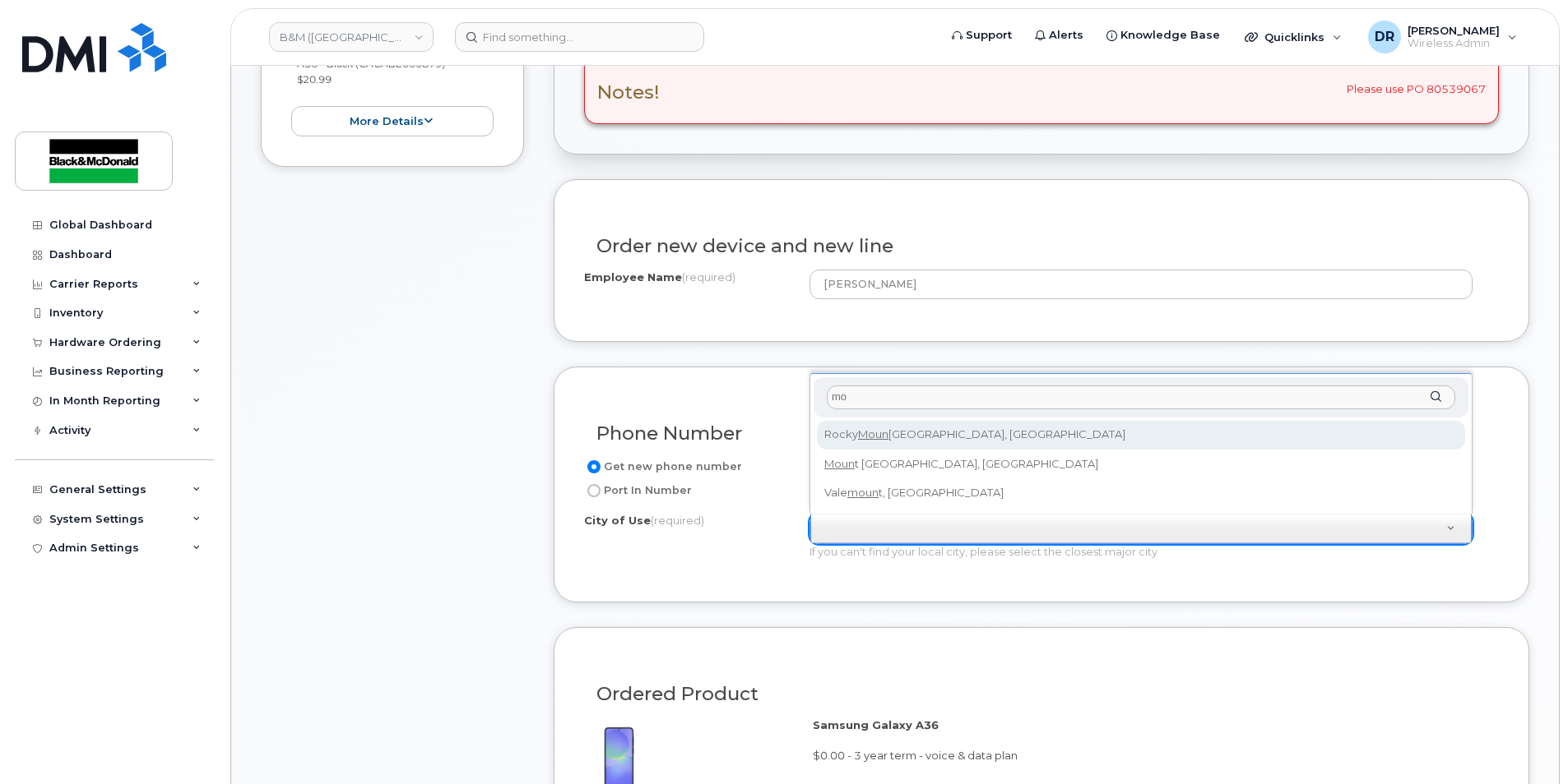
type input "m"
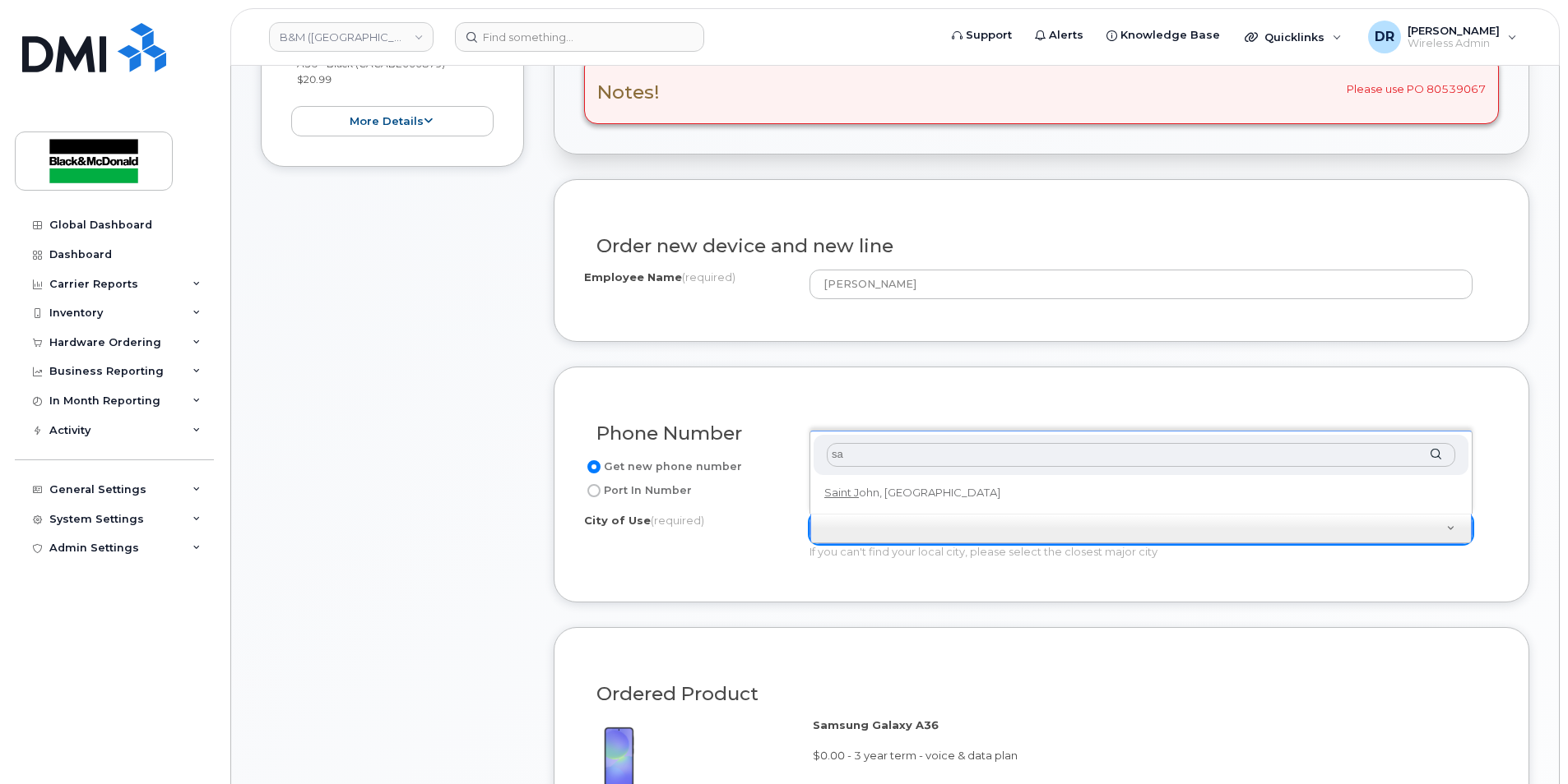
type input "s"
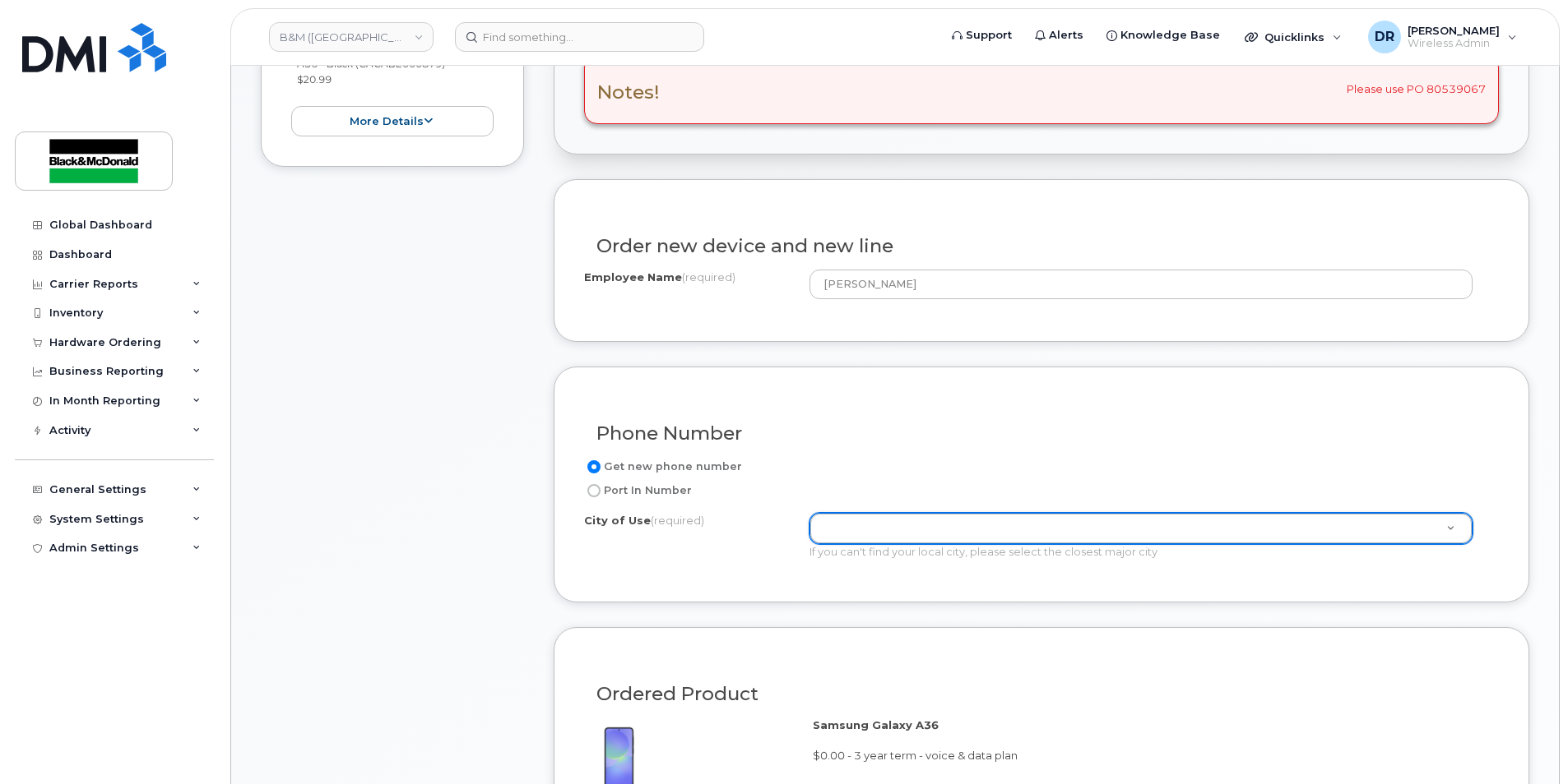
type input "S"
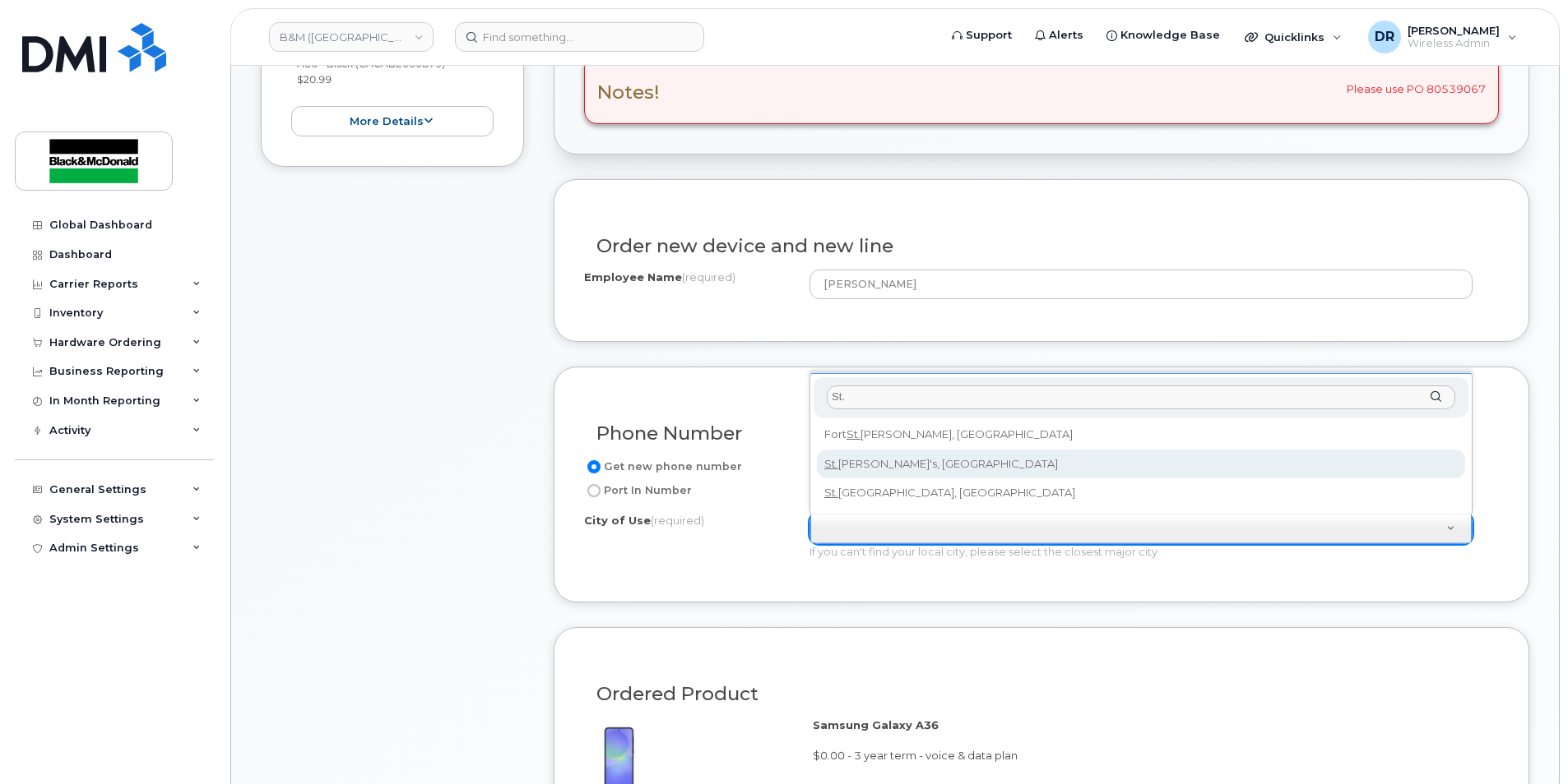
type input "St."
type input "2716"
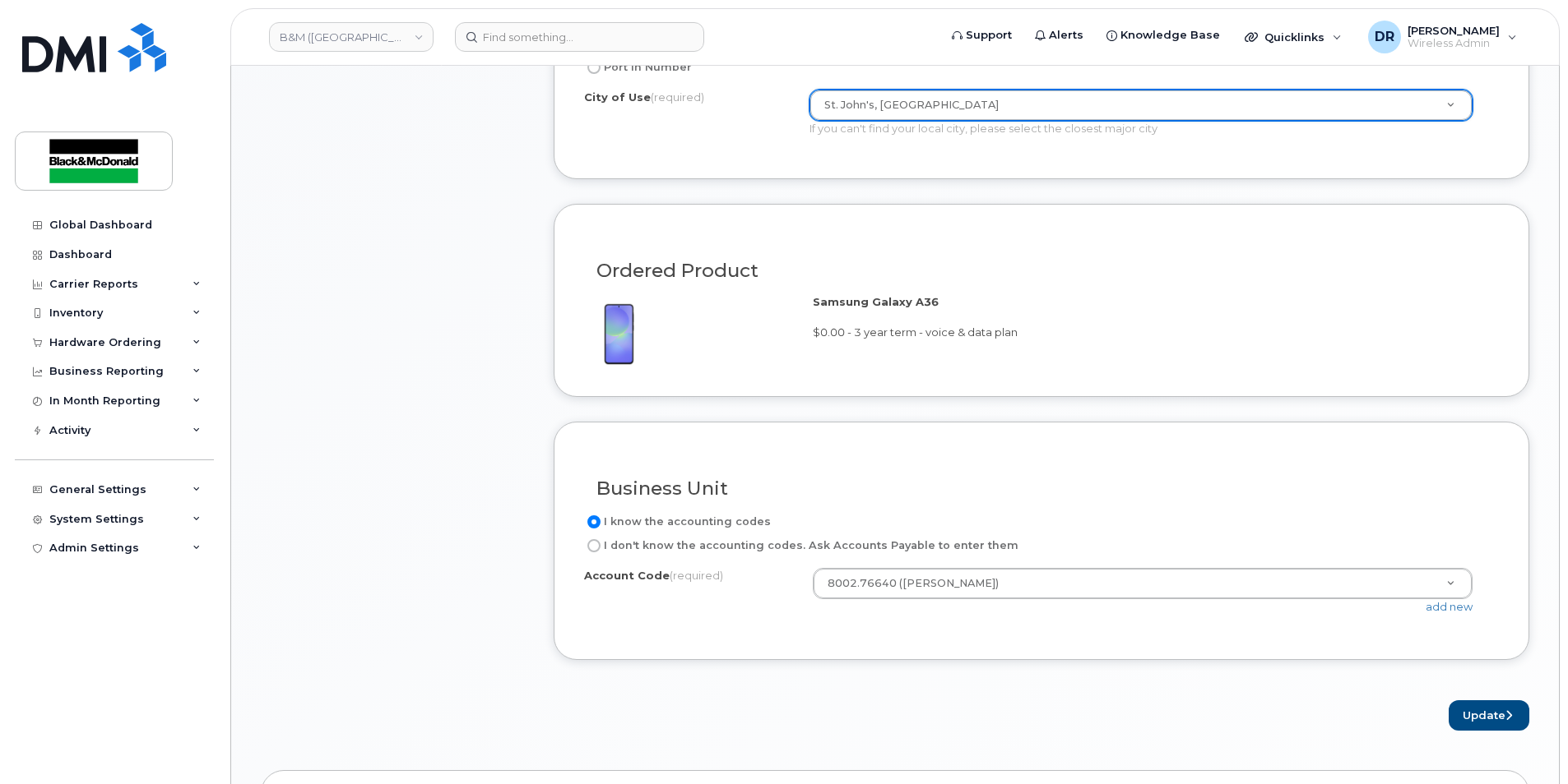
scroll to position [1170, 0]
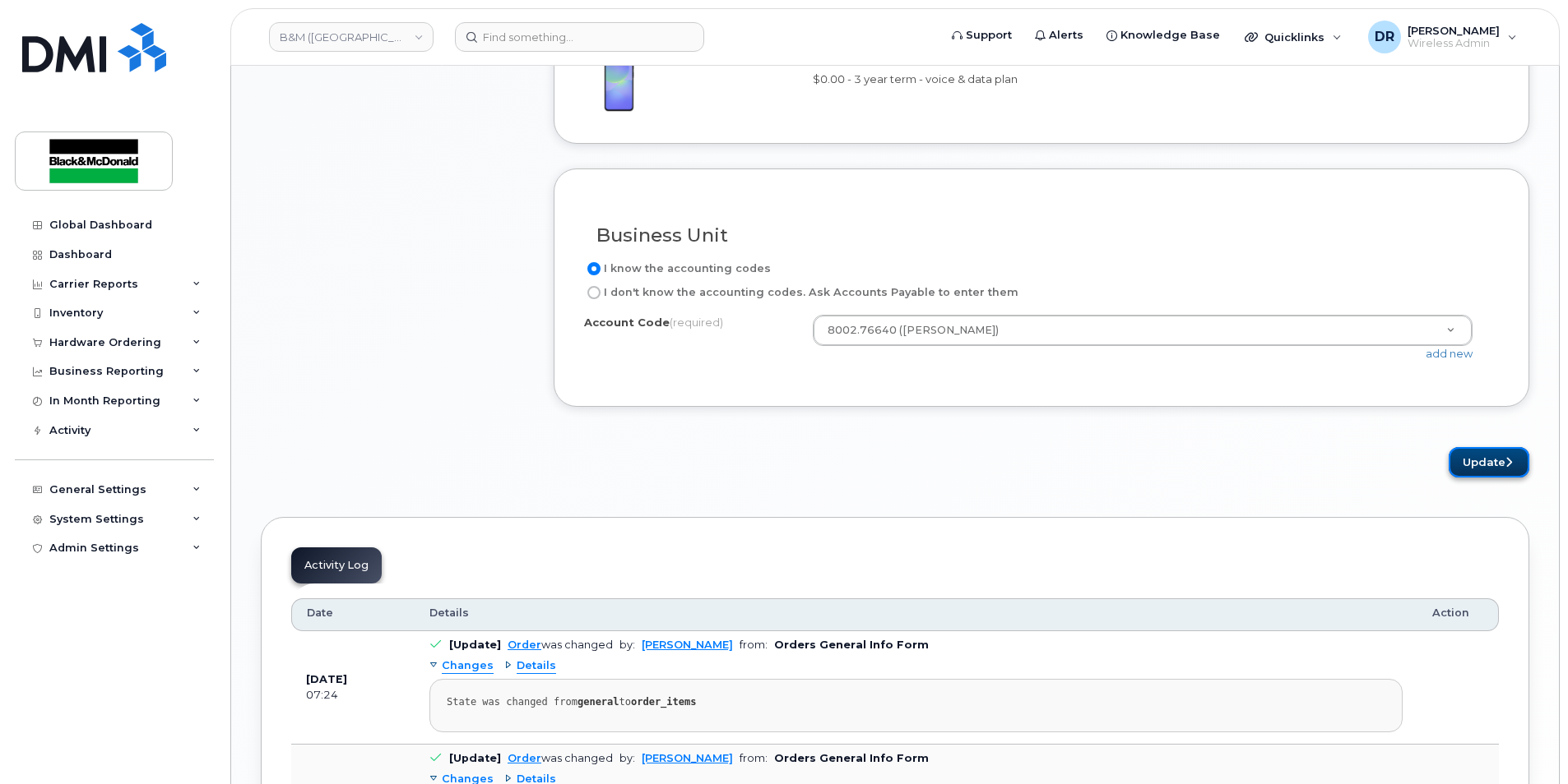
click at [1486, 463] on button "Update" at bounding box center [1488, 462] width 80 height 31
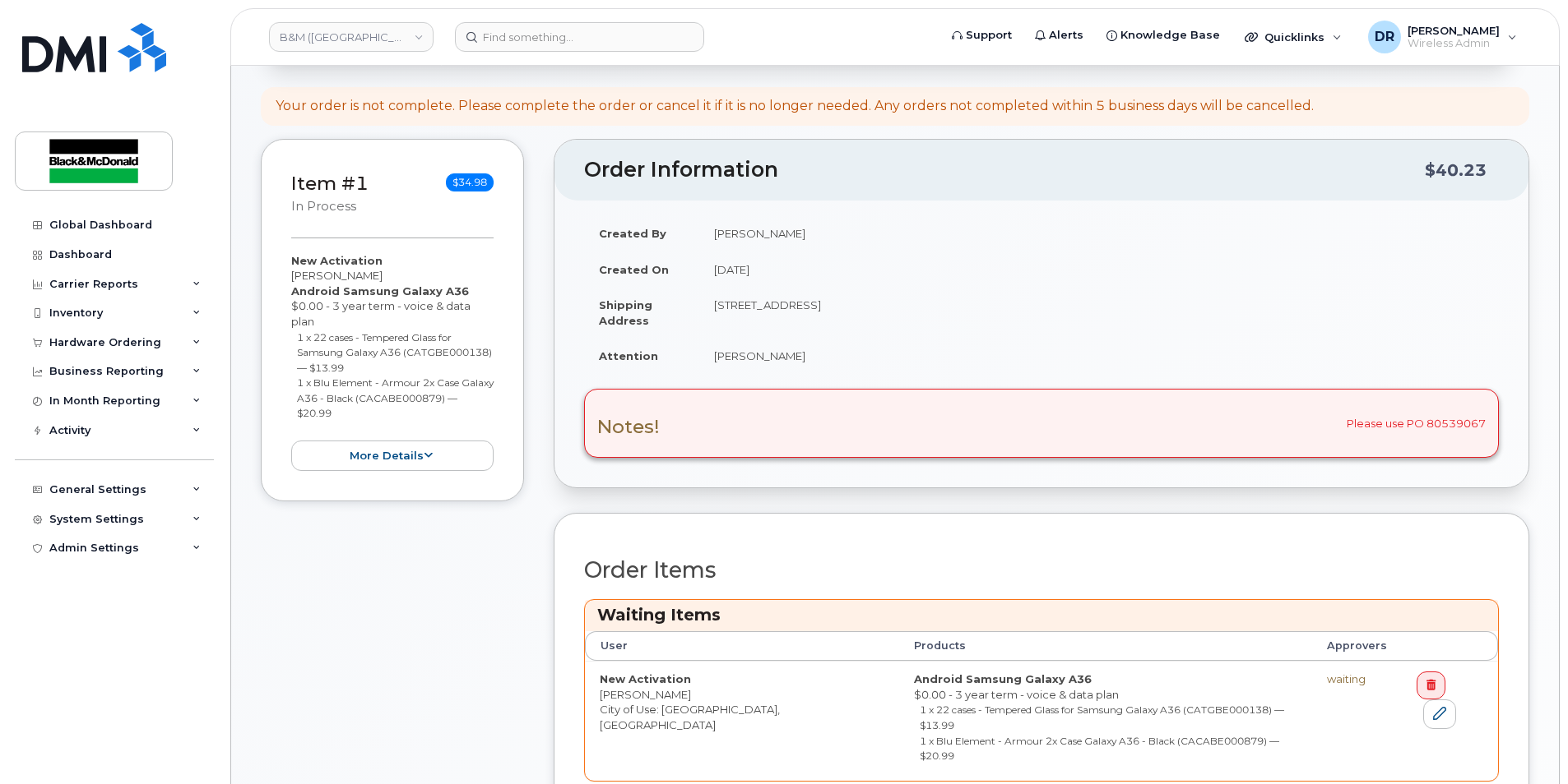
scroll to position [329, 0]
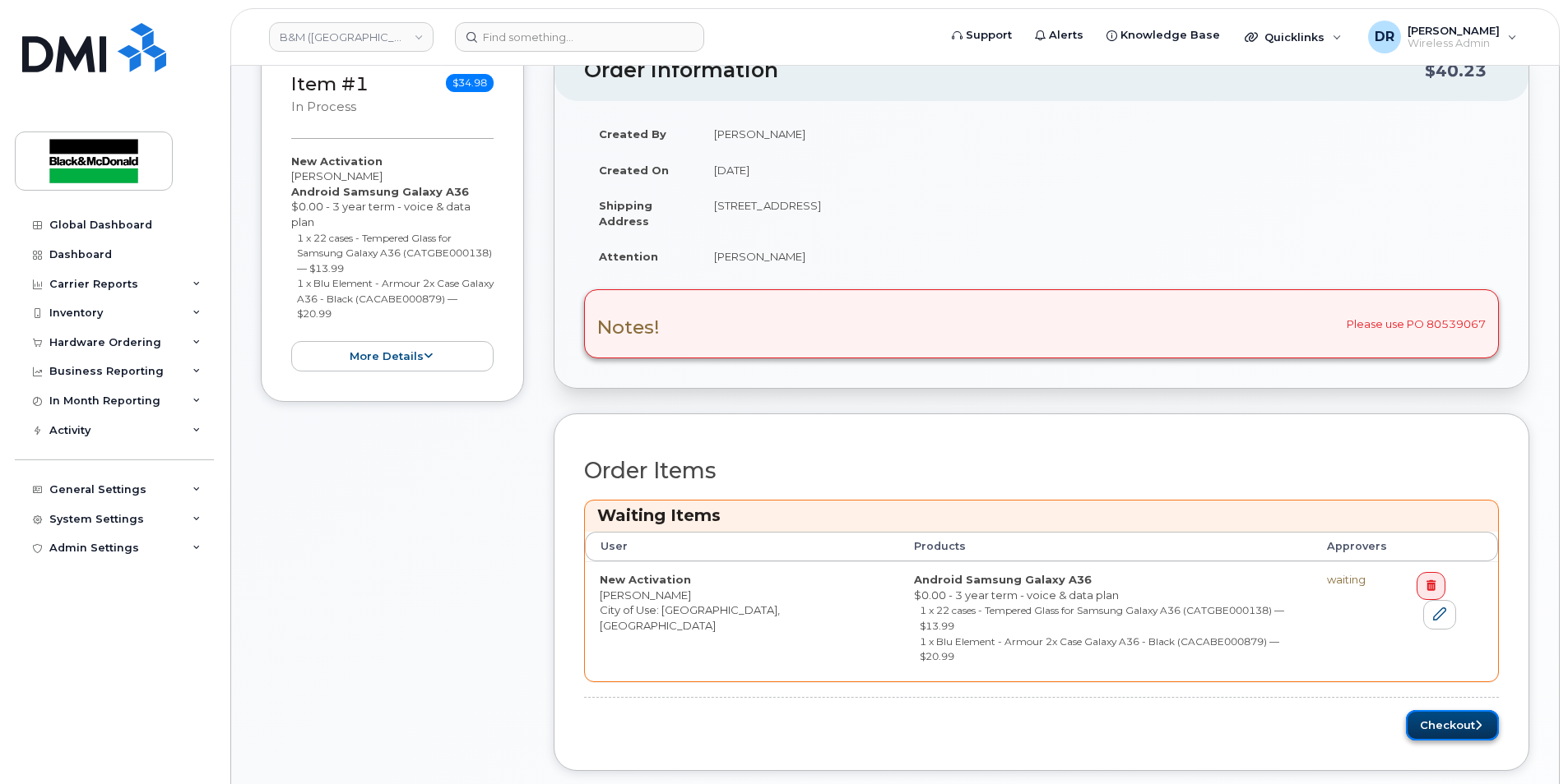
click at [1457, 710] on button "Checkout" at bounding box center [1452, 725] width 93 height 31
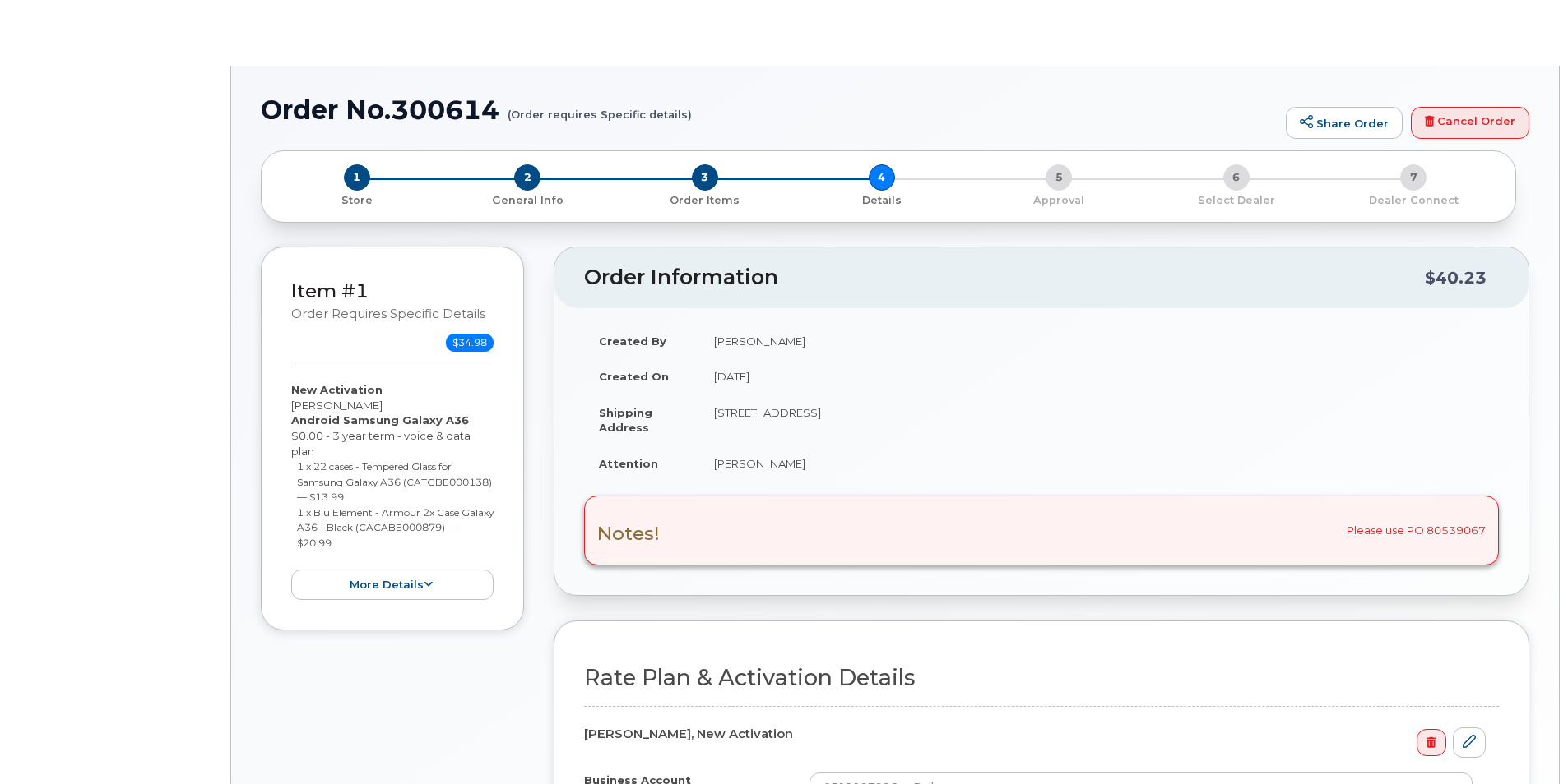
select select "Enterprise Unltd/10GB Share 36"
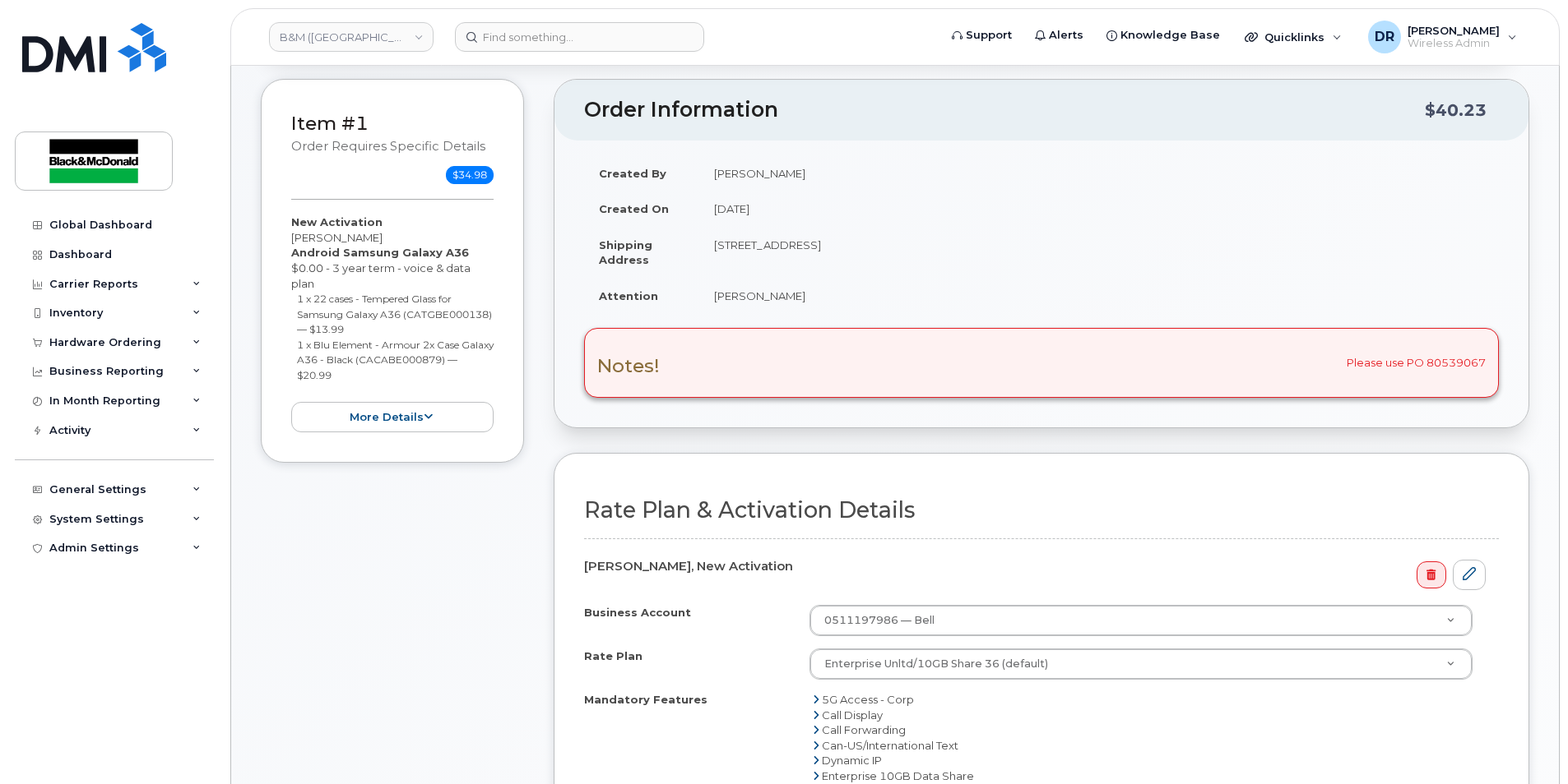
scroll to position [493, 0]
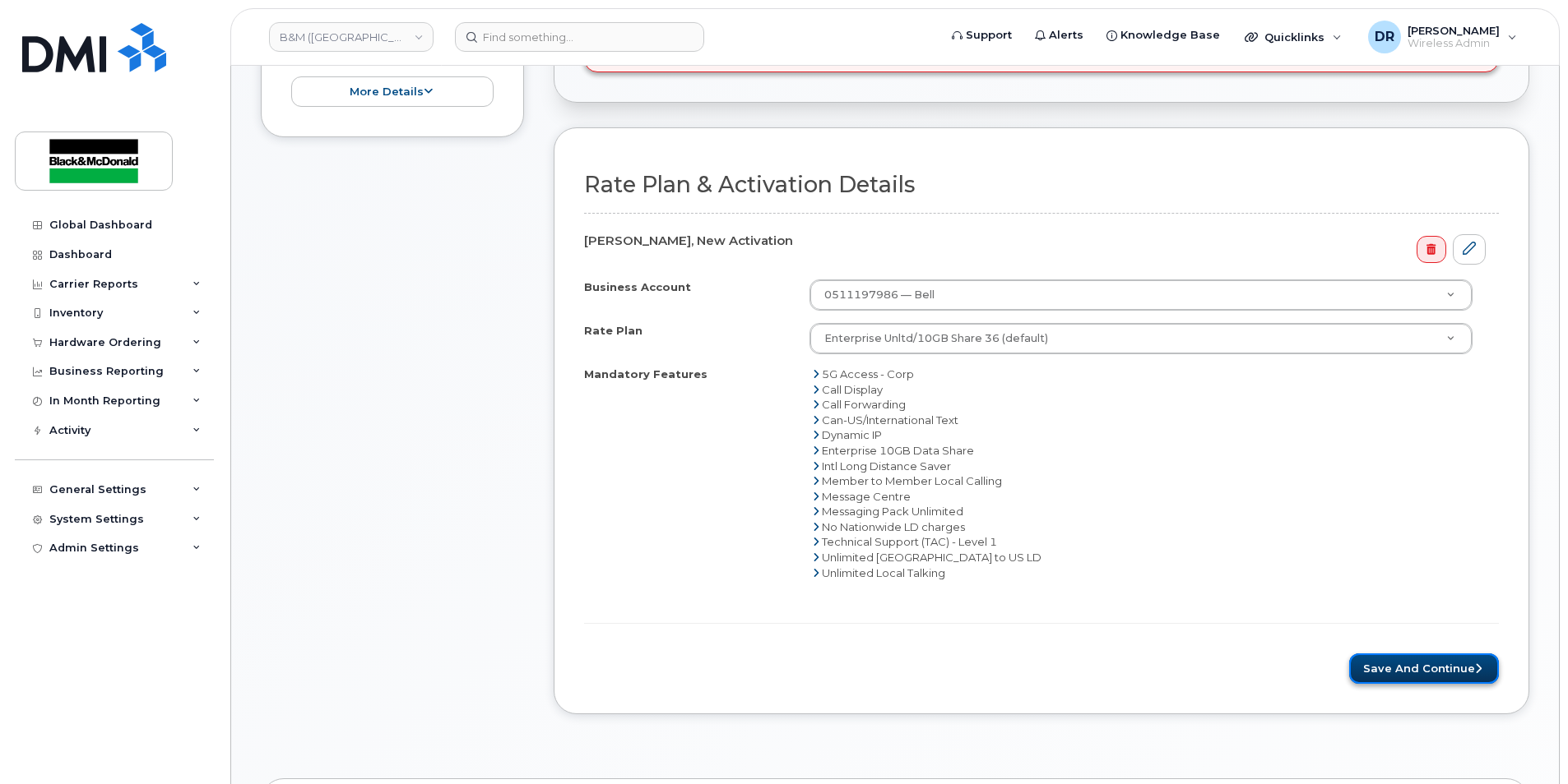
click at [1453, 664] on button "Save and Continue" at bounding box center [1424, 669] width 150 height 31
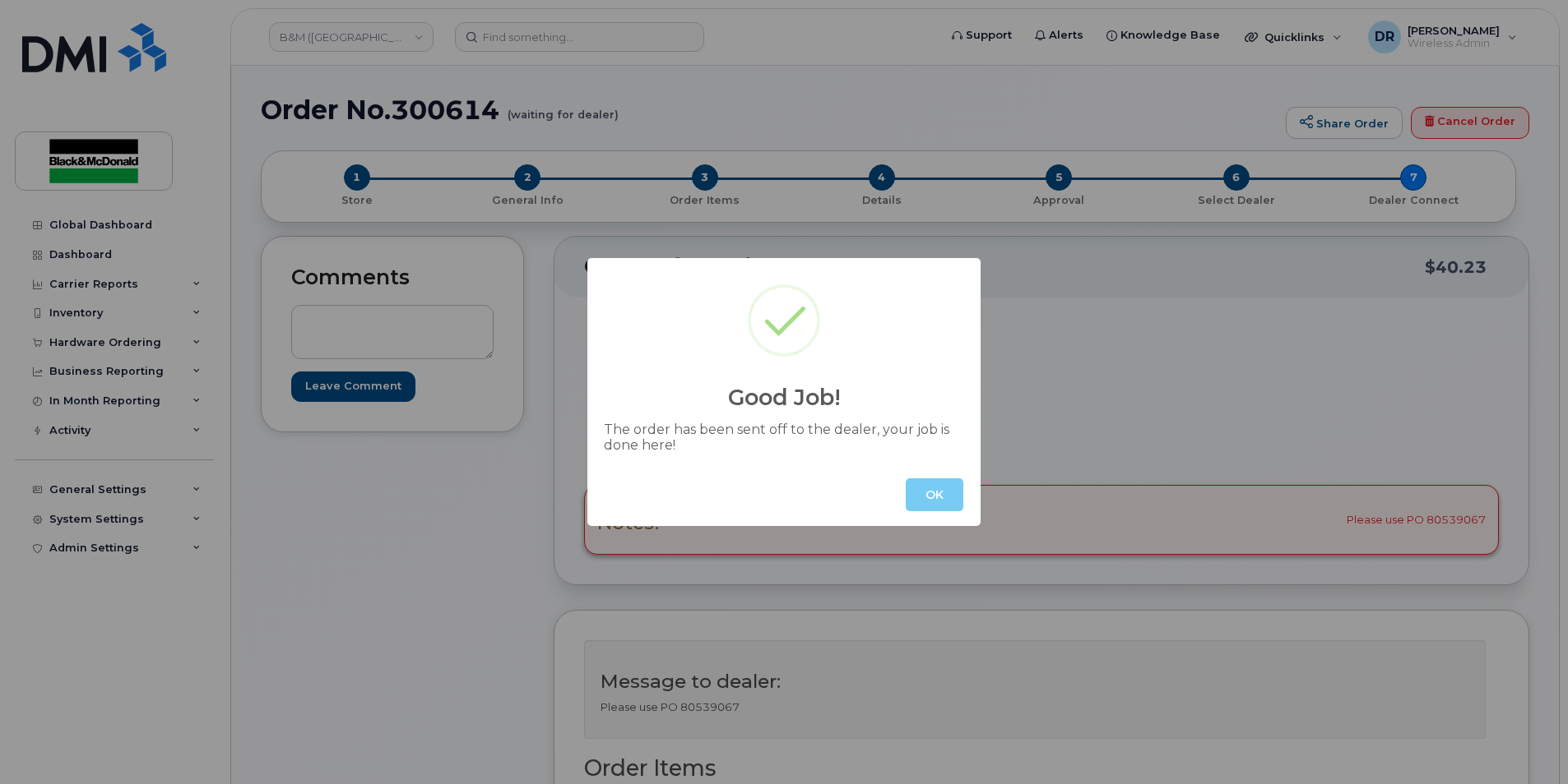
click at [936, 489] on button "OK" at bounding box center [934, 495] width 57 height 33
